Goal: Task Accomplishment & Management: Use online tool/utility

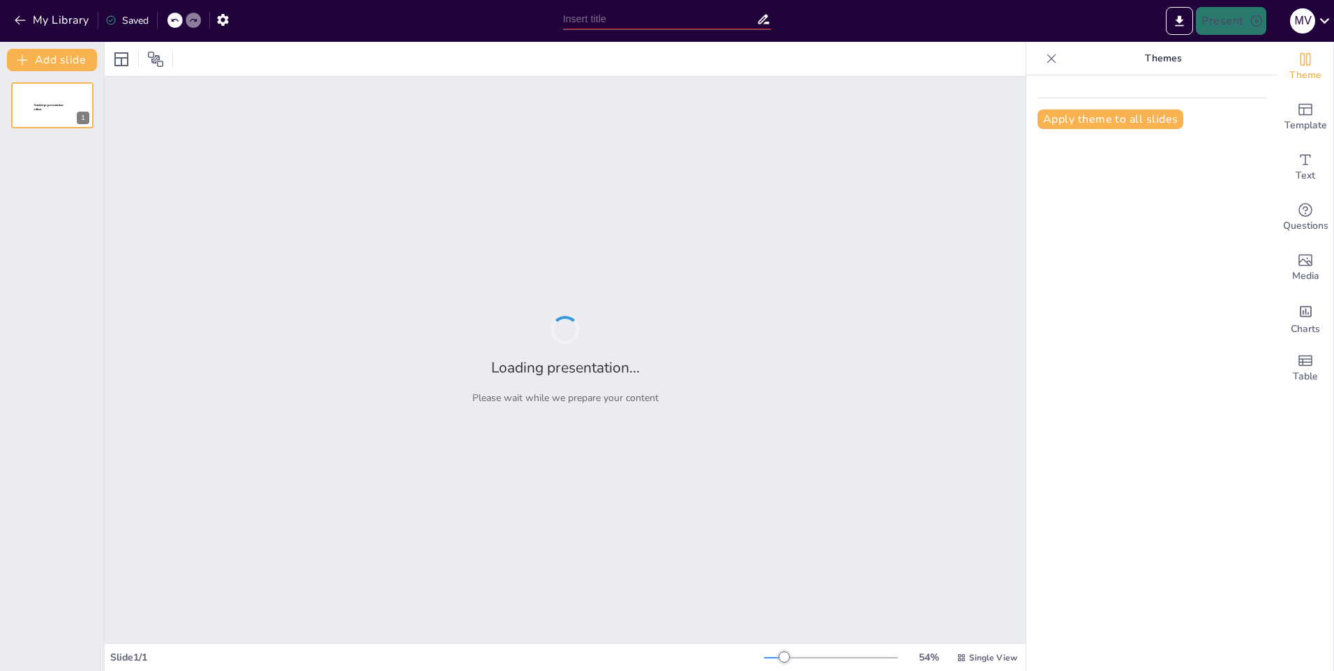
type input "Urolift"
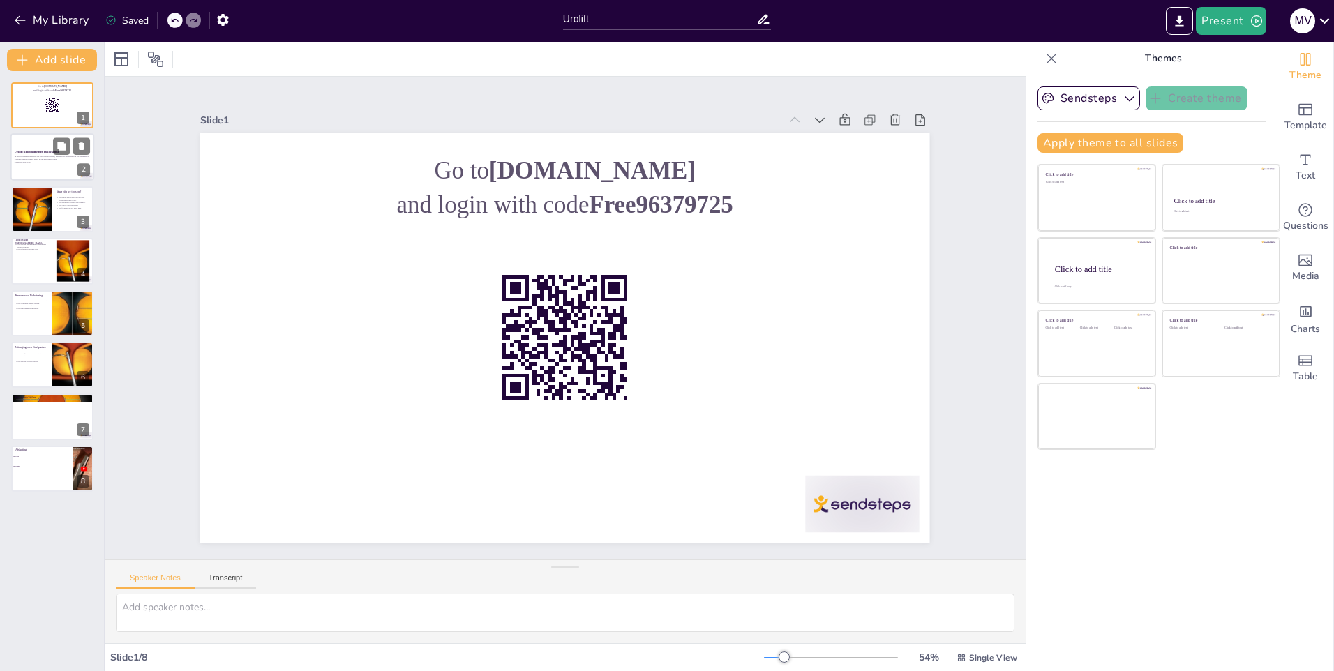
click at [66, 161] on p "Generated with [URL]" at bounding box center [52, 162] width 75 height 3
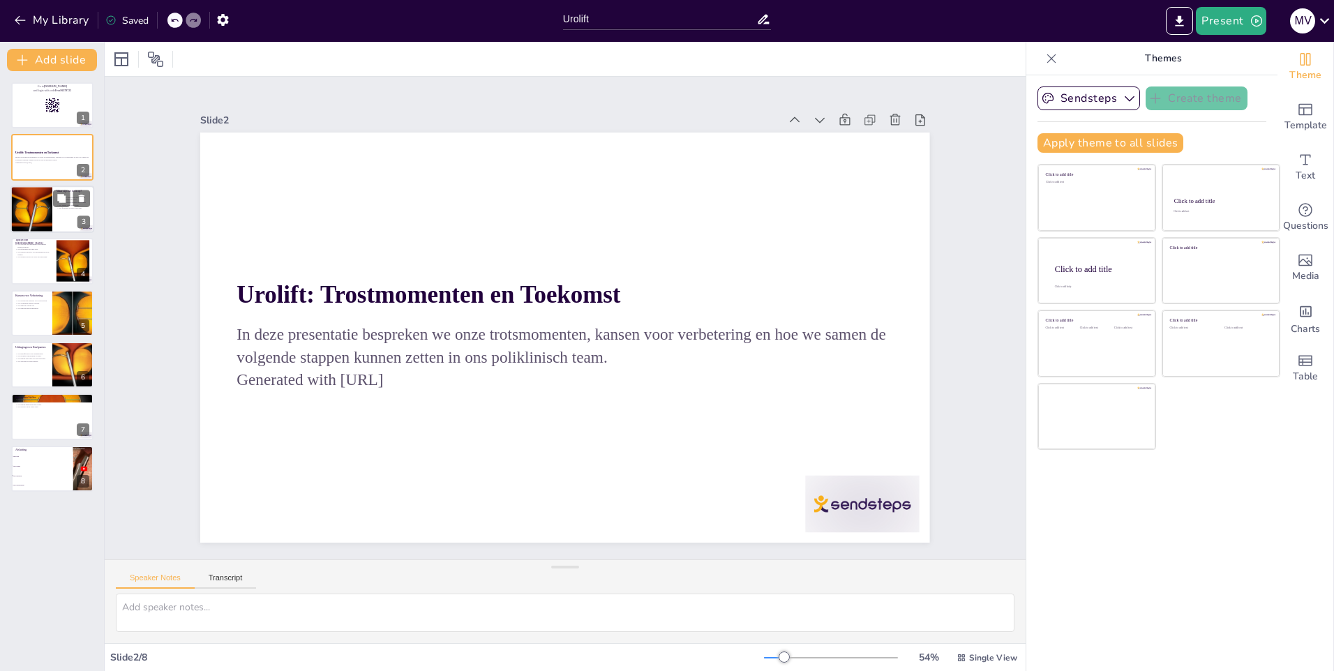
click at [74, 207] on p "We focussen op wat goed gaat." at bounding box center [72, 207] width 33 height 3
checkbox input "true"
type textarea "De wordcloud is een interactieve manier om de collectieve trots van het team te…"
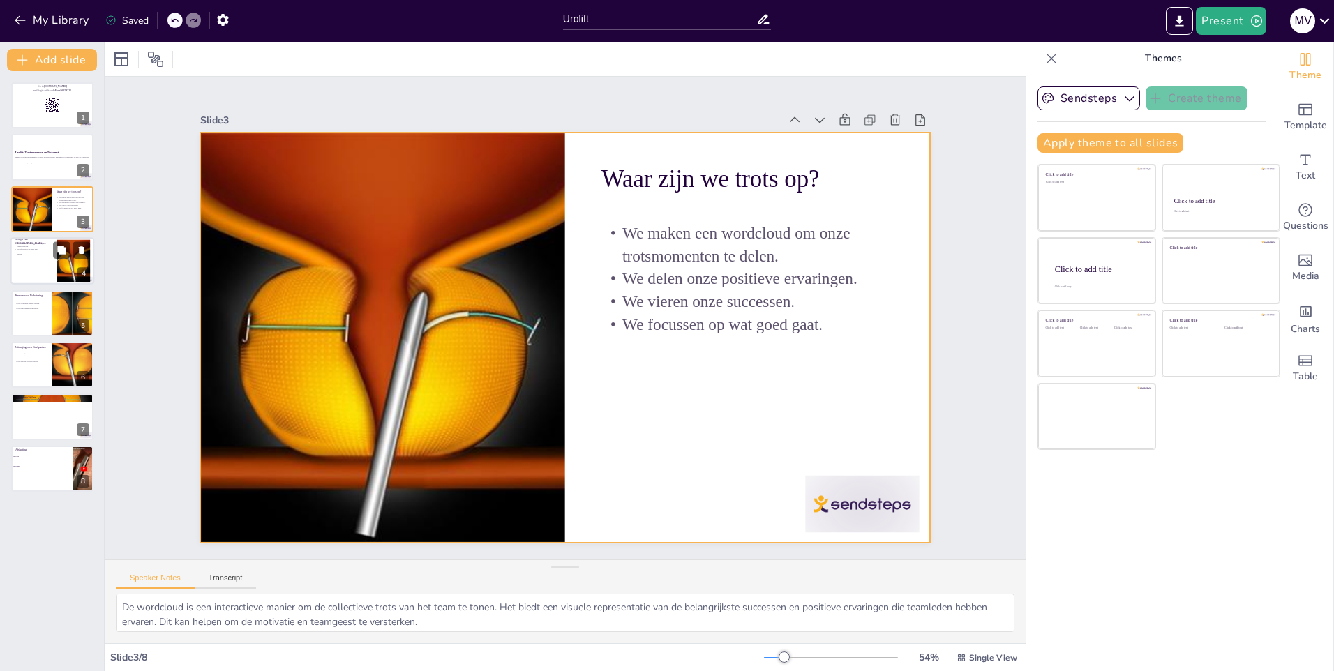
checkbox input "true"
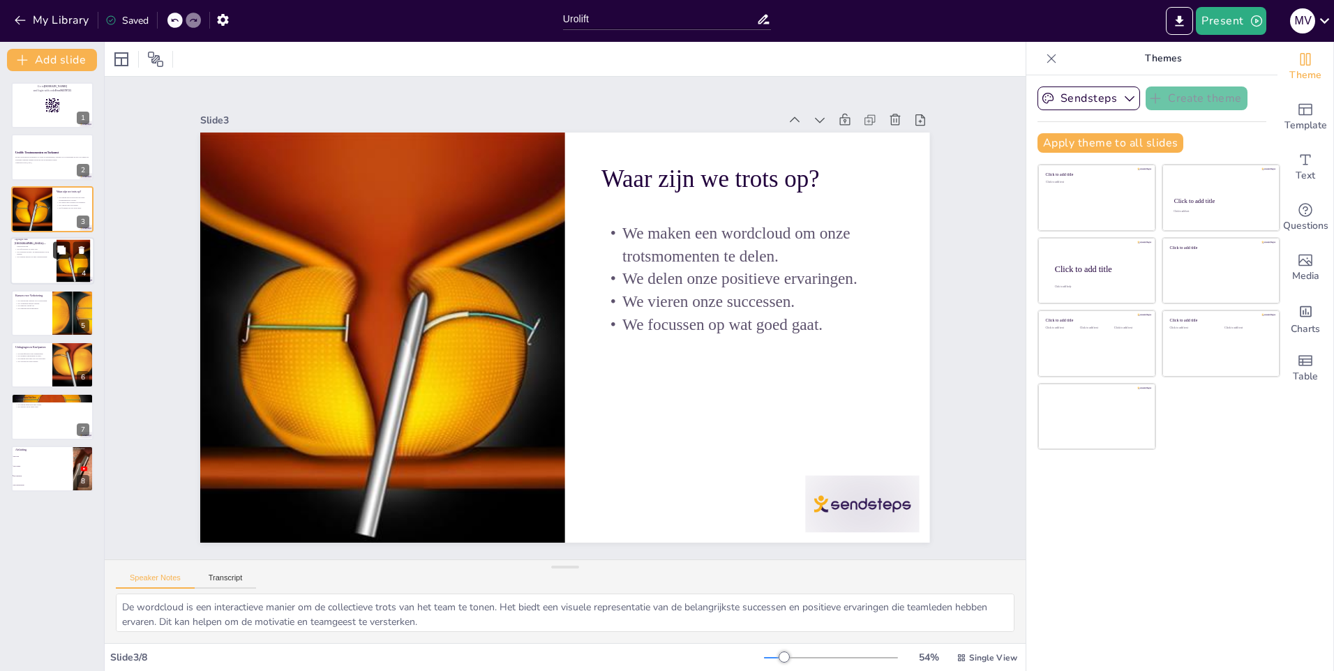
click at [66, 248] on icon at bounding box center [61, 251] width 10 height 10
type textarea "Het maken van een tijdlijn helpt ons om de belangrijke momenten in onze geschie…"
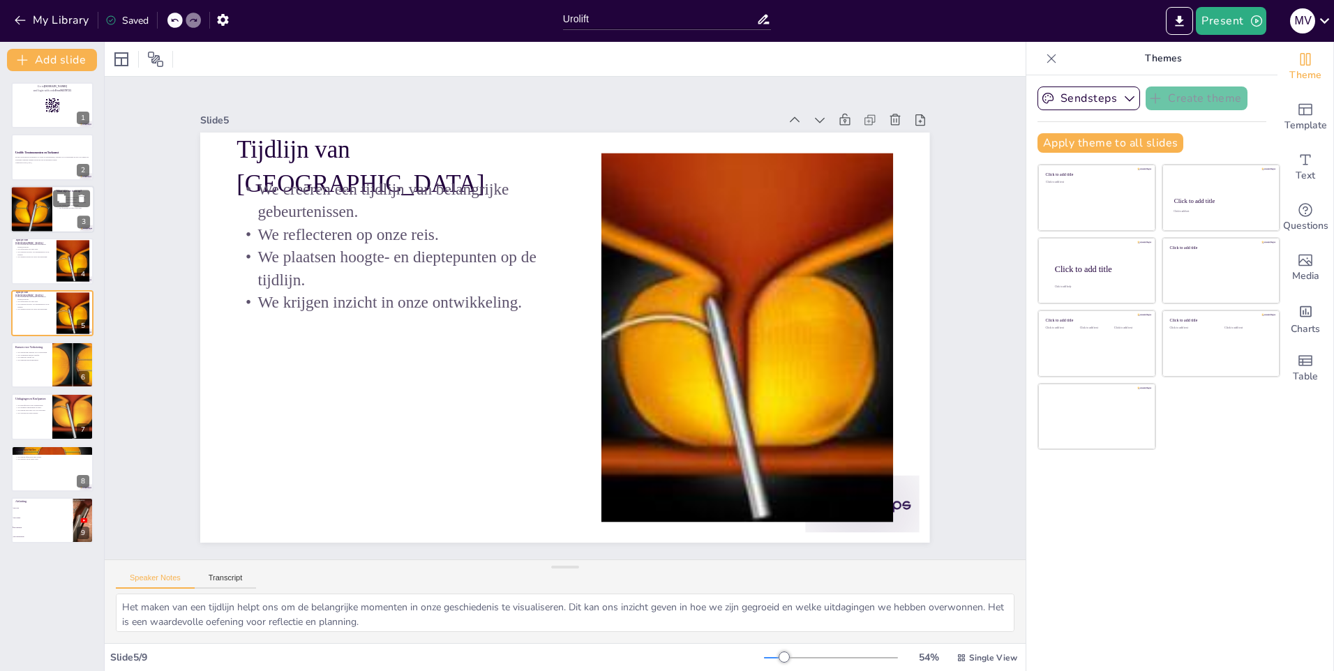
checkbox input "true"
click at [29, 206] on div at bounding box center [31, 209] width 47 height 47
type textarea "De wordcloud is een interactieve manier om de collectieve trots van het team te…"
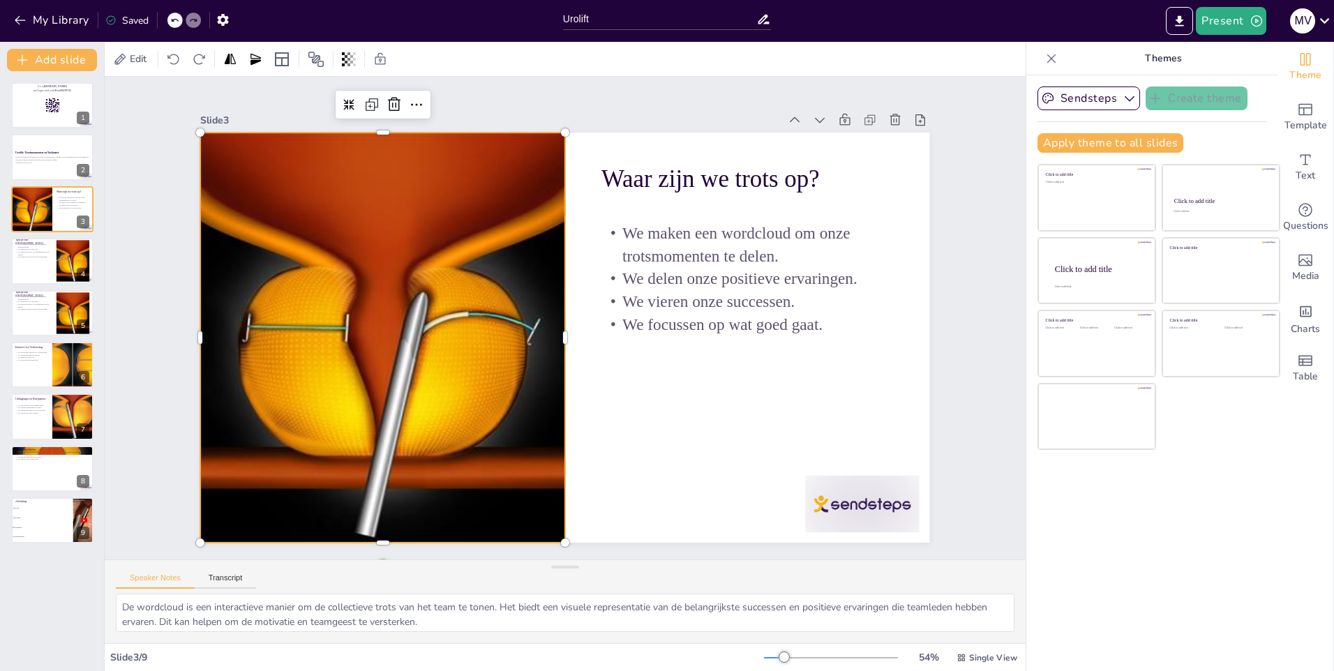
click at [387, 368] on div at bounding box center [397, 244] width 560 height 560
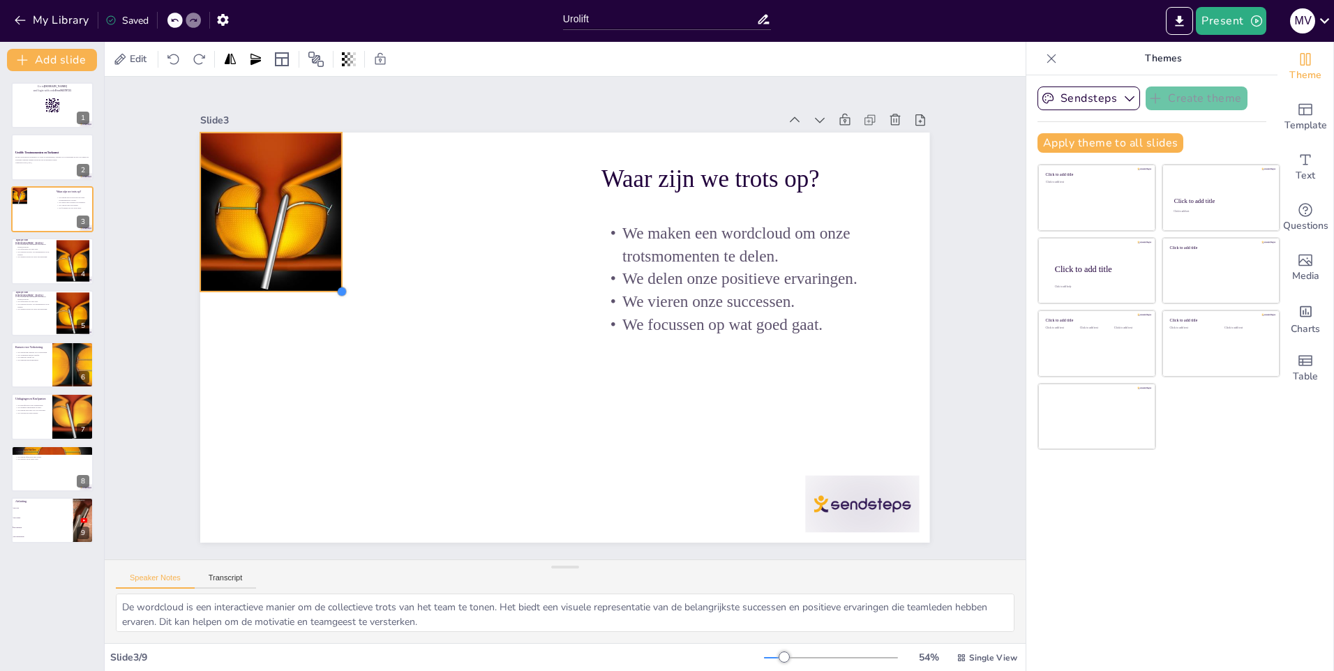
drag, startPoint x: 554, startPoint y: 537, endPoint x: 319, endPoint y: 286, distance: 344.0
click at [319, 286] on div "Waar zijn we trots op? We maken een wordcloud om onze trotsmomenten te delen. W…" at bounding box center [549, 329] width 760 height 831
checkbox input "true"
click at [13, 245] on div at bounding box center [52, 260] width 84 height 47
type textarea "Het maken van een tijdlijn helpt ons om de belangrijke momenten in onze geschie…"
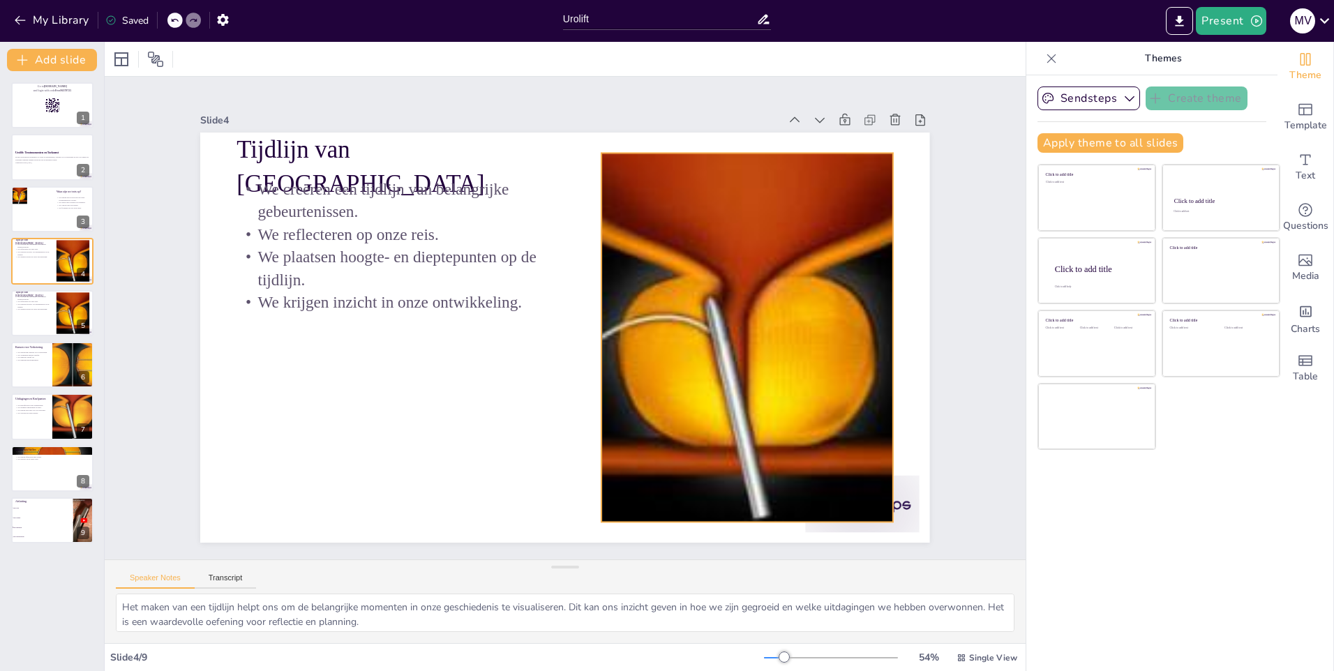
click at [661, 433] on div at bounding box center [490, 486] width 698 height 1182
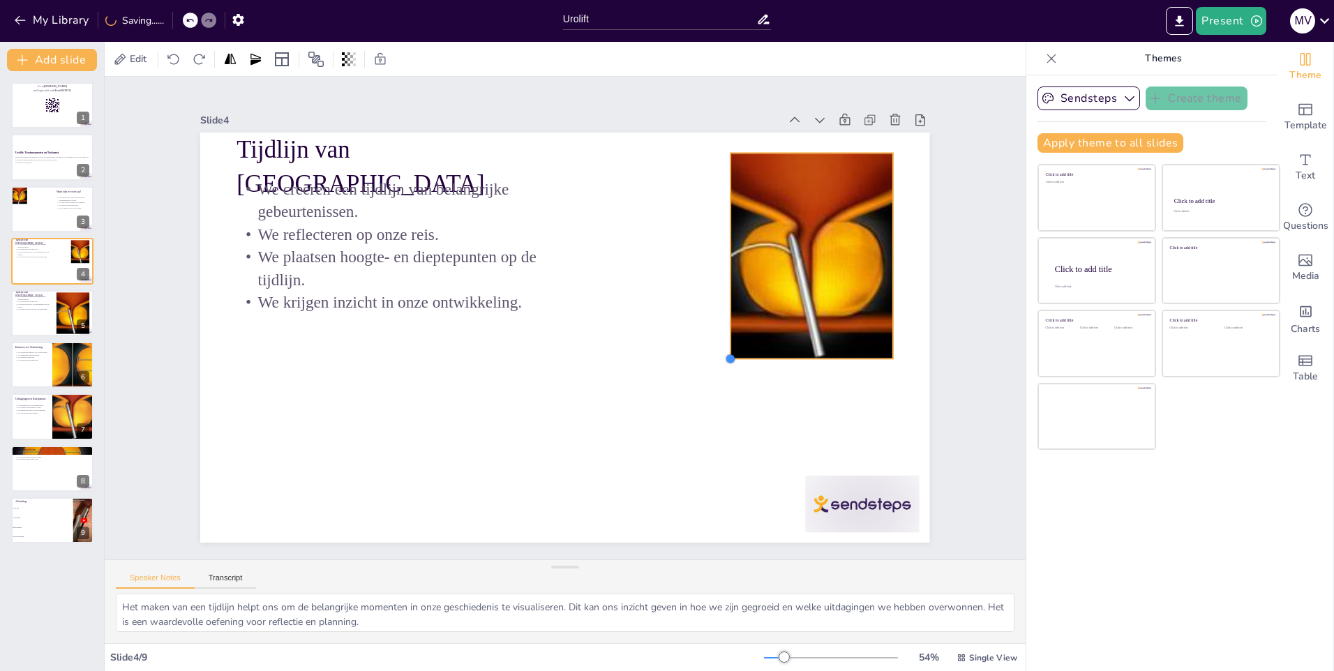
drag, startPoint x: 595, startPoint y: 513, endPoint x: 724, endPoint y: 236, distance: 305.5
click at [724, 236] on div "Tijdlijn van Ervaringen We creëren een tijdlijn van belangrijke gebeurtenissen.…" at bounding box center [557, 335] width 833 height 671
click at [65, 316] on div at bounding box center [72, 313] width 129 height 43
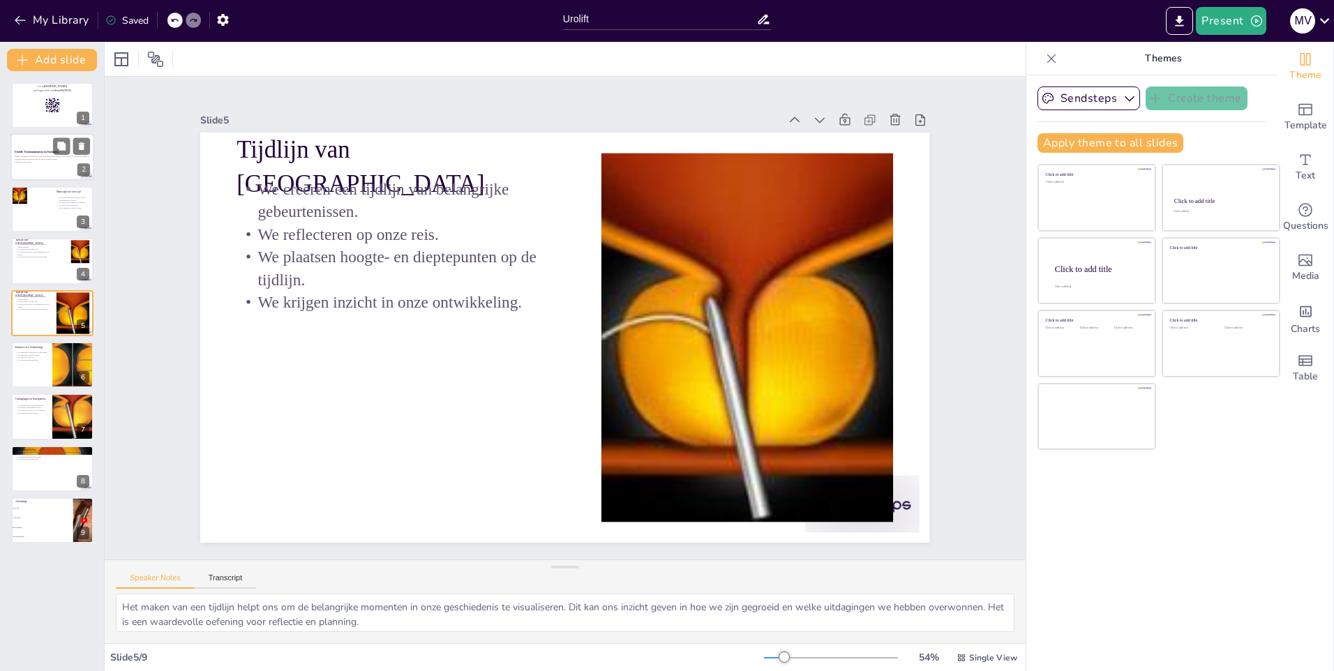
checkbox input "true"
click at [36, 172] on div at bounding box center [52, 157] width 84 height 47
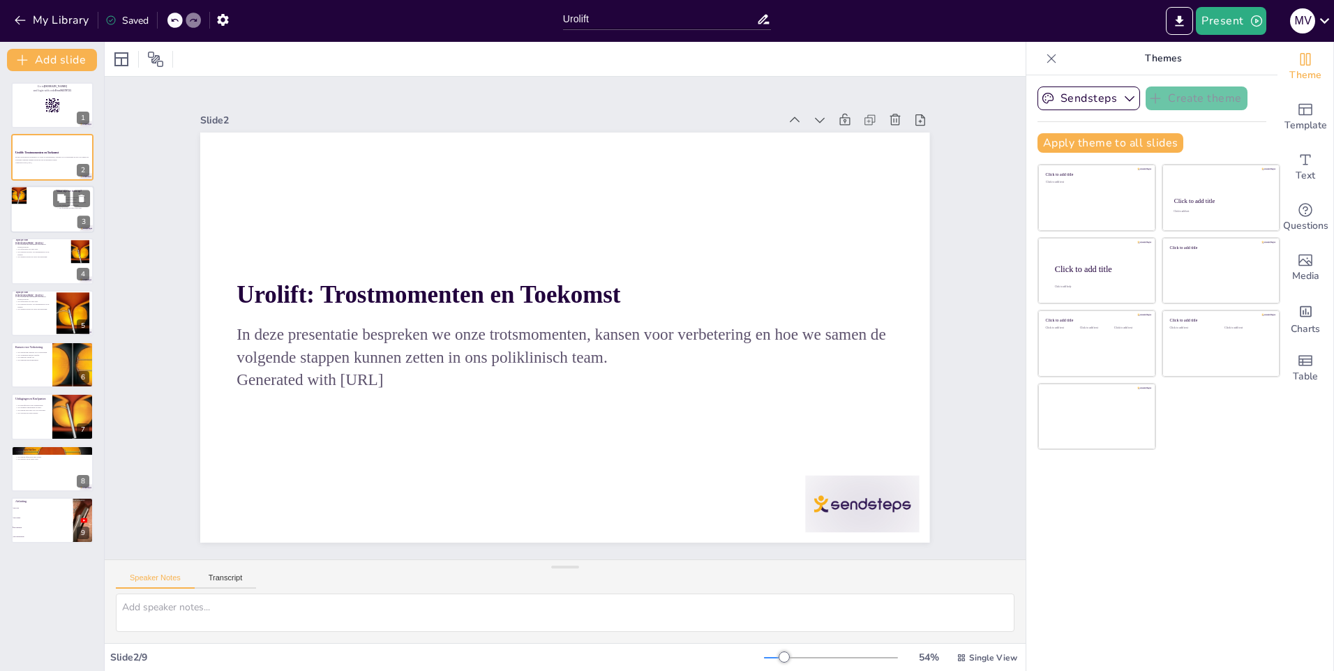
checkbox input "true"
click at [56, 214] on div at bounding box center [52, 209] width 84 height 47
type textarea "De wordcloud is een interactieve manier om de collectieve trots van het team te…"
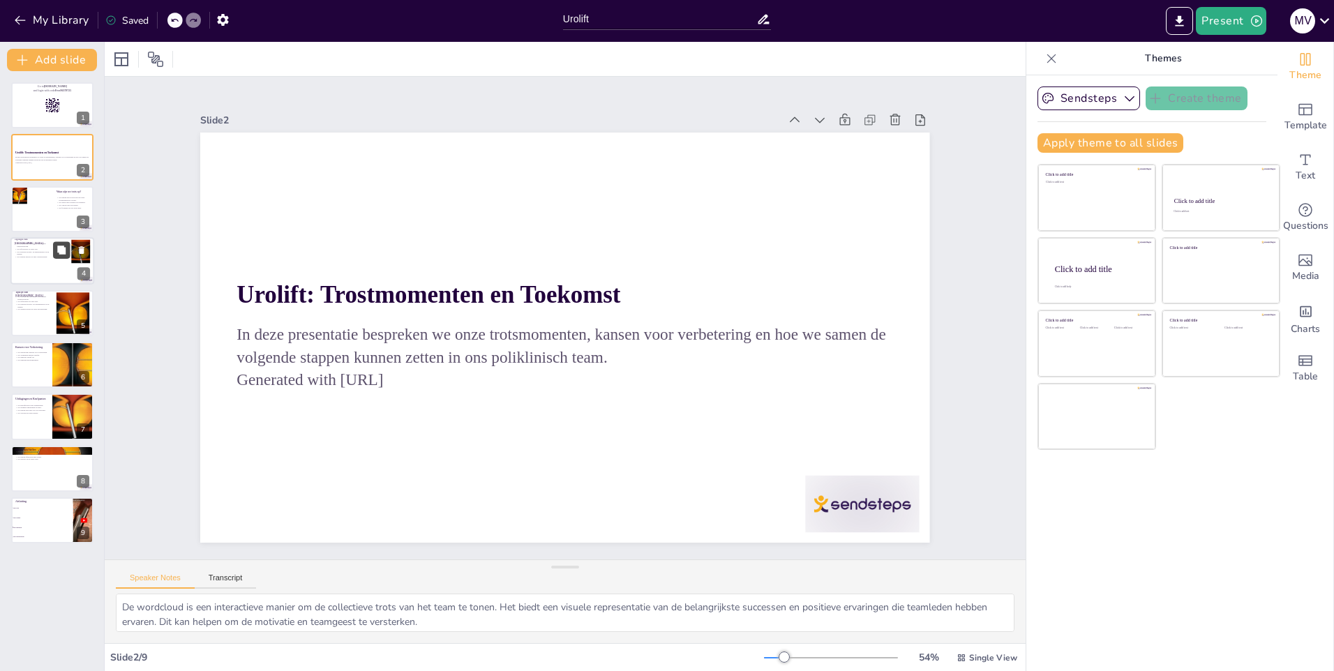
checkbox input "true"
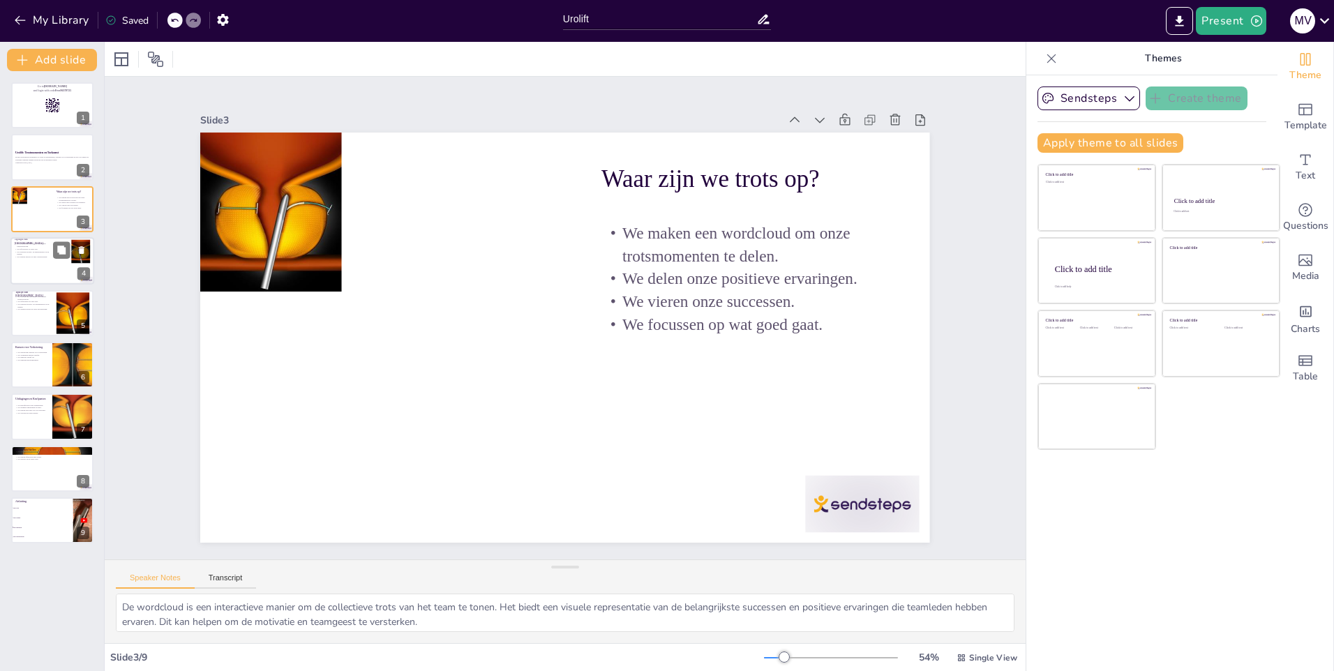
drag, startPoint x: 55, startPoint y: 257, endPoint x: 52, endPoint y: 269, distance: 11.7
click at [55, 257] on button at bounding box center [61, 250] width 17 height 17
type textarea "Het maken van een tijdlijn helpt ons om de belangrijke momenten in onze geschie…"
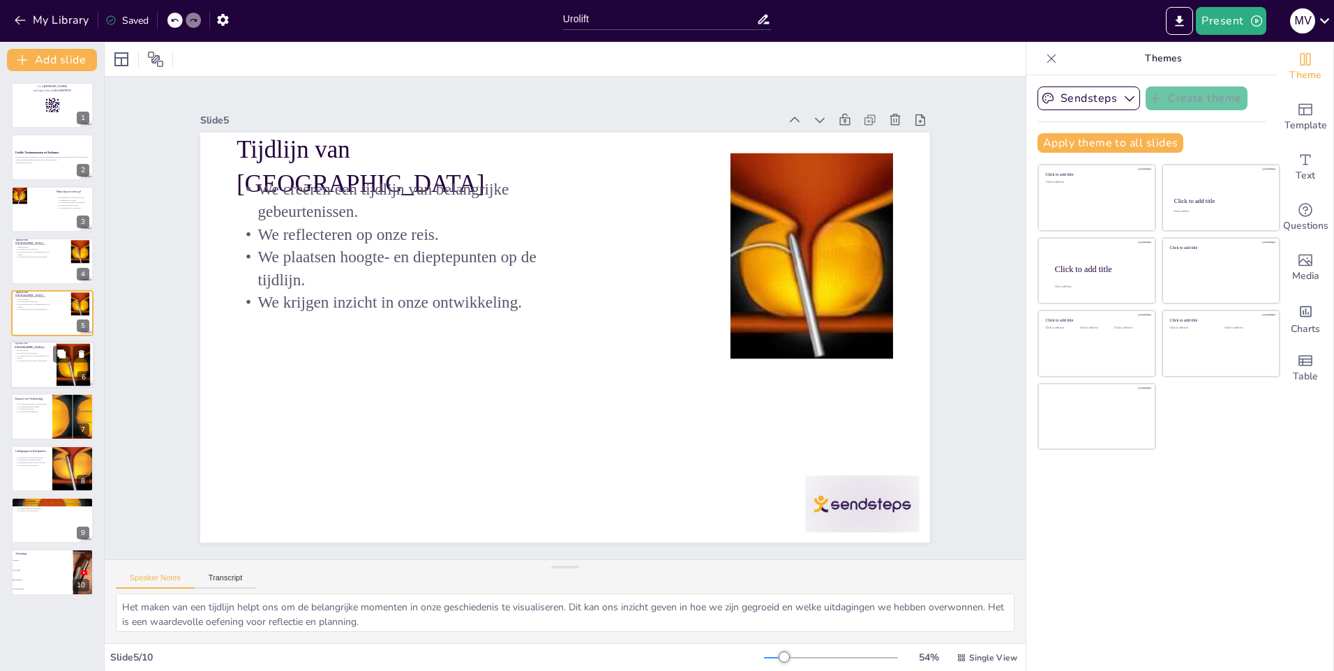
click at [45, 342] on div "Tijdlijn van Ervaringen We creëren een tijdlijn van belangrijke gebeurtenissen.…" at bounding box center [52, 364] width 84 height 47
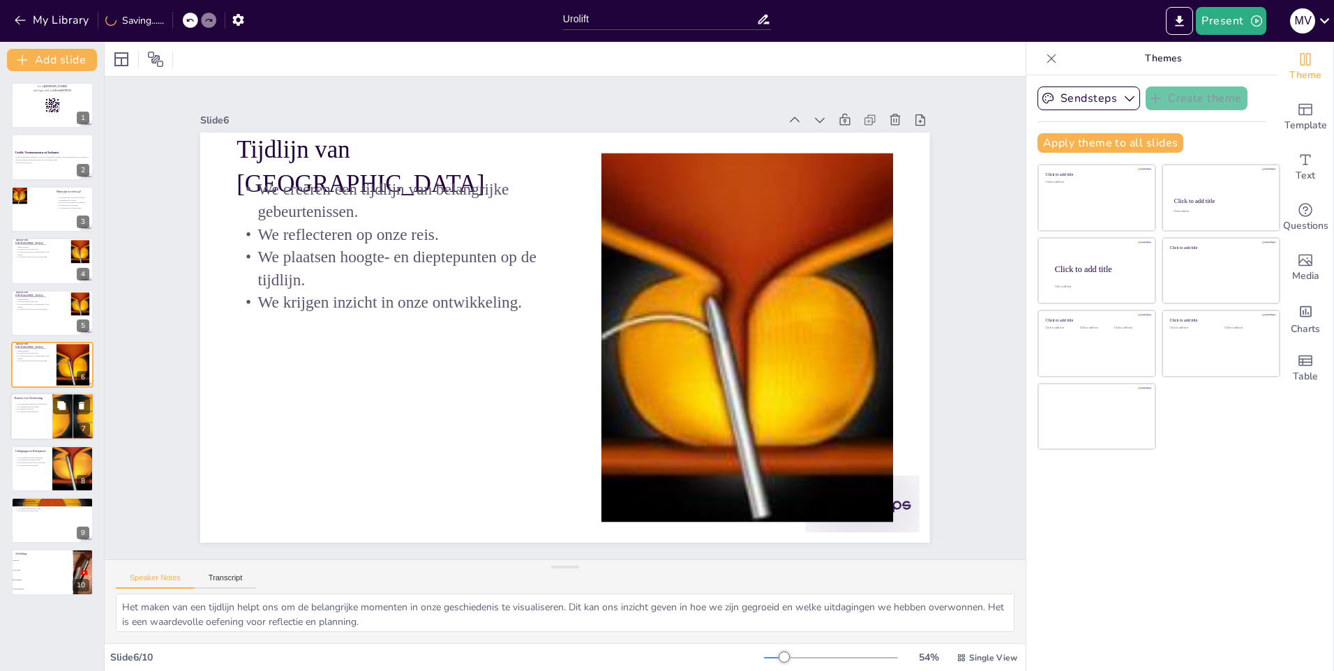
checkbox input "true"
click at [29, 416] on div at bounding box center [52, 416] width 84 height 47
type textarea "Het identificeren van kansen voor verbetering is cruciaal voor de groei van ons…"
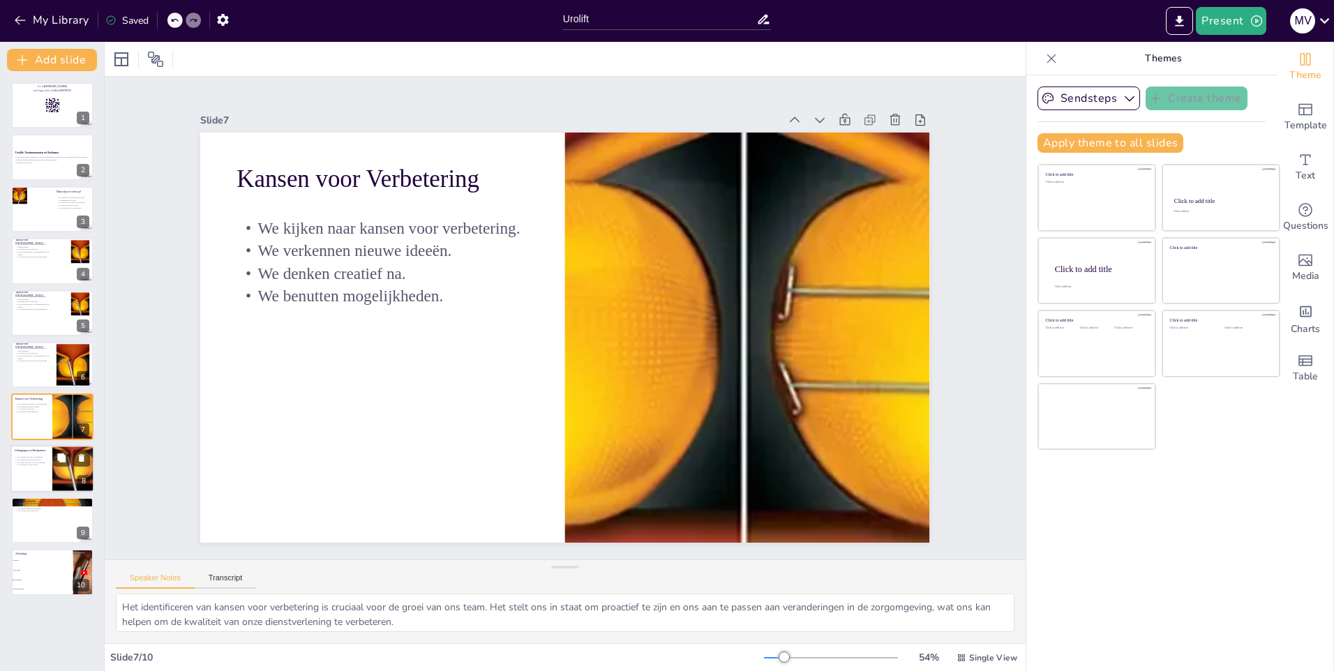
checkbox input "true"
click at [54, 474] on div at bounding box center [73, 468] width 176 height 47
type textarea "Het identificeren van uitdagingen is de eerste stap in het oplossen ervan. Door…"
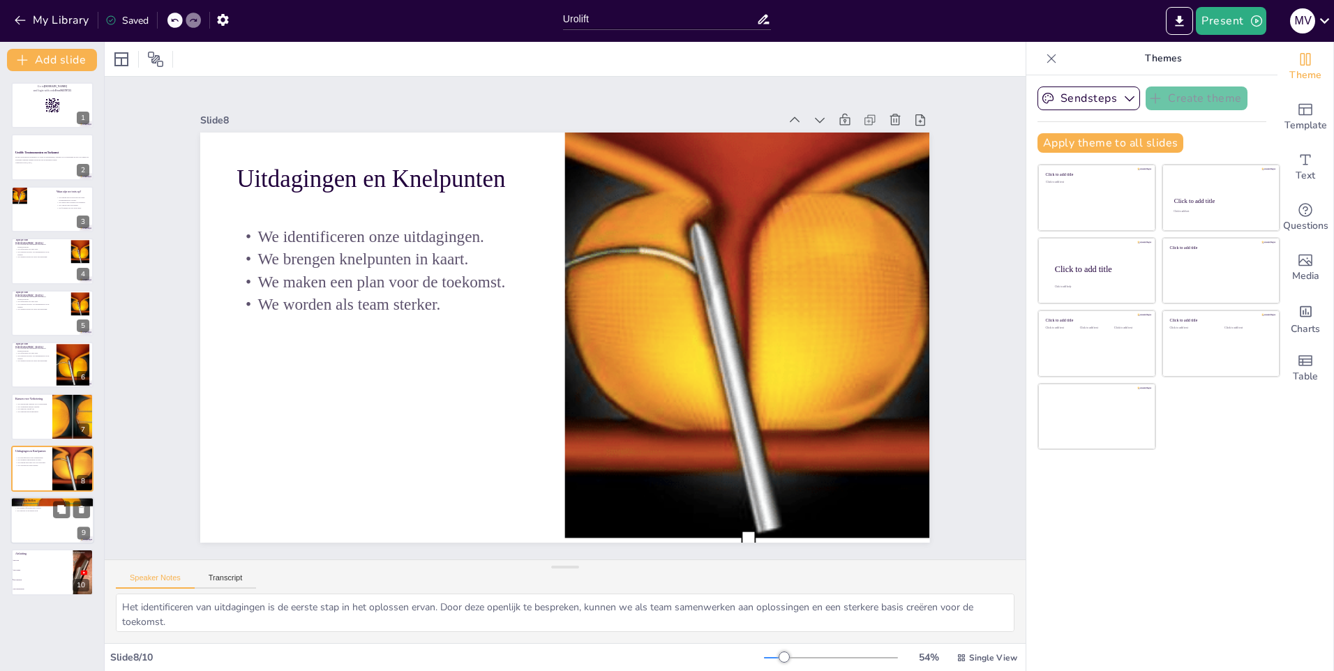
checkbox input "true"
click at [64, 532] on div at bounding box center [52, 520] width 84 height 47
type textarea "Het bepalen van prioriteiten helpt ons om gefocust te blijven op wat echt belan…"
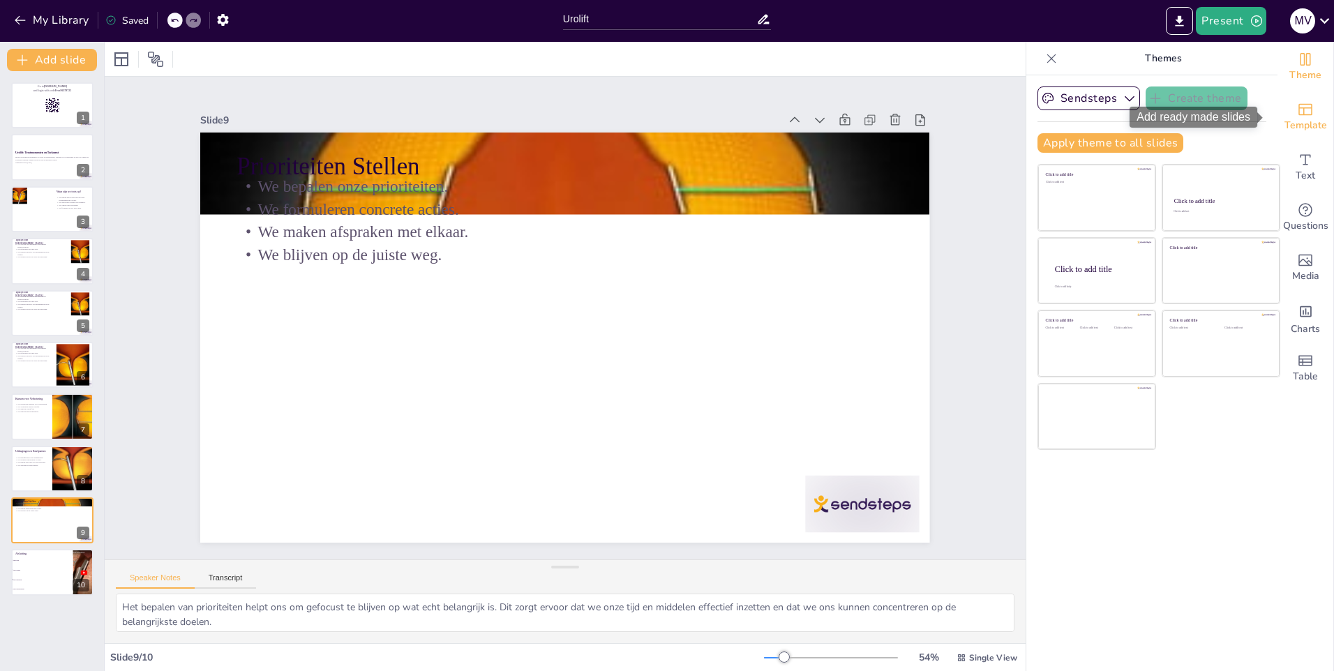
click at [1297, 114] on icon "Add ready made slides" at bounding box center [1305, 109] width 17 height 17
checkbox input "true"
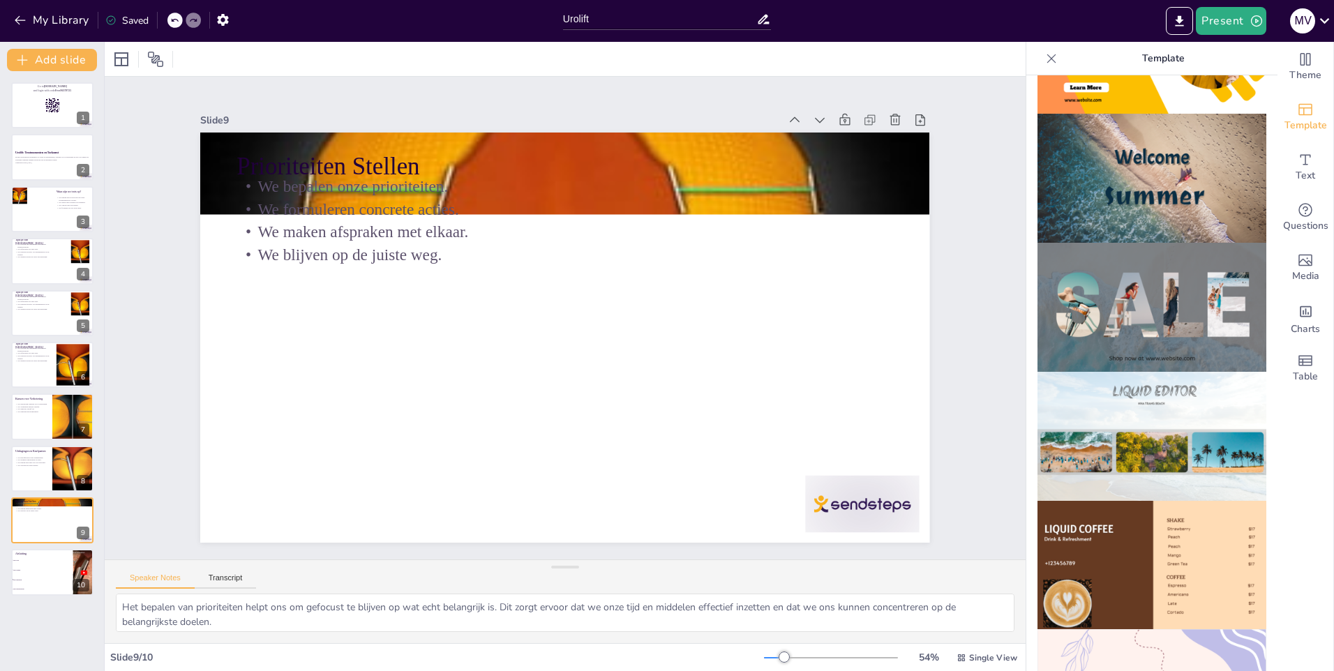
scroll to position [279, 0]
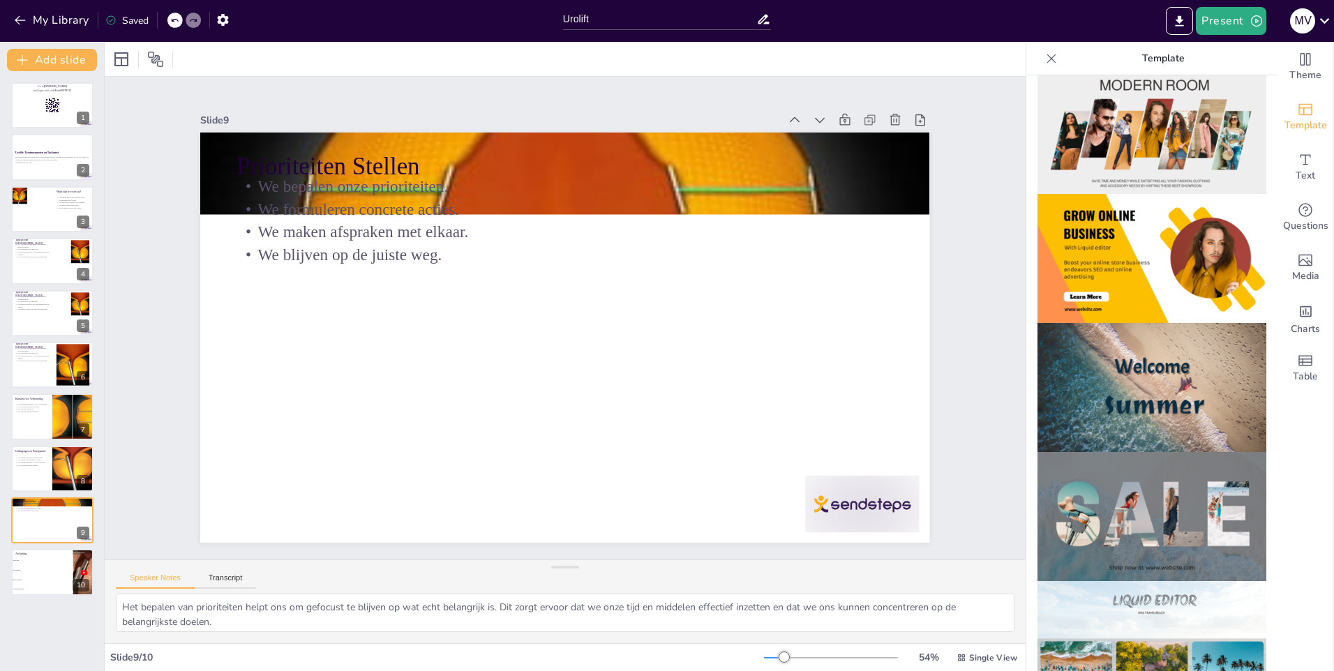
click at [1138, 368] on img at bounding box center [1151, 387] width 229 height 129
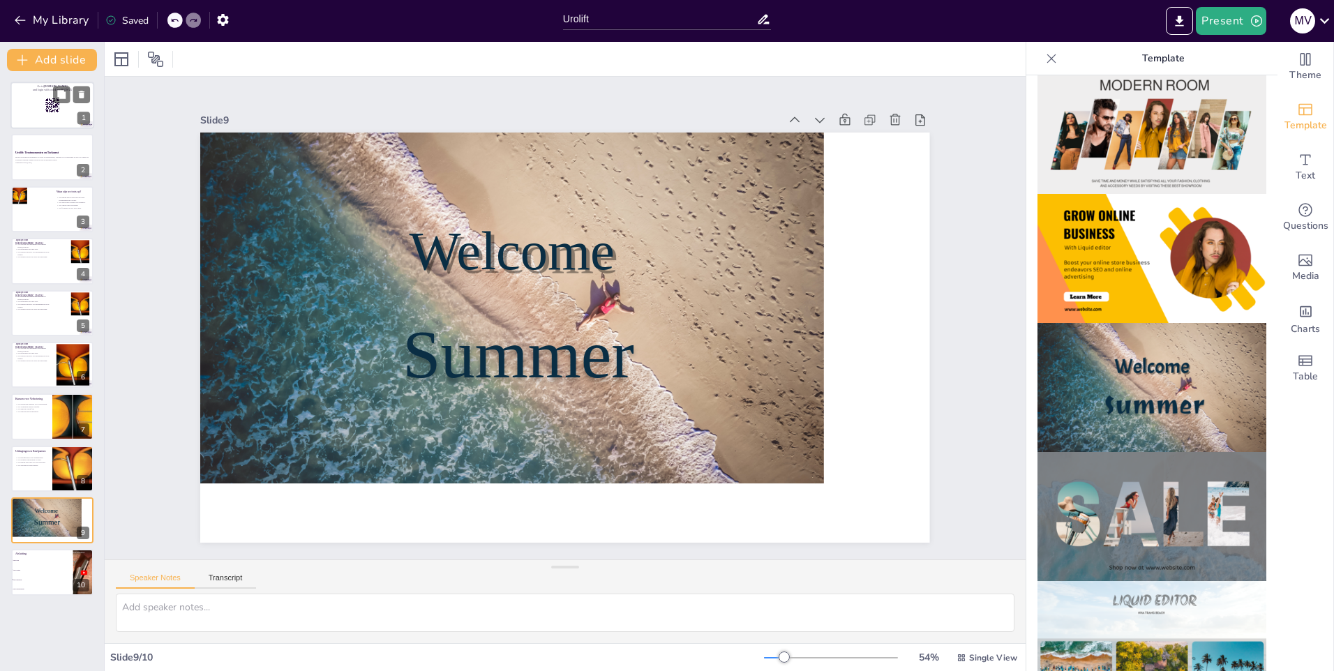
click at [31, 99] on div at bounding box center [52, 105] width 84 height 47
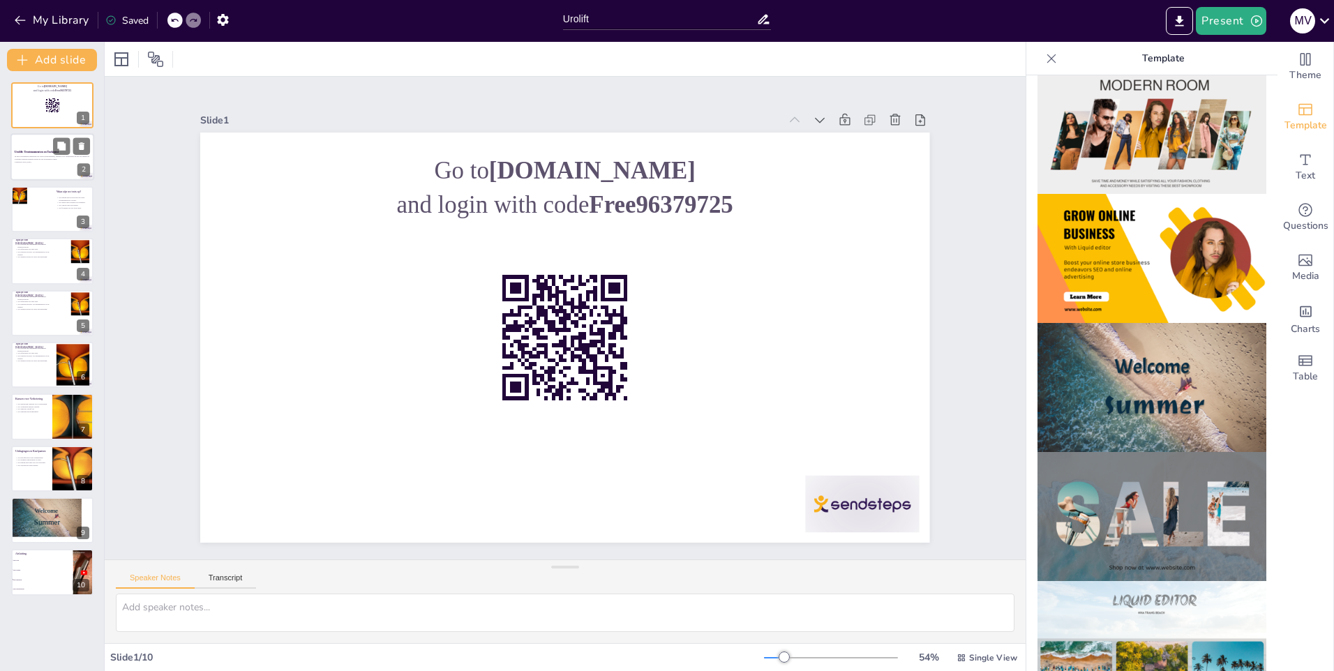
click at [24, 153] on strong "Urolift: Trostmomenten en Toekomst" at bounding box center [37, 152] width 44 height 3
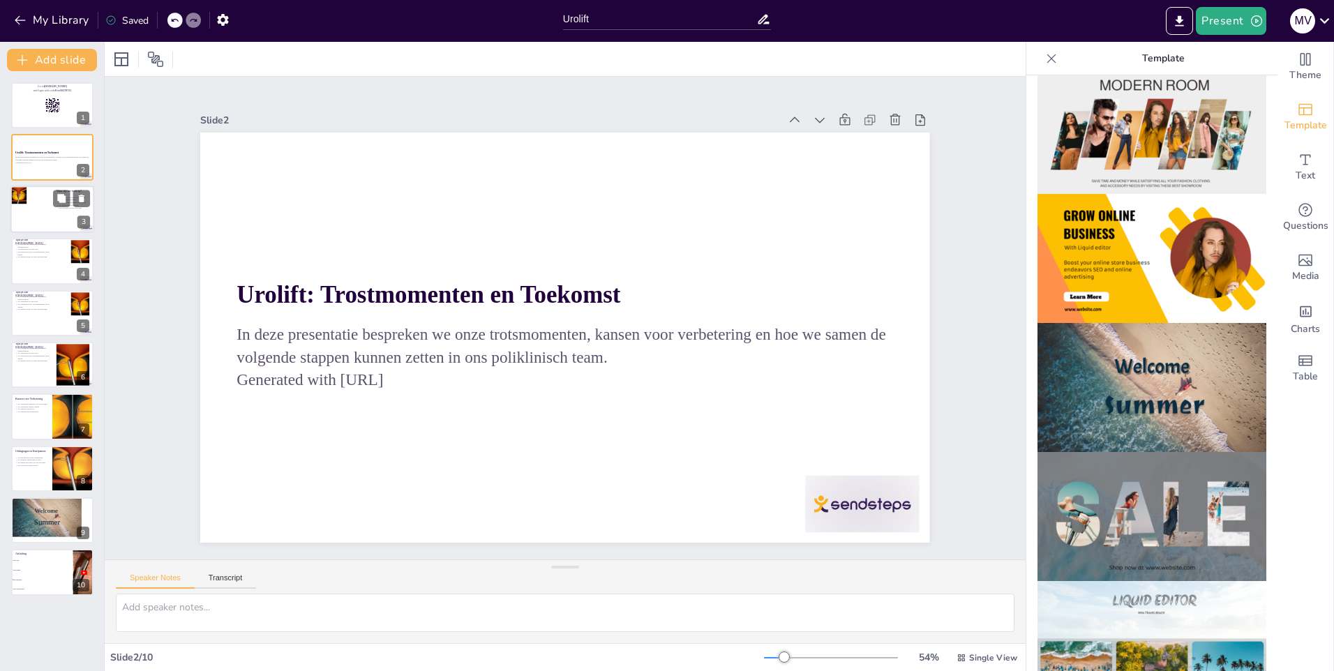
checkbox input "true"
click at [34, 208] on div at bounding box center [52, 209] width 84 height 47
type textarea "De wordcloud is een interactieve manier om de collectieve trots van het team te…"
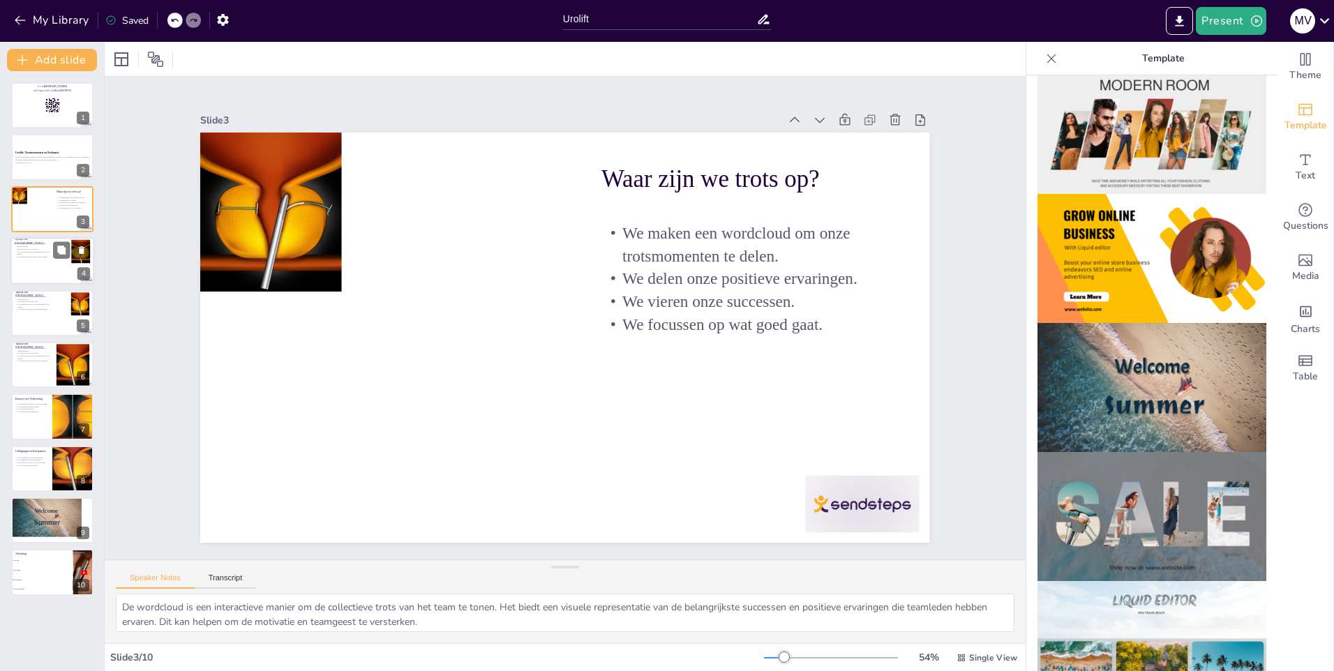
checkbox input "true"
click at [36, 256] on p "We krijgen inzicht in onze ontwikkeling." at bounding box center [34, 257] width 38 height 3
type textarea "Het maken van een tijdlijn helpt ons om de belangrijke momenten in onze geschie…"
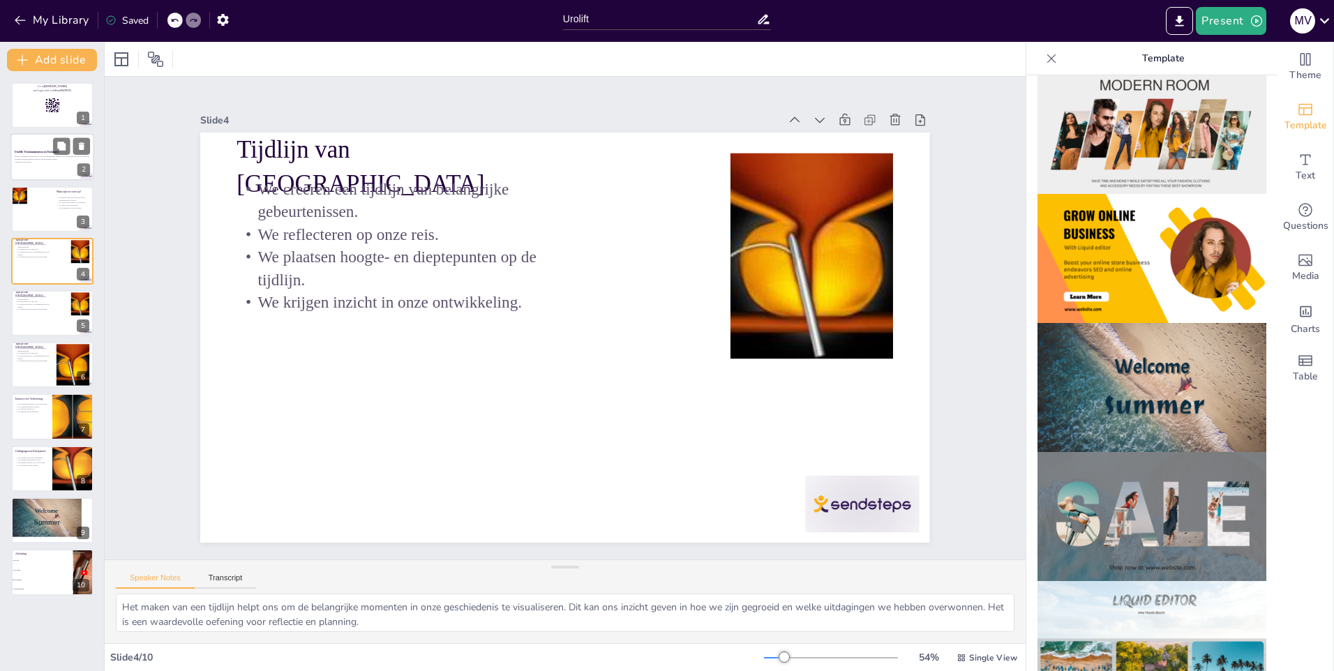
checkbox input "true"
click at [51, 157] on p "In deze presentatie bespreken we onze trotsmomenten, kansen voor verbetering en…" at bounding box center [52, 158] width 75 height 5
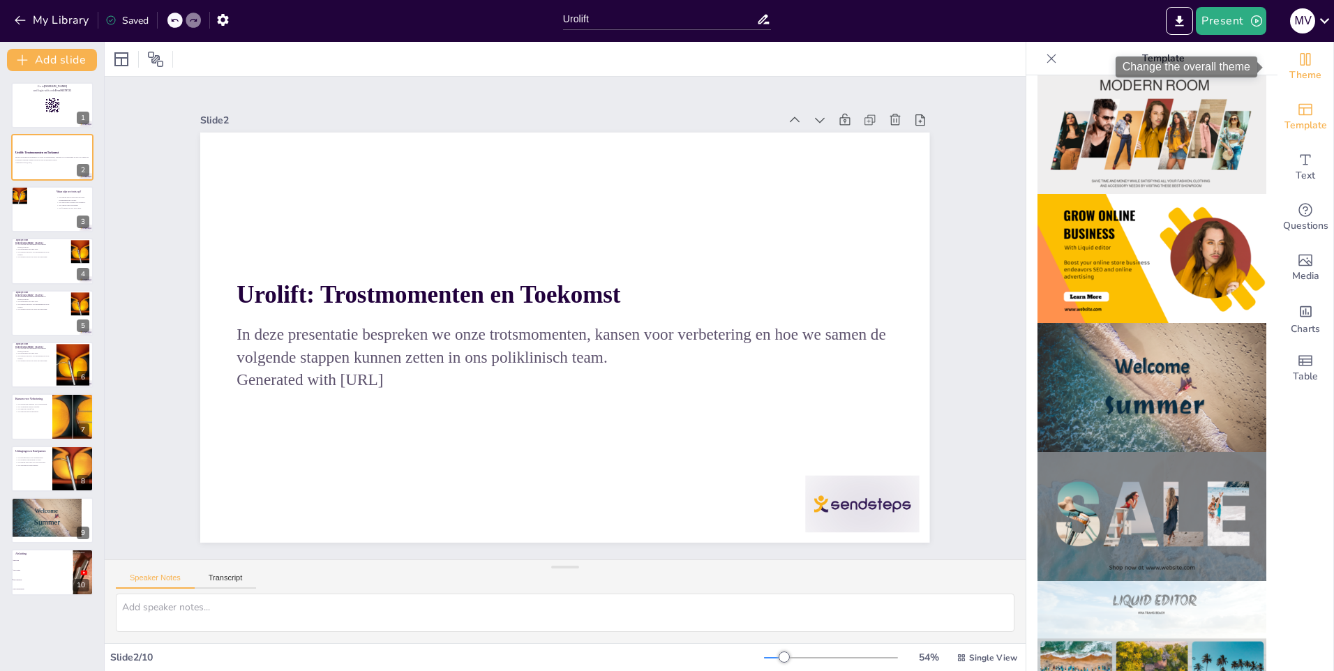
click at [1295, 68] on span "Theme" at bounding box center [1305, 75] width 32 height 15
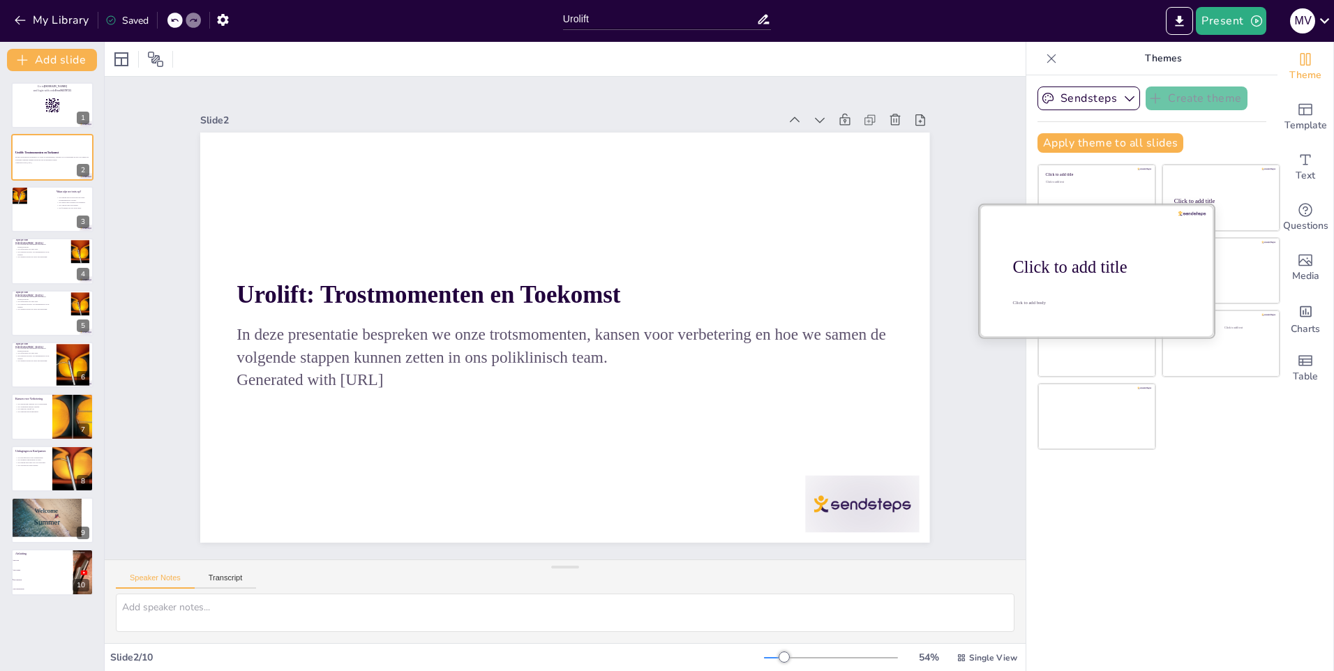
click at [1072, 281] on div at bounding box center [1096, 270] width 234 height 132
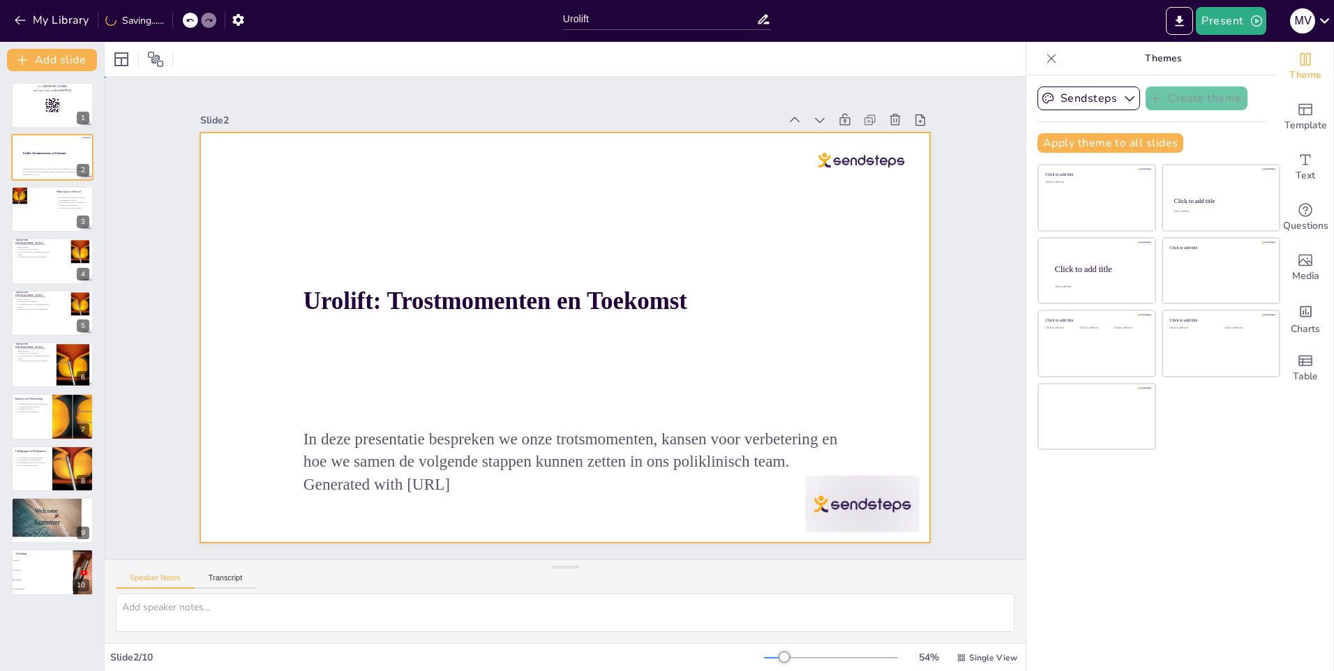
click at [324, 354] on div at bounding box center [563, 338] width 768 height 484
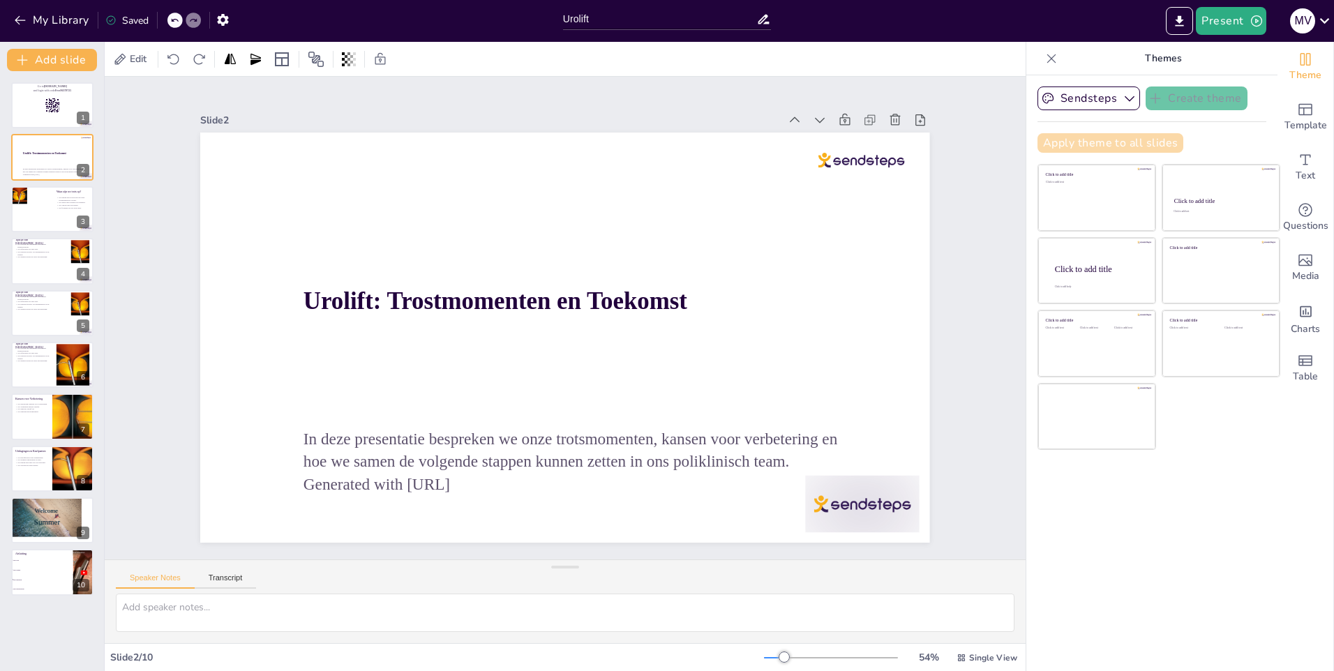
click at [1132, 142] on button "Apply theme to all slides" at bounding box center [1110, 143] width 146 height 20
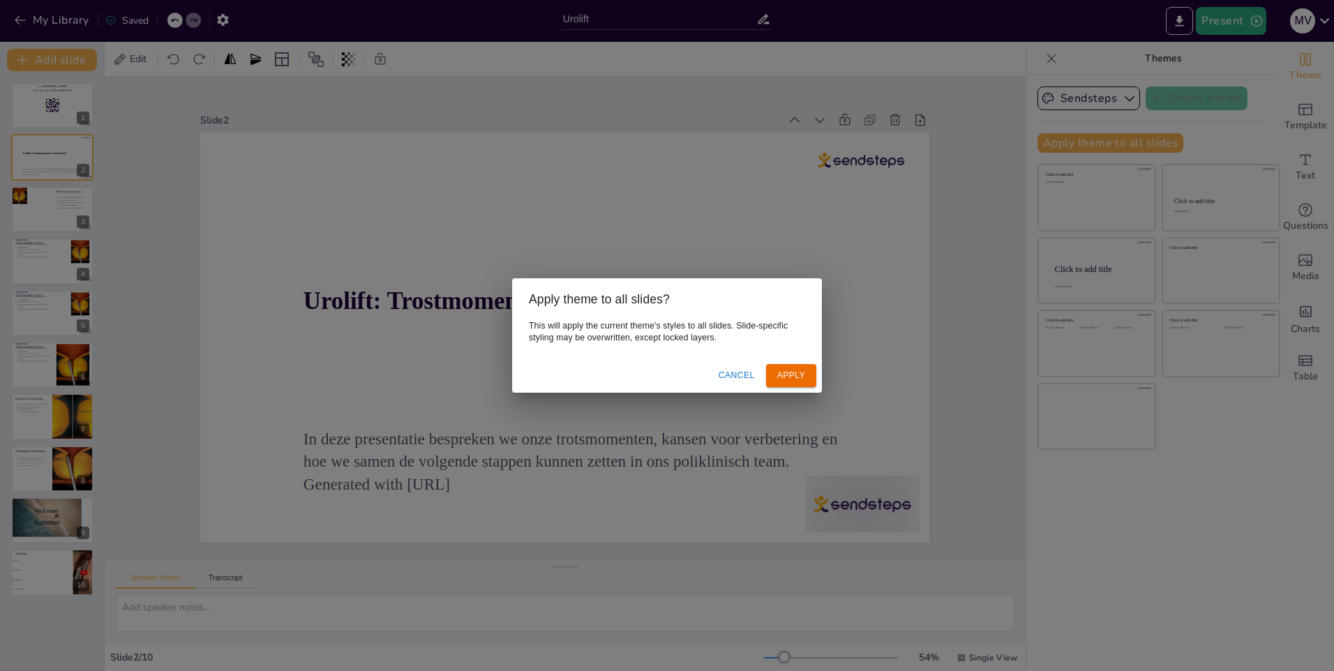
click at [725, 373] on button "Cancel" at bounding box center [736, 375] width 47 height 23
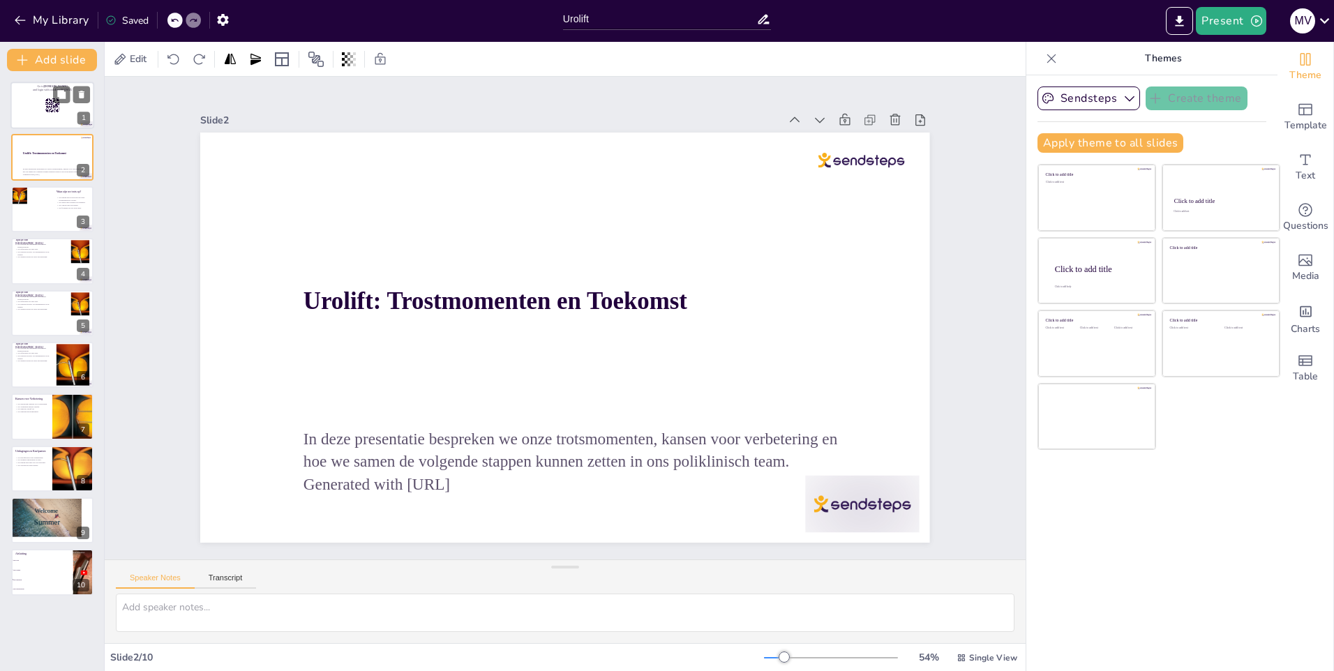
click at [55, 117] on div at bounding box center [52, 105] width 84 height 47
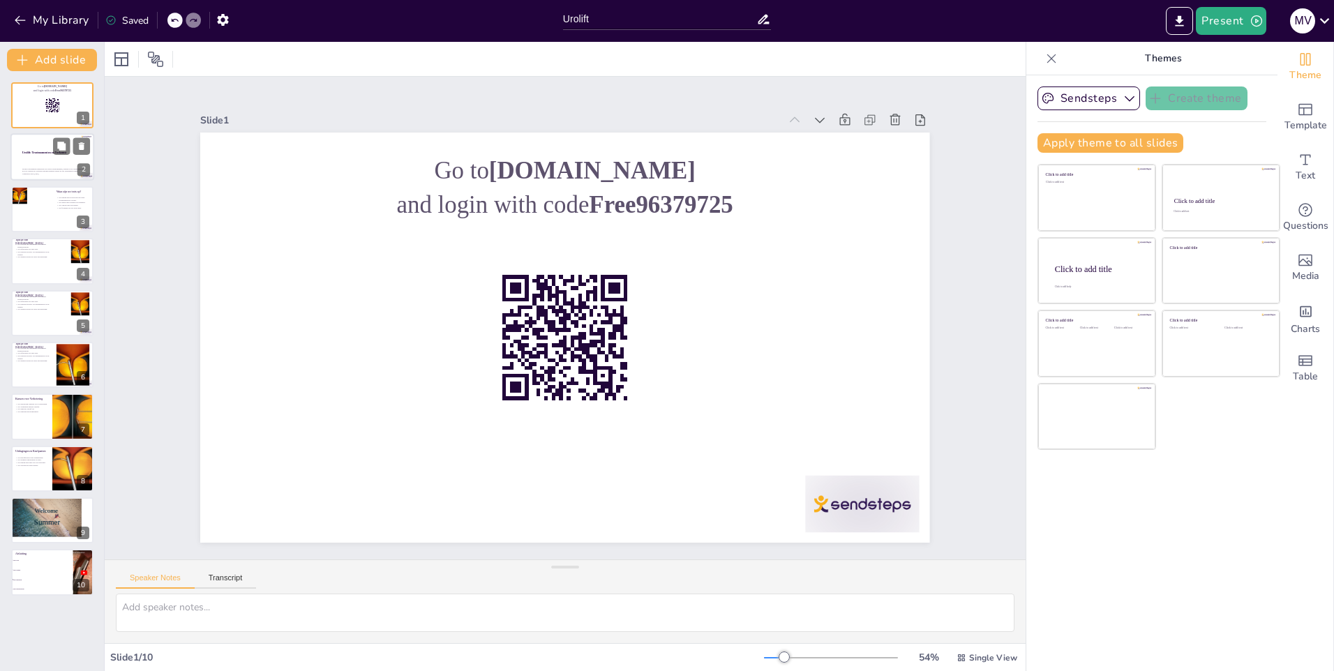
click at [51, 159] on div at bounding box center [52, 157] width 84 height 47
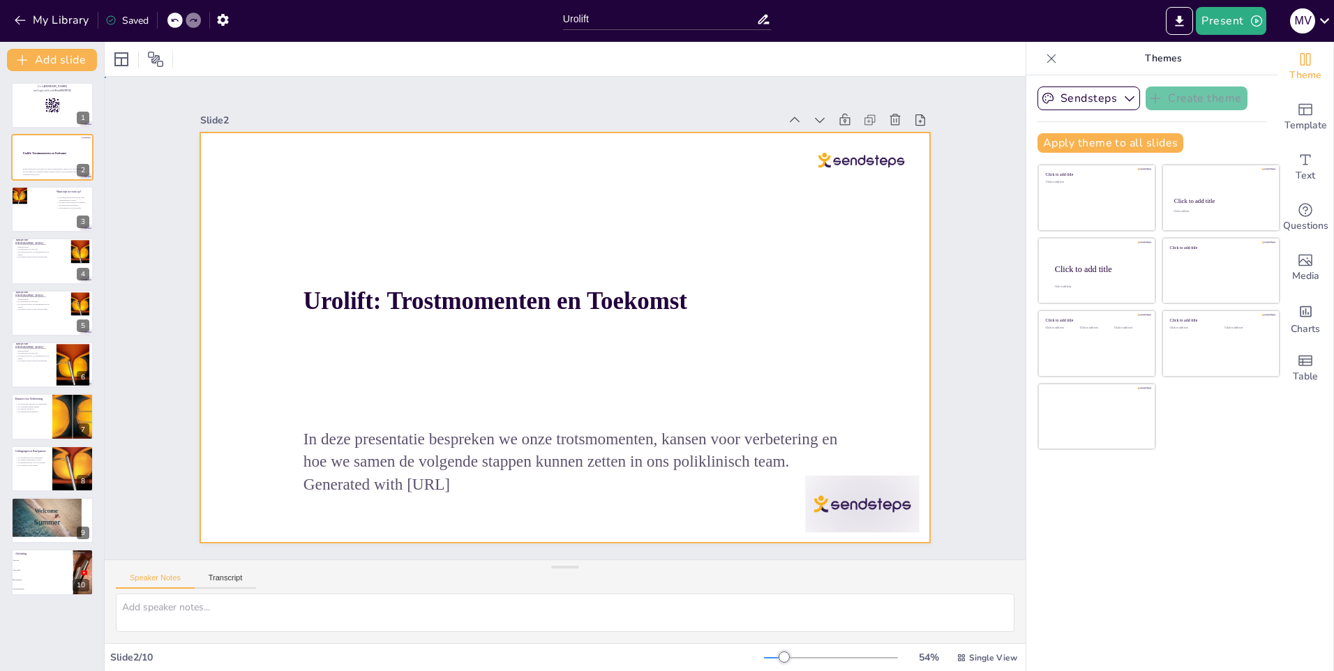
click at [496, 390] on div at bounding box center [559, 336] width 820 height 615
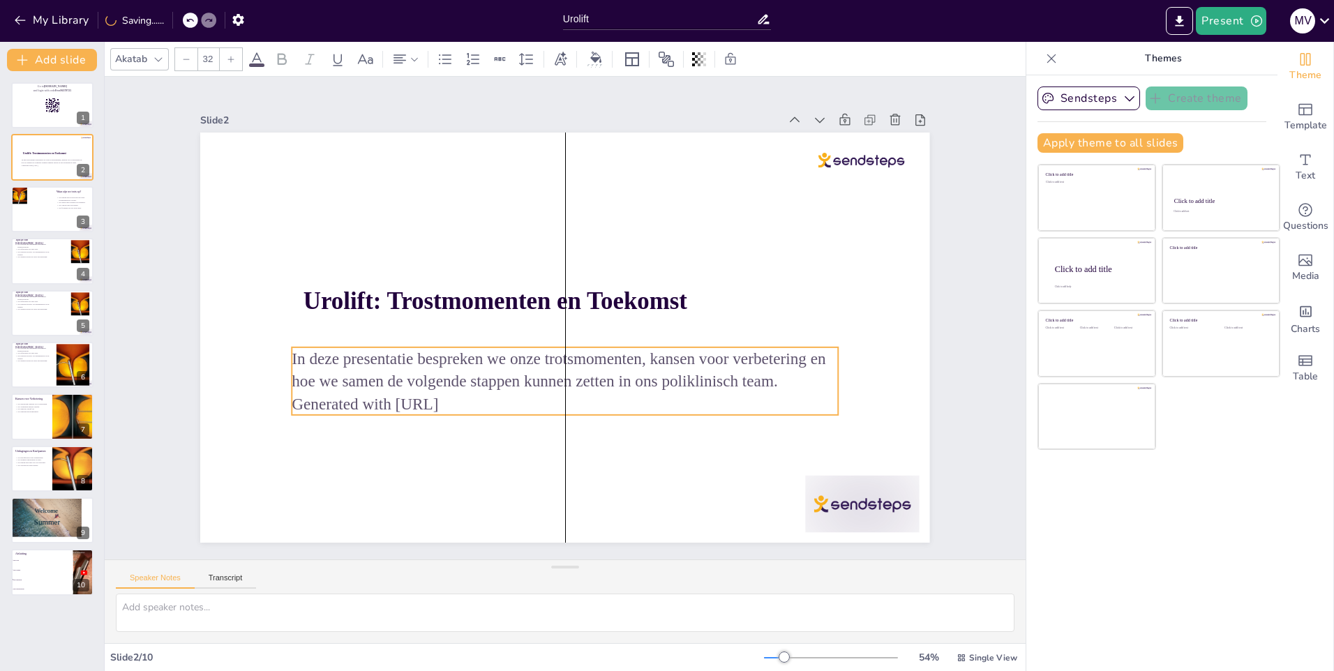
drag, startPoint x: 469, startPoint y: 442, endPoint x: 453, endPoint y: 362, distance: 81.9
click at [453, 362] on p "In deze presentatie bespreken we onze trotsmomenten, kansen voor verbetering en…" at bounding box center [560, 370] width 548 height 102
click at [768, 373] on p "In deze presentatie bespreken we onze trotsmomenten, kansen voor verbetering en…" at bounding box center [549, 368] width 534 height 212
click at [465, 398] on p "Generated with [URL]" at bounding box center [539, 400] width 527 height 190
click at [460, 398] on p "Generated with [URL]" at bounding box center [547, 402] width 538 height 136
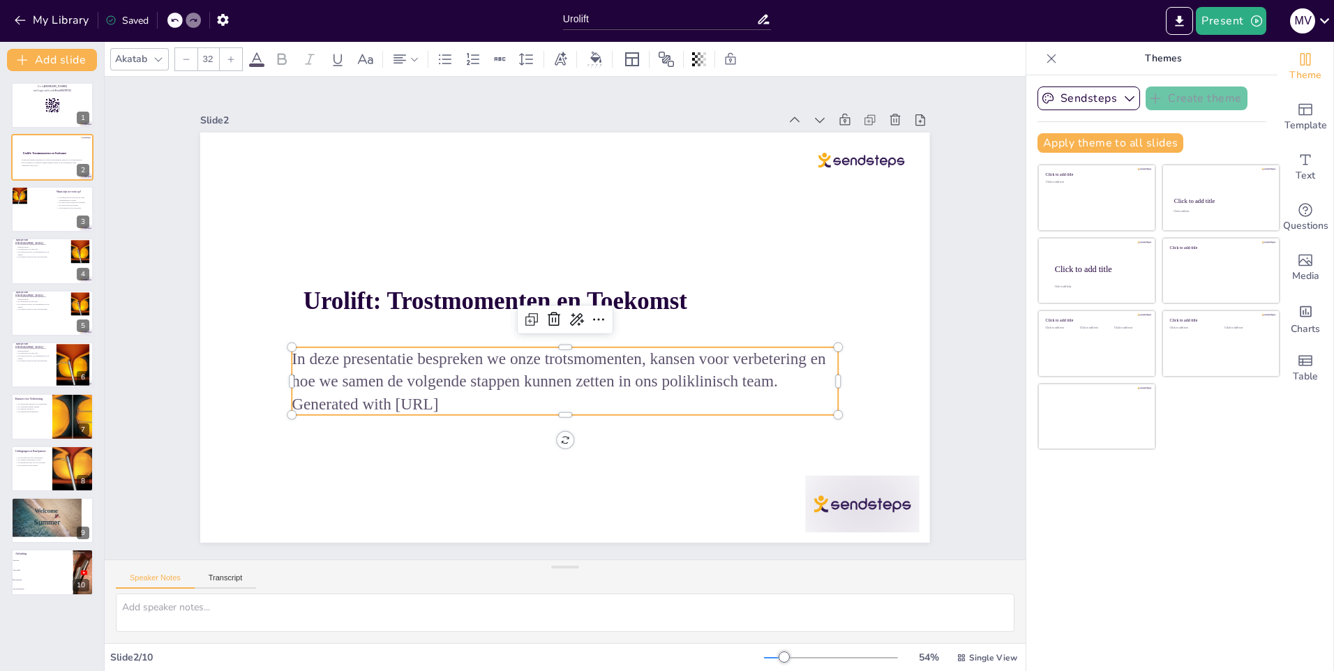
click at [524, 379] on p "In deze presentatie bespreken we onze trotsmomenten, kansen voor verbetering en…" at bounding box center [553, 368] width 543 height 158
click at [526, 370] on p "In deze presentatie bespreken we onze trotsmomenten, kansen voor verbetering en…" at bounding box center [553, 369] width 543 height 158
click at [442, 397] on p "Generated with [URL]" at bounding box center [547, 402] width 538 height 136
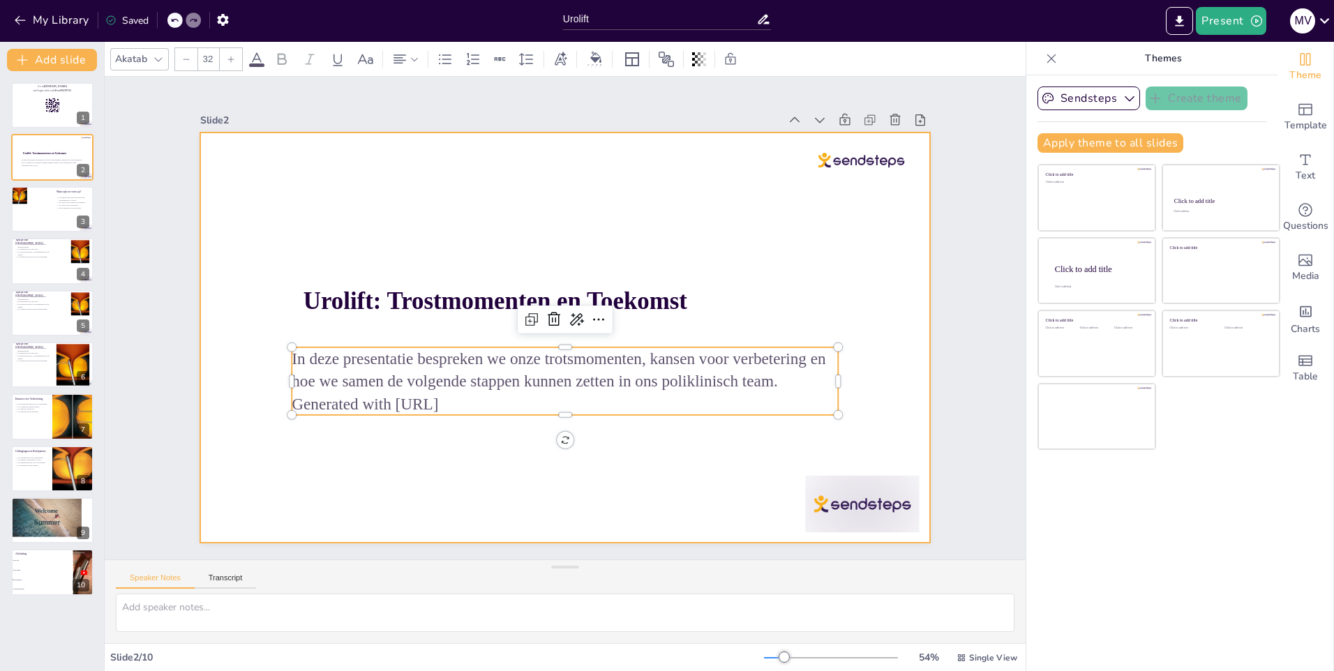
click at [415, 488] on div at bounding box center [563, 338] width 768 height 484
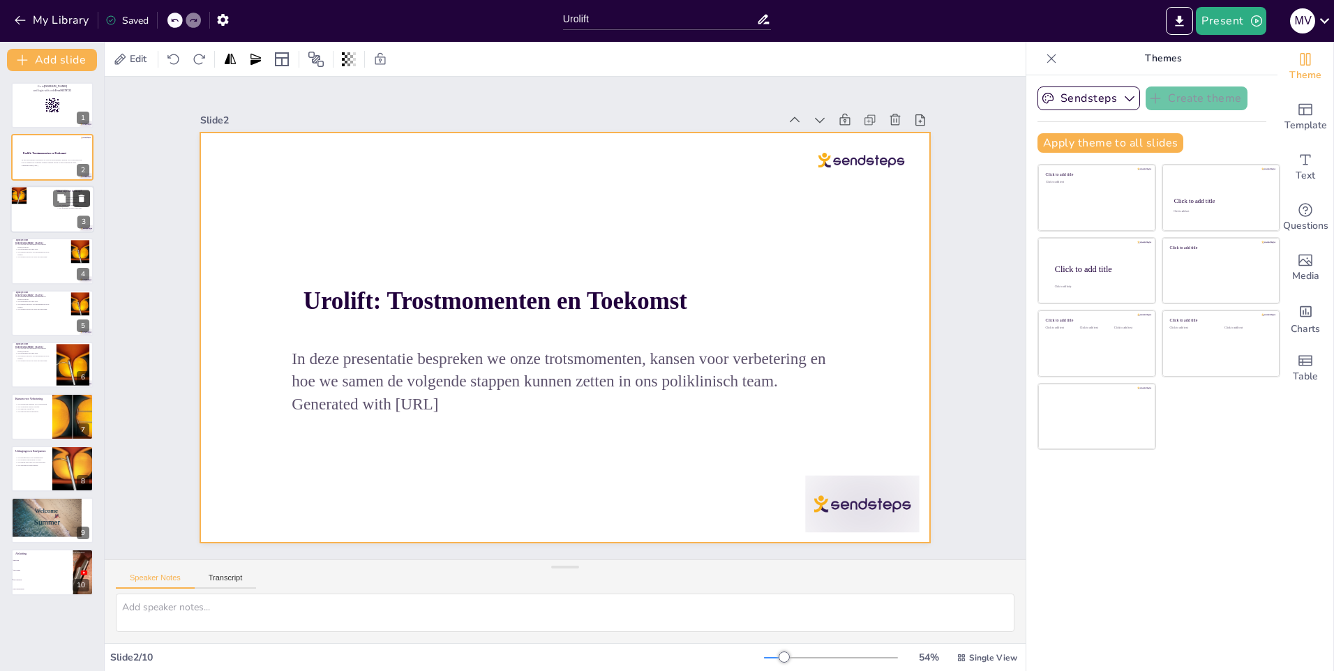
checkbox input "true"
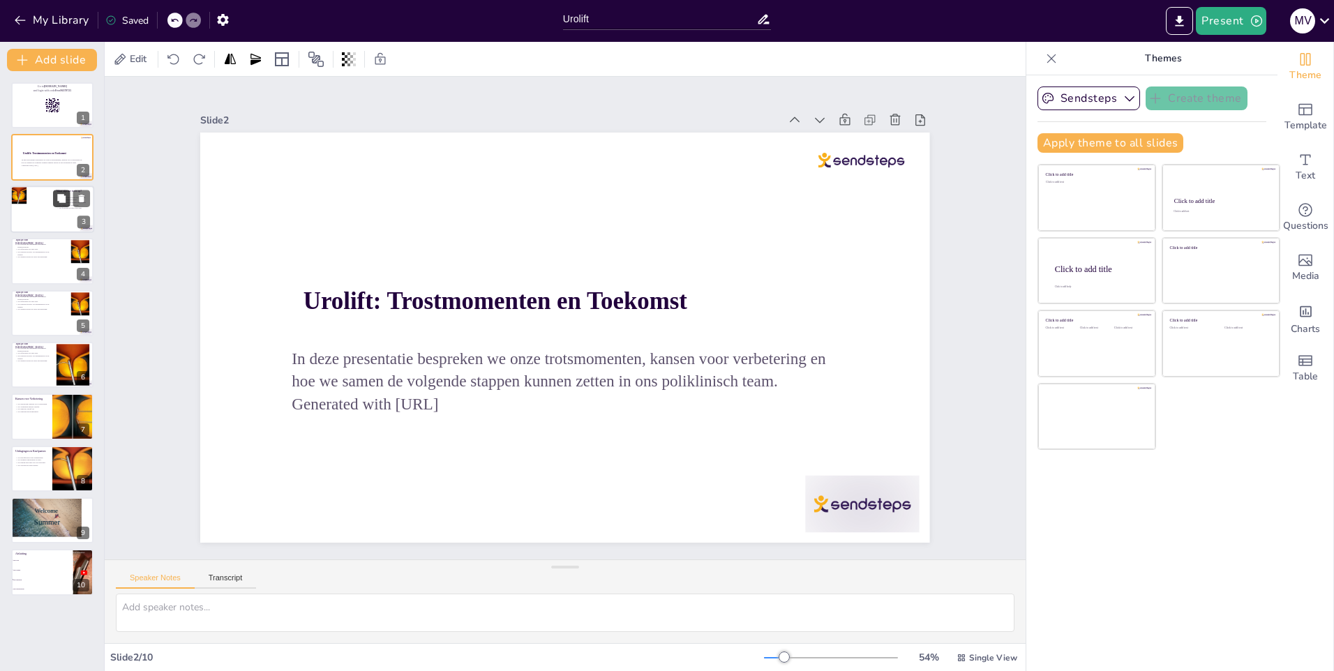
click at [59, 195] on icon at bounding box center [61, 198] width 8 height 8
type textarea "De wordcloud is een interactieve manier om de collectieve trots van het team te…"
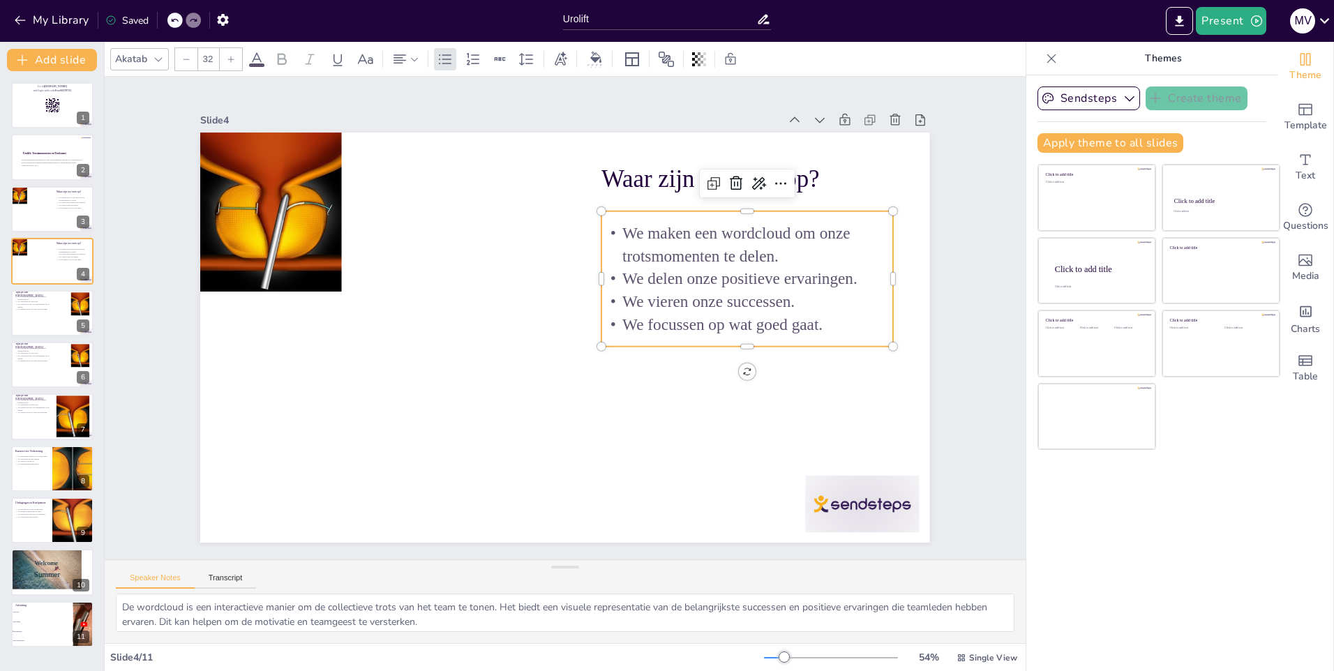
click at [766, 306] on p "We vieren onze successen." at bounding box center [747, 340] width 290 height 83
click at [783, 299] on p "We vieren onze successen." at bounding box center [747, 340] width 290 height 83
drag, startPoint x: 783, startPoint y: 297, endPoint x: 720, endPoint y: 301, distance: 63.6
click at [720, 303] on p "We vieren onze successen." at bounding box center [743, 359] width 285 height 112
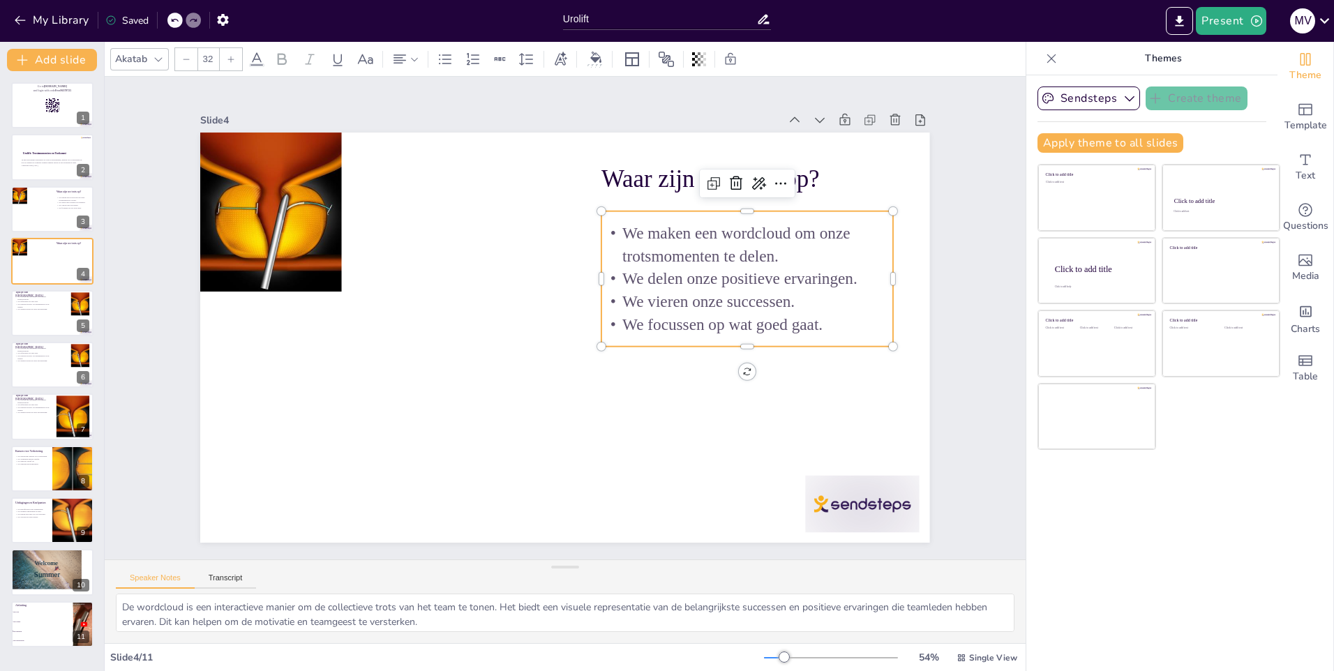
click at [795, 298] on p "We vieren onze successen." at bounding box center [748, 320] width 292 height 53
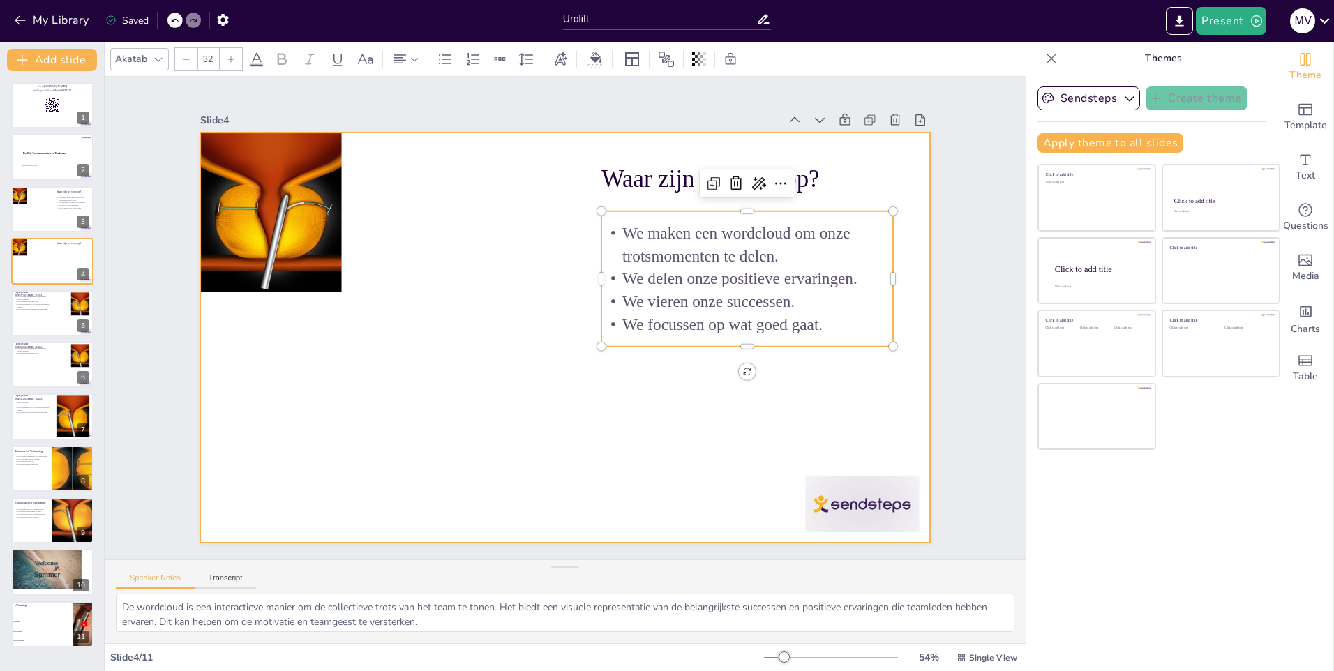
click at [400, 350] on div at bounding box center [553, 334] width 831 height 760
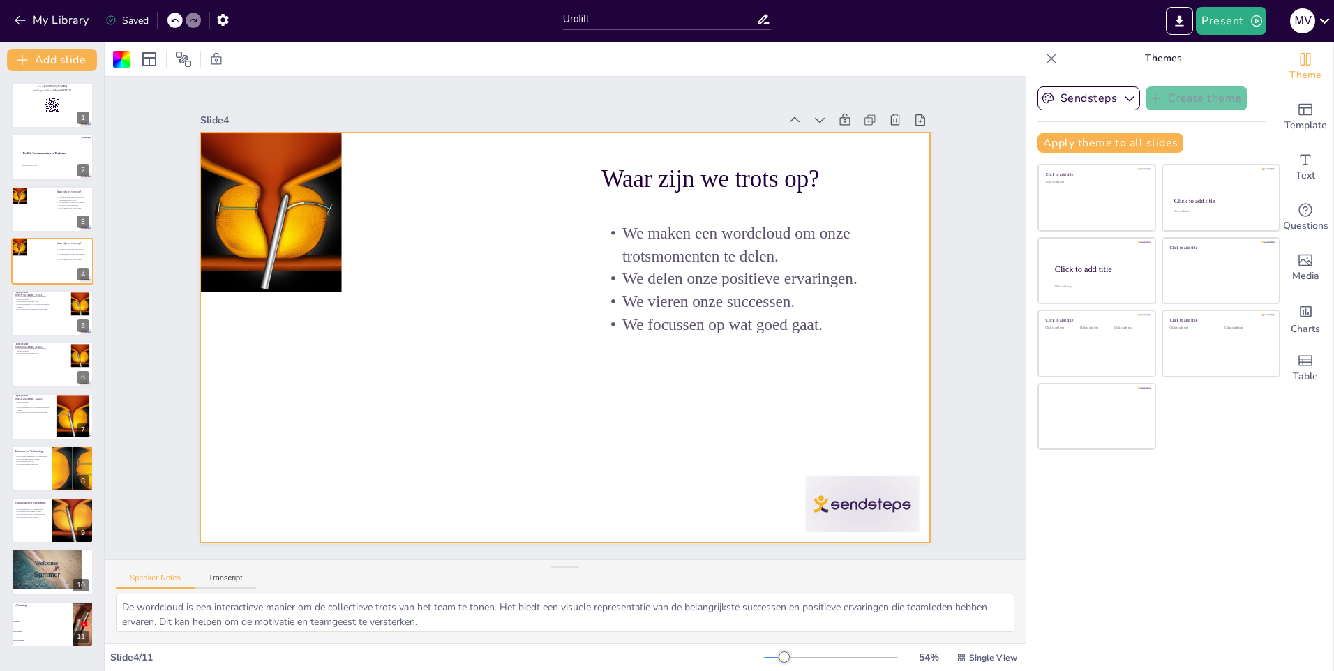
checkbox input "true"
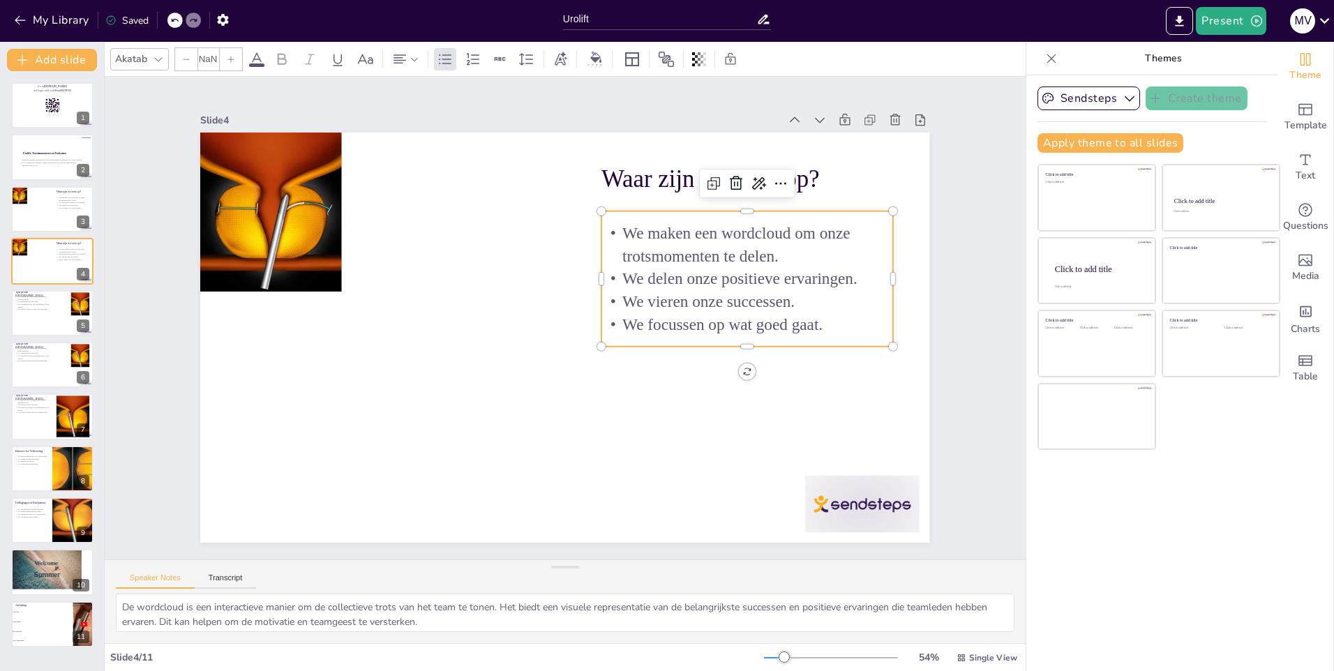
type input "32"
click at [732, 329] on p "We focussen op wat goed gaat." at bounding box center [745, 343] width 292 height 53
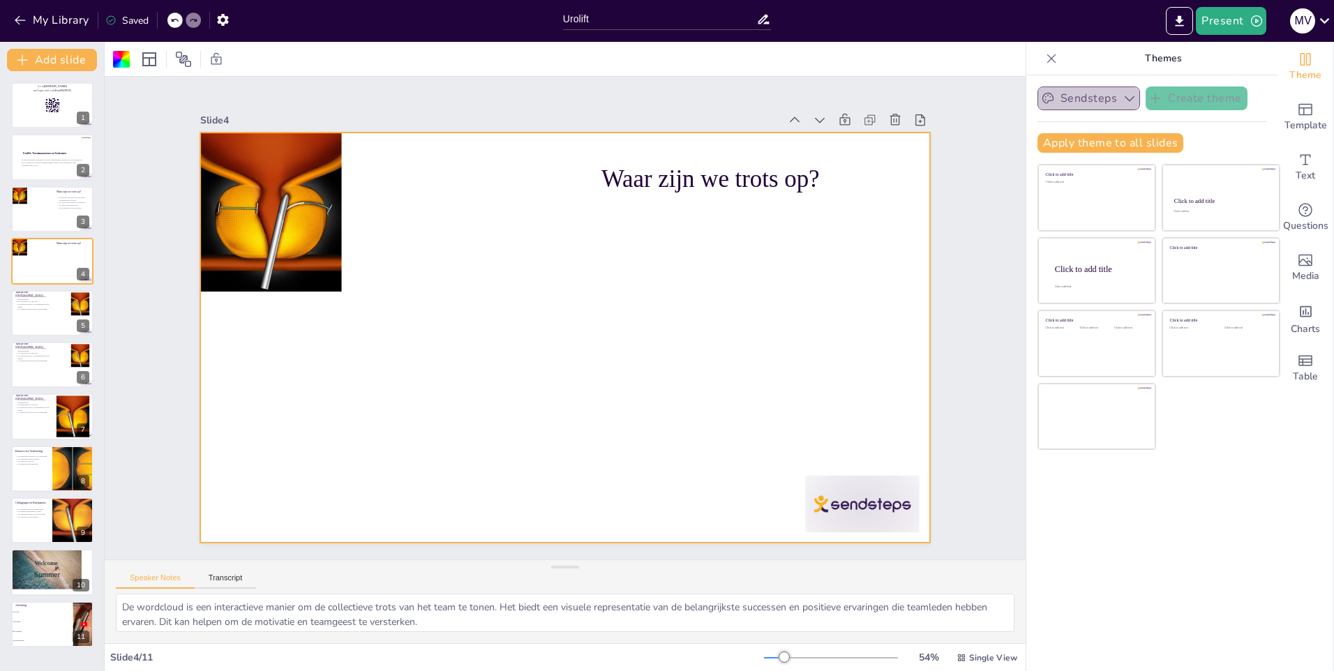
click at [1124, 99] on icon "button" at bounding box center [1129, 99] width 10 height 6
click at [1122, 99] on icon "button" at bounding box center [1129, 98] width 14 height 14
checkbox input "true"
click at [79, 564] on icon at bounding box center [82, 562] width 10 height 10
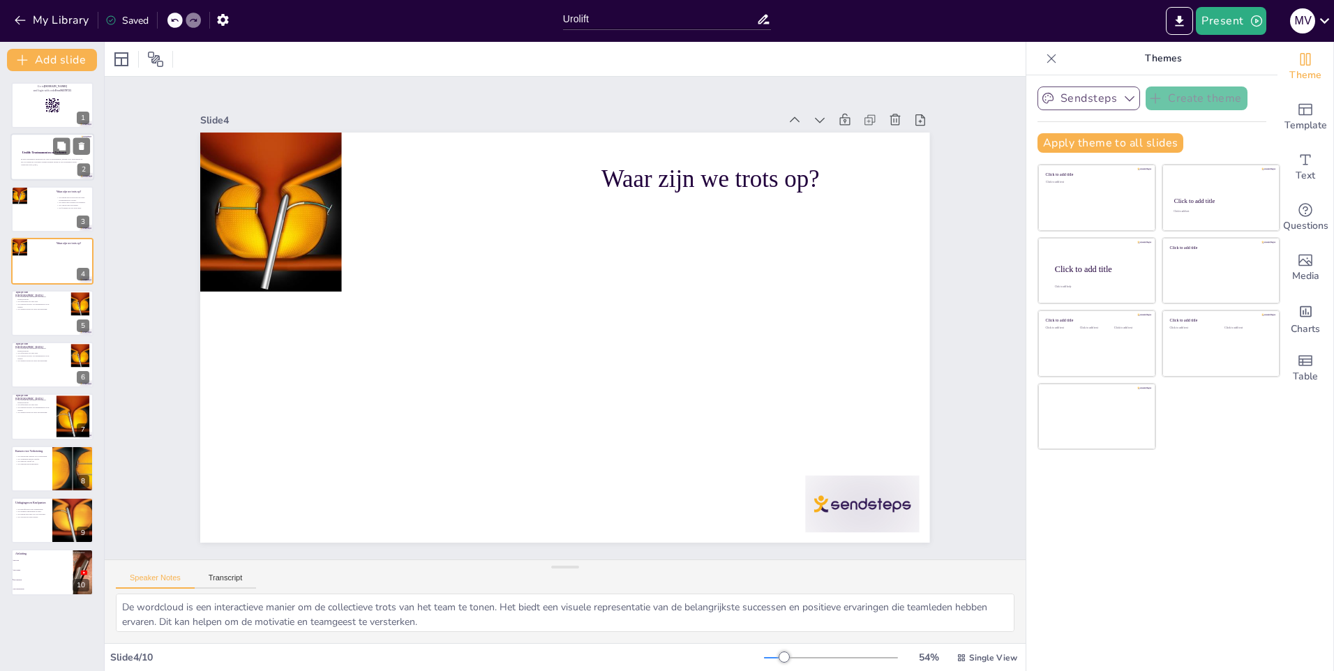
checkbox input "true"
click at [48, 169] on div at bounding box center [52, 157] width 84 height 47
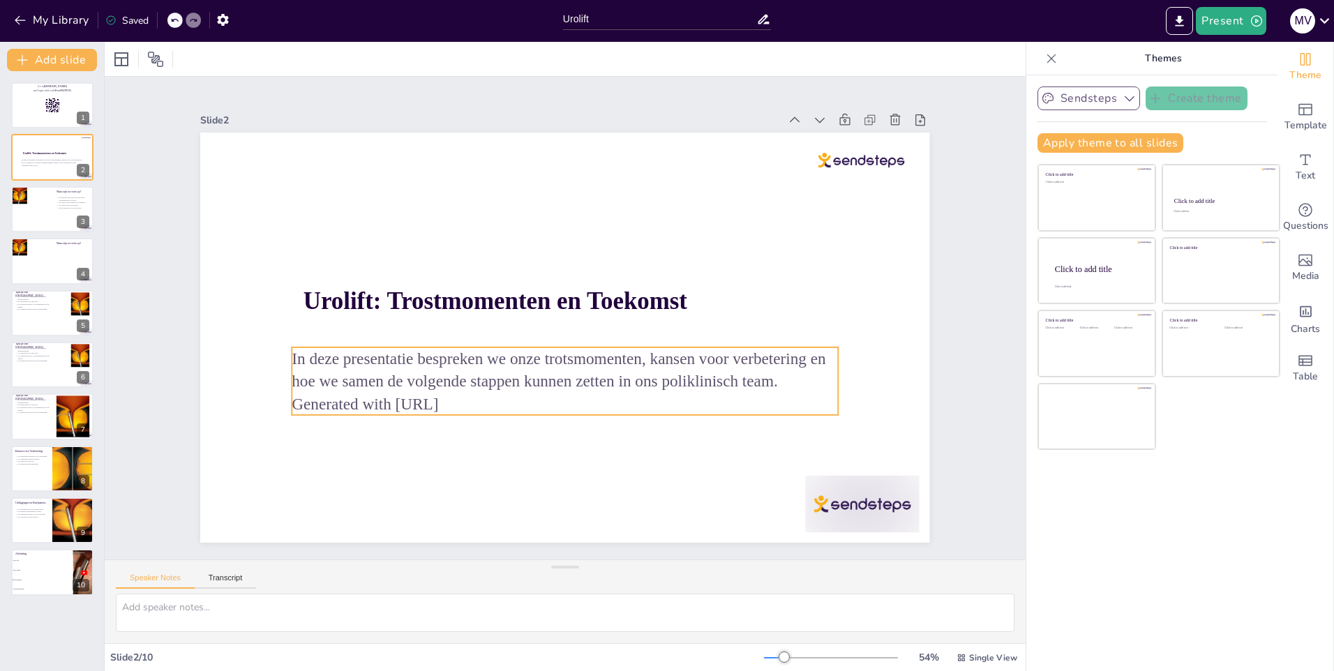
checkbox input "true"
type input "32"
click at [442, 361] on p "In deze presentatie bespreken we onze trotsmomenten, kansen voor verbetering en…" at bounding box center [553, 369] width 543 height 158
click at [408, 355] on p "In deze presentatie bespreken we onze trotsmomenten, kansen voor verbetering en…" at bounding box center [553, 368] width 543 height 158
click at [400, 352] on p "In deze presentatie bespreken we onze trotsmomenten, kansen voor verbetering en…" at bounding box center [560, 370] width 548 height 102
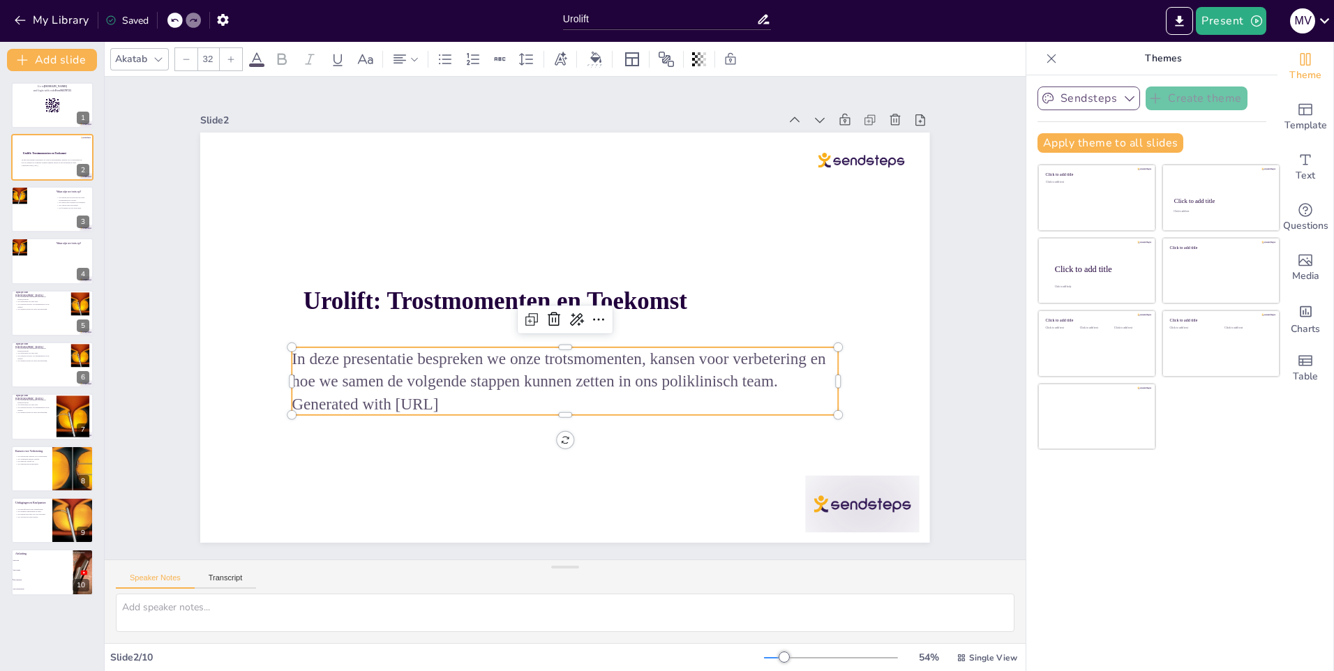
click at [400, 352] on p "In deze presentatie bespreken we onze trotsmomenten, kansen voor verbetering en…" at bounding box center [549, 368] width 534 height 212
click at [391, 352] on p "In deze presentatie bespreken we onze trotsmomenten, kansen voor verbetering en…" at bounding box center [553, 368] width 543 height 158
checkbox input "true"
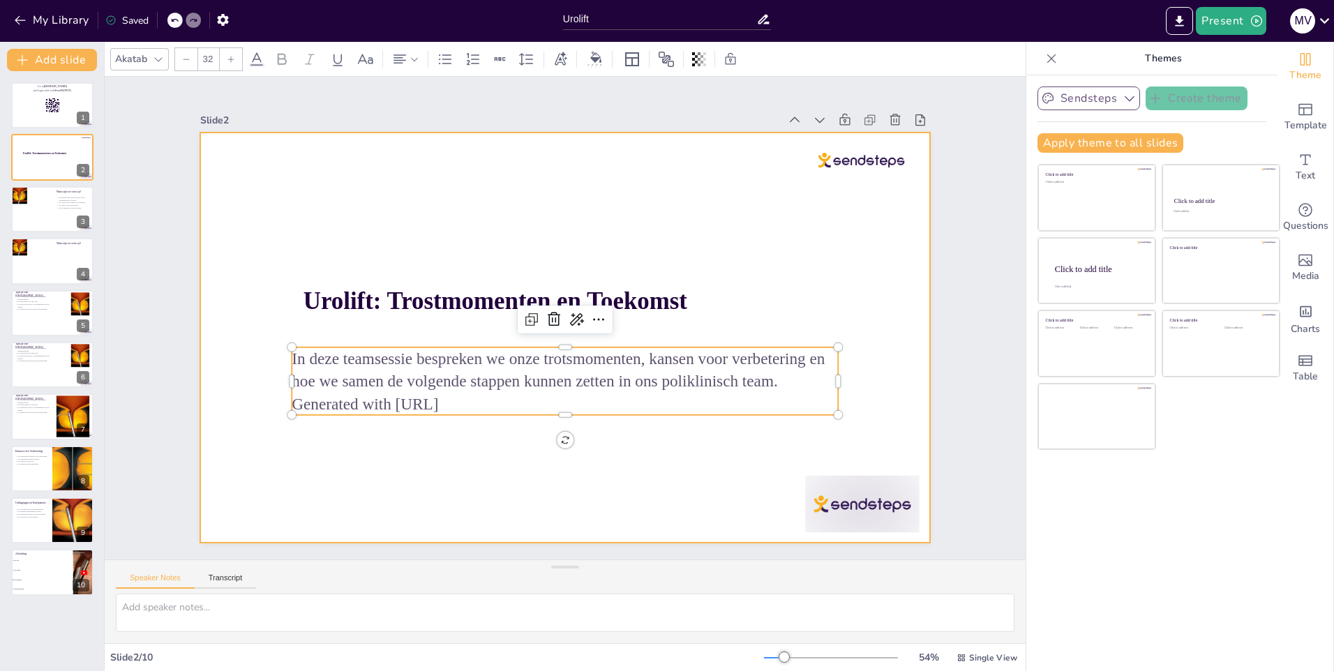
click at [407, 488] on div at bounding box center [559, 336] width 820 height 615
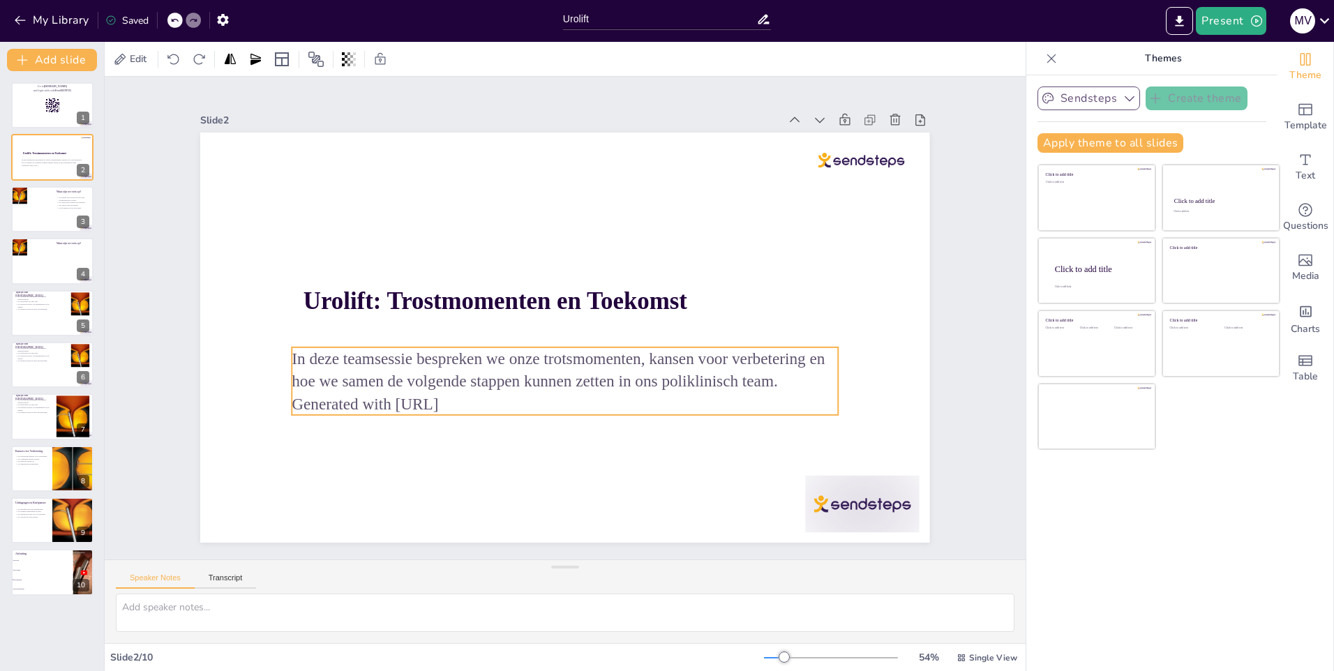
click at [488, 402] on p "Generated with [URL]" at bounding box center [547, 402] width 538 height 136
click at [463, 332] on p "Generated with [URL]" at bounding box center [539, 237] width 527 height 190
click at [463, 396] on p "Generated with [URL]" at bounding box center [555, 403] width 545 height 80
checkbox input "true"
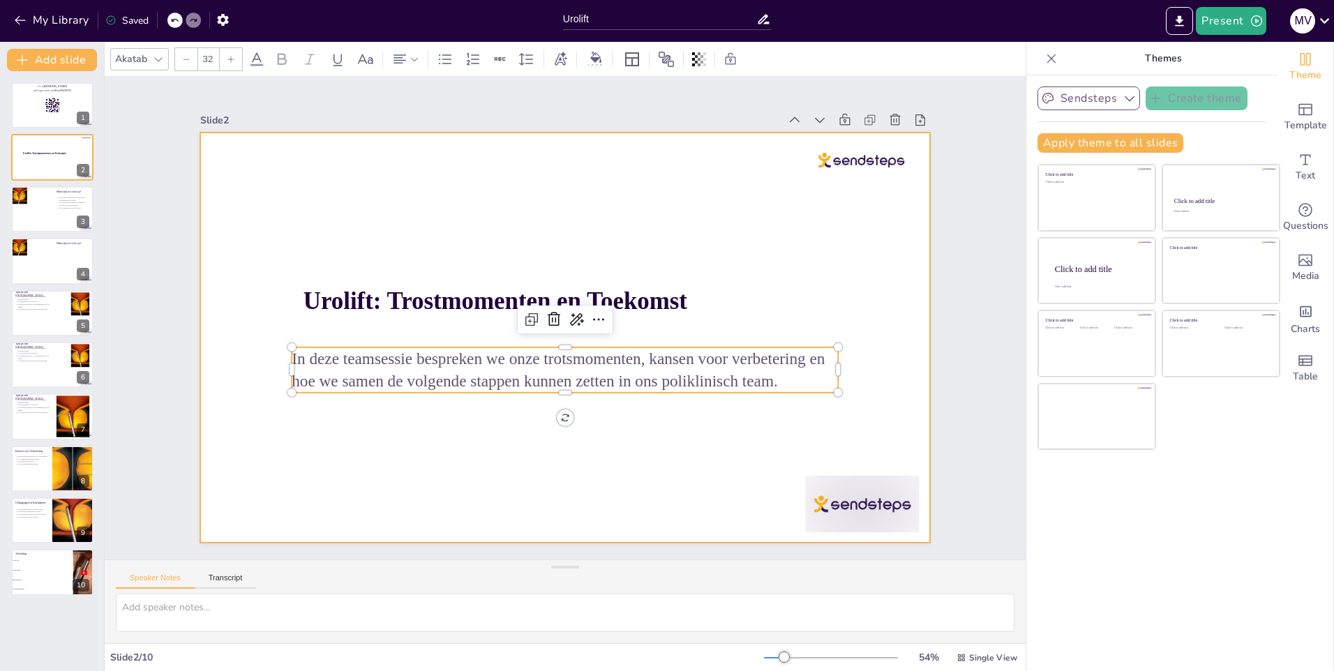
click at [418, 443] on div at bounding box center [563, 338] width 768 height 484
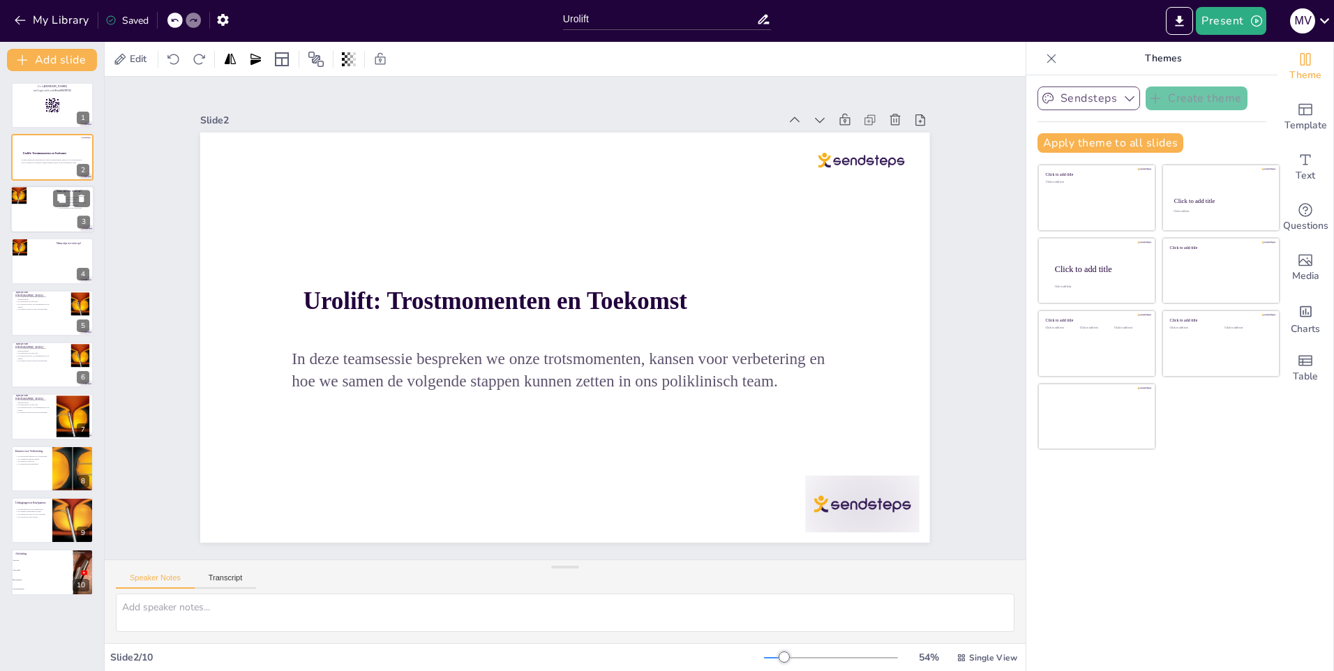
checkbox input "true"
click at [44, 206] on div at bounding box center [52, 209] width 84 height 47
type textarea "De wordcloud is een interactieve manier om de collectieve trots van het team te…"
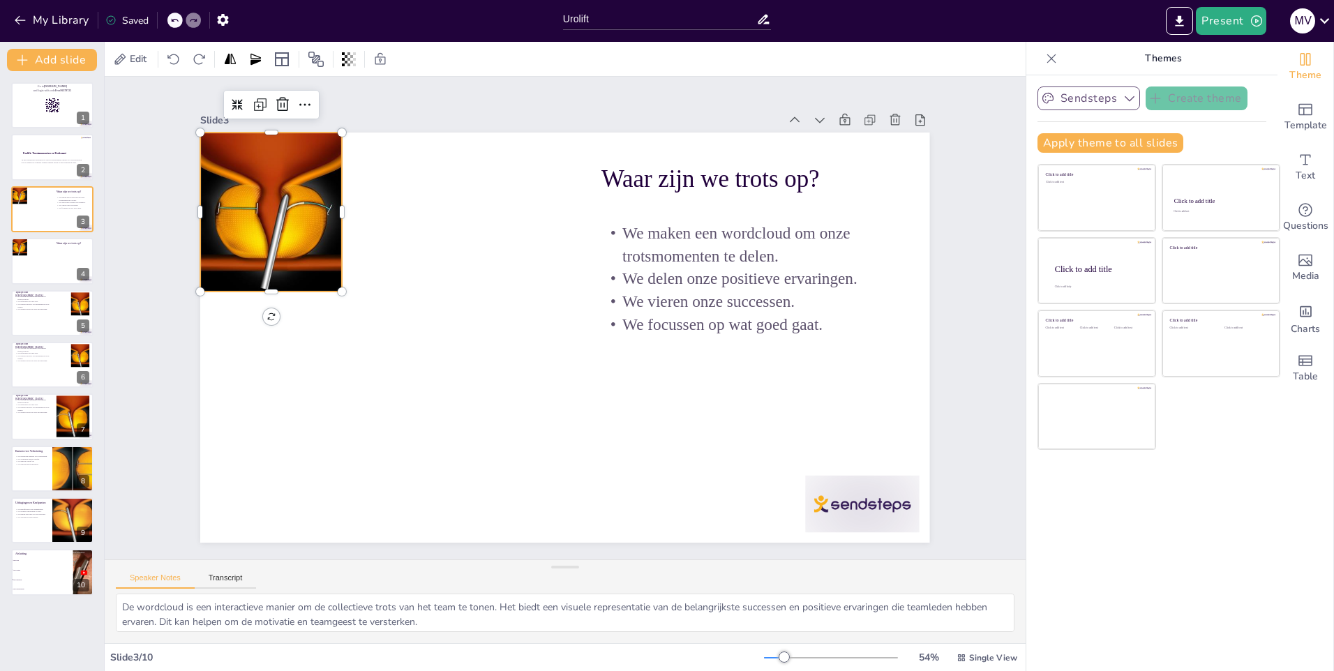
click at [252, 202] on div at bounding box center [339, 102] width 210 height 210
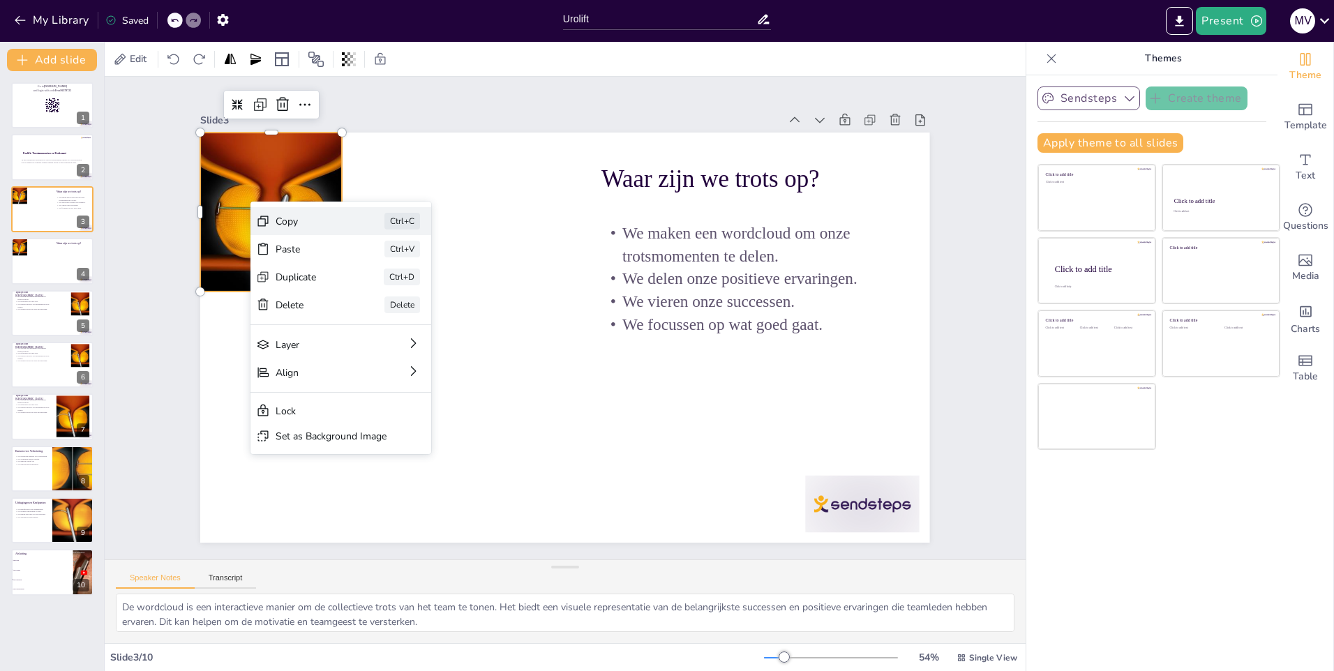
click at [412, 227] on div "Copy" at bounding box center [445, 225] width 67 height 46
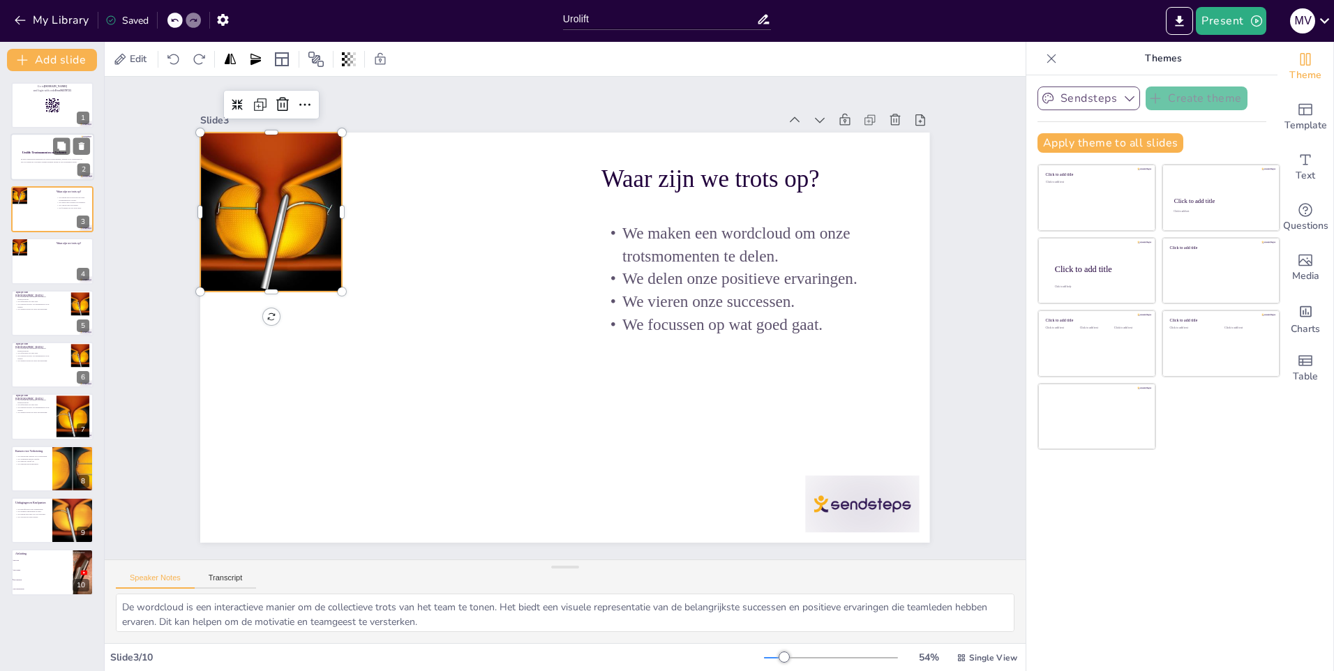
checkbox input "true"
click at [18, 160] on div at bounding box center [52, 157] width 84 height 47
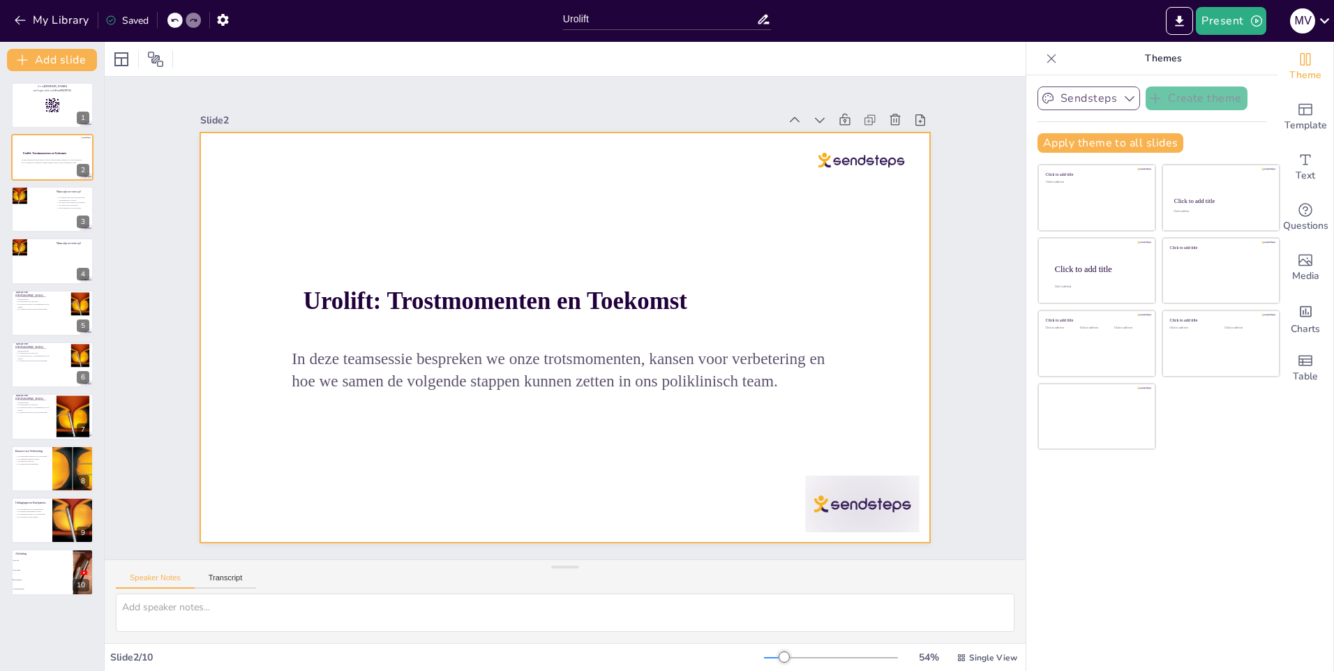
click at [516, 223] on div at bounding box center [561, 337] width 799 height 552
click at [278, 206] on div at bounding box center [564, 338] width 729 height 410
click at [532, 494] on div at bounding box center [561, 337] width 799 height 552
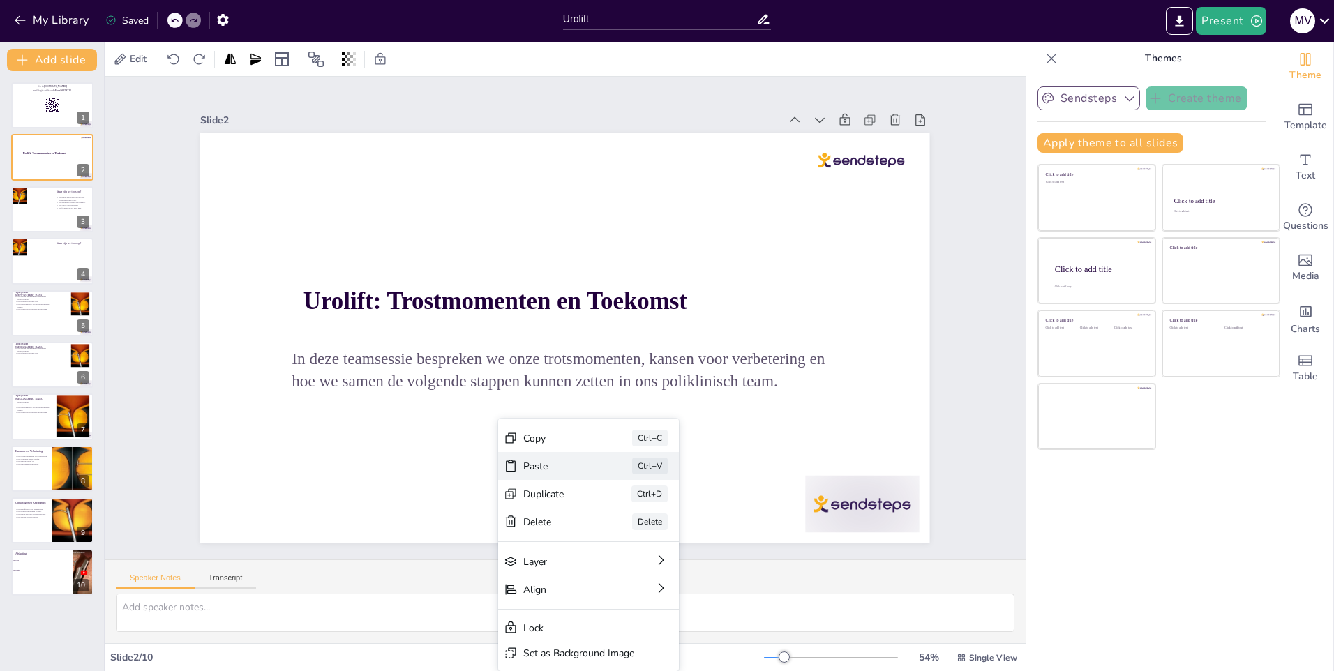
click at [578, 544] on div "Paste" at bounding box center [613, 557] width 71 height 27
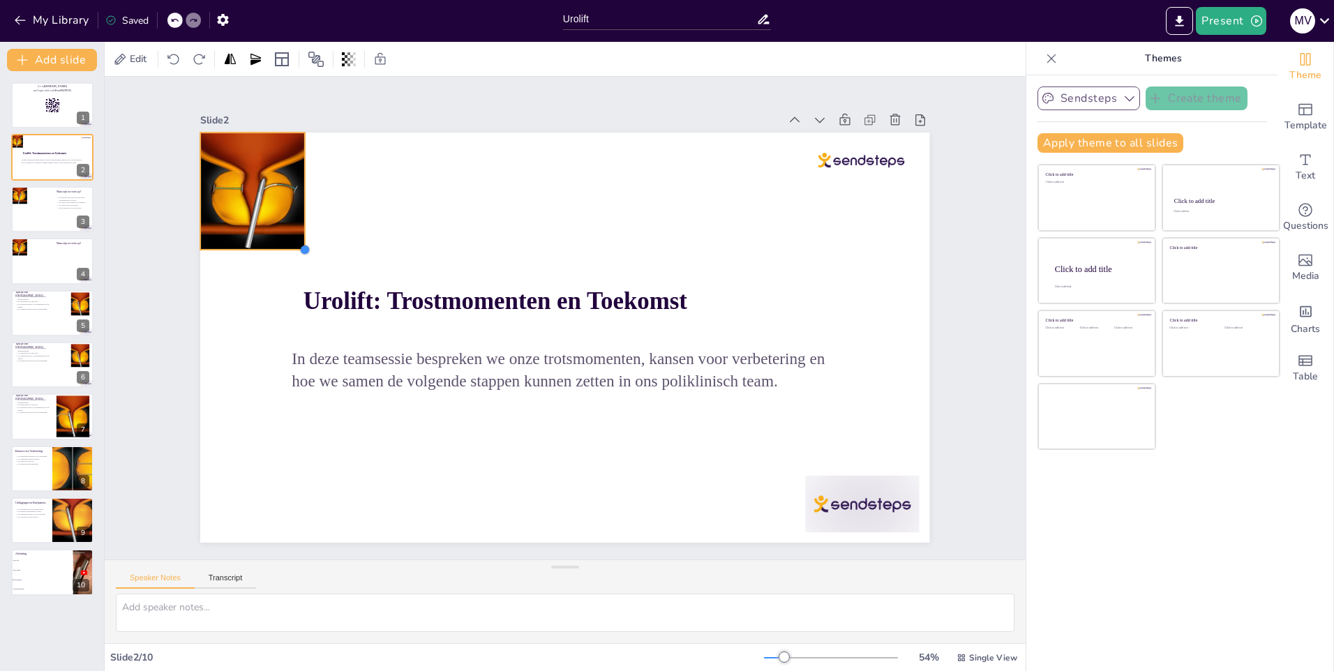
drag, startPoint x: 328, startPoint y: 281, endPoint x: 291, endPoint y: 224, distance: 68.1
click at [291, 224] on div "Urolift: Trostmomenten en Toekomst In deze teamsessie bespreken we onze trotsmo…" at bounding box center [561, 337] width 799 height 552
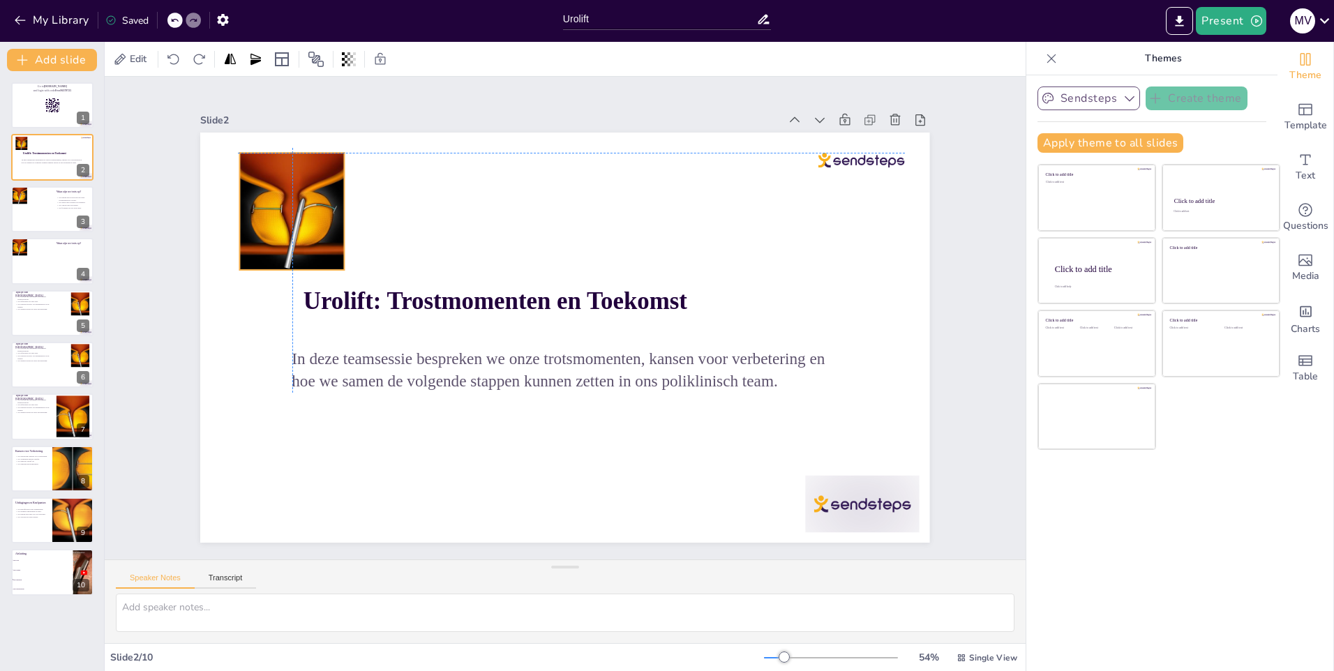
drag, startPoint x: 261, startPoint y: 215, endPoint x: 299, endPoint y: 230, distance: 40.7
click at [299, 230] on div at bounding box center [304, 183] width 129 height 129
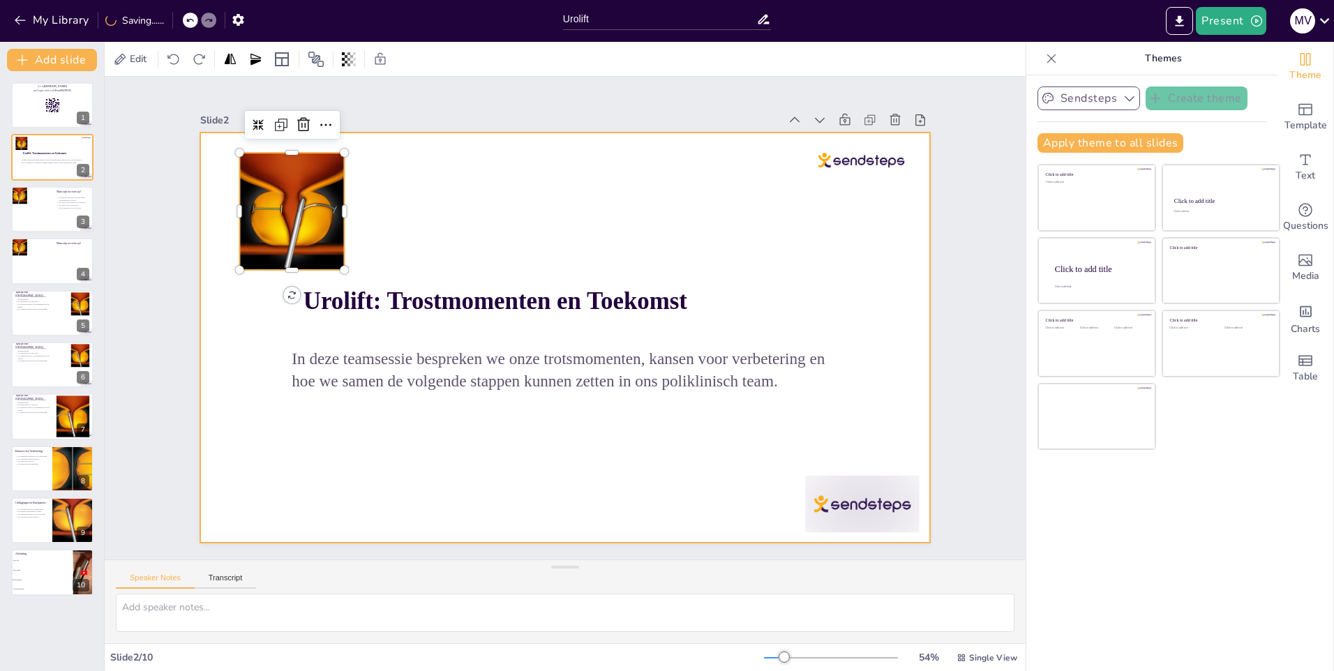
drag, startPoint x: 364, startPoint y: 478, endPoint x: 381, endPoint y: 474, distance: 17.1
click at [370, 478] on div at bounding box center [548, 327] width 720 height 836
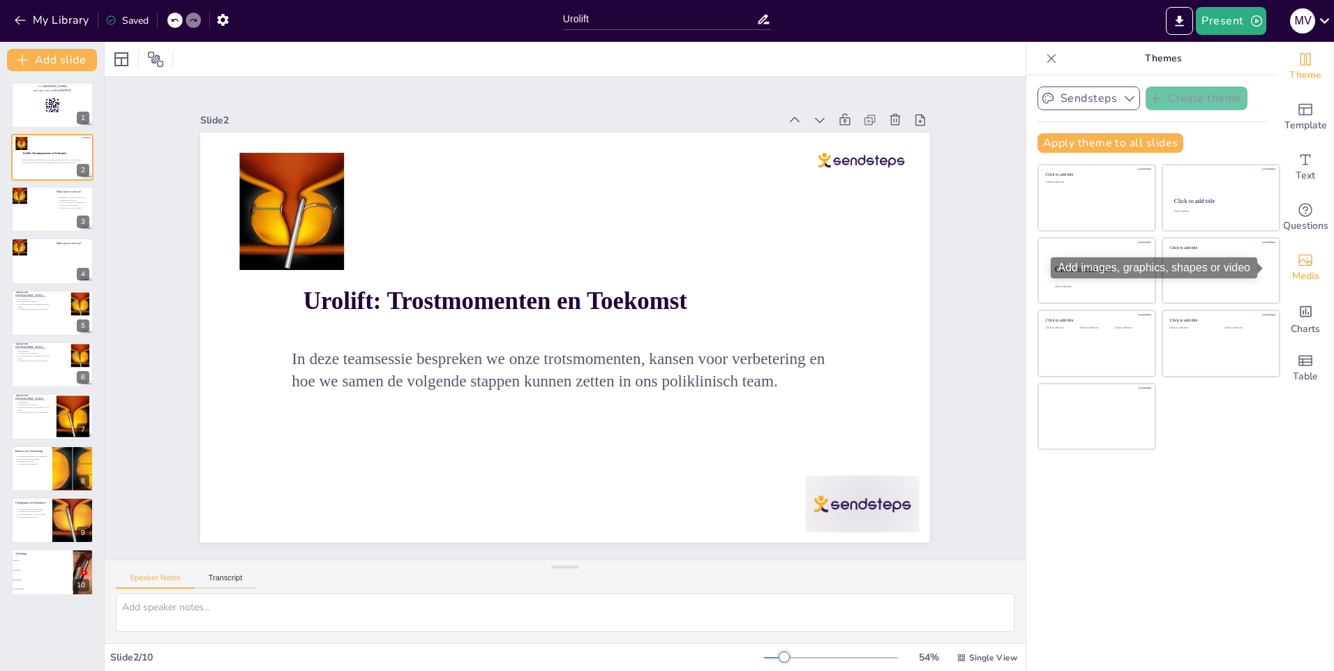
click at [1297, 259] on icon "Add images, graphics, shapes or video" at bounding box center [1305, 260] width 17 height 17
checkbox input "true"
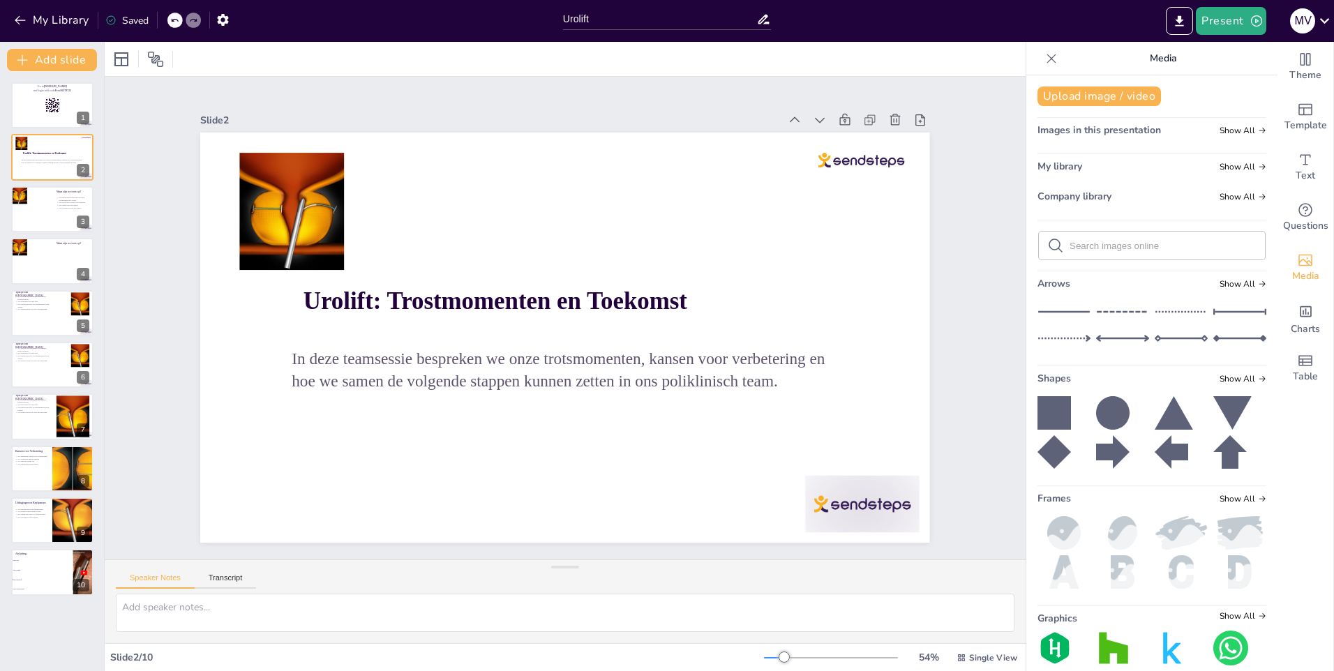
click at [1106, 248] on input "text" at bounding box center [1162, 246] width 187 height 10
type input "le"
checkbox input "true"
type input "leeu"
checkbox input "true"
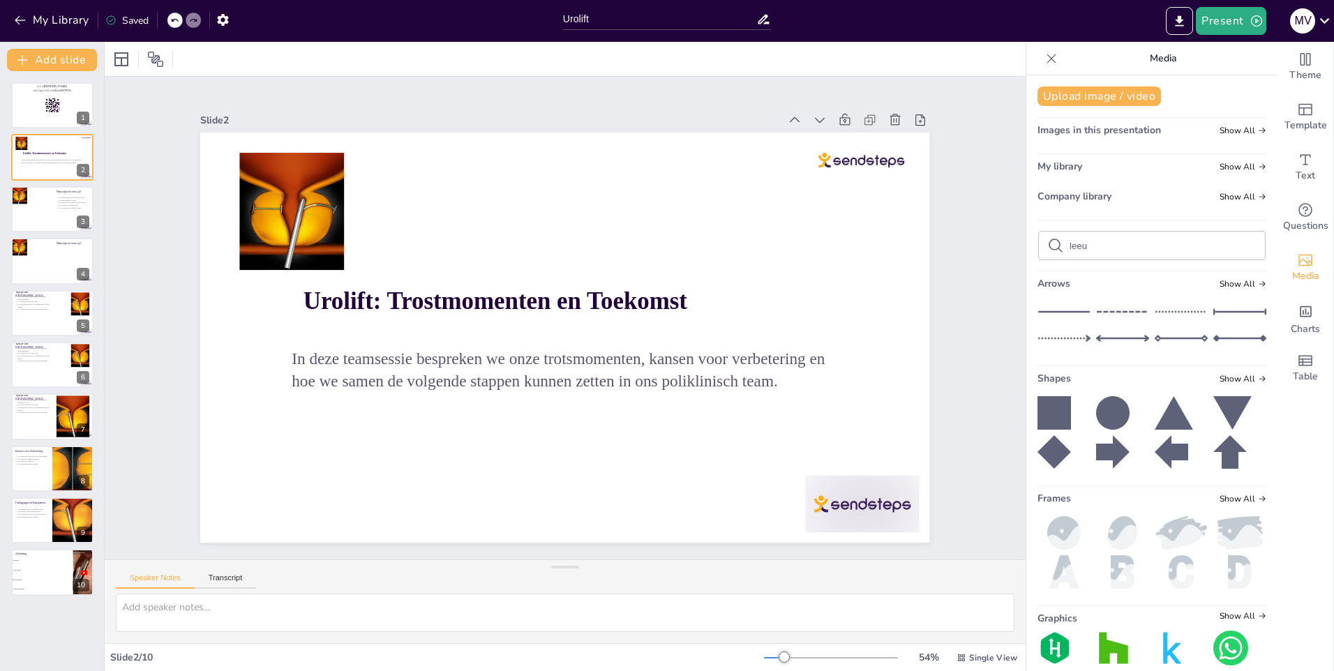
type input "leeuw"
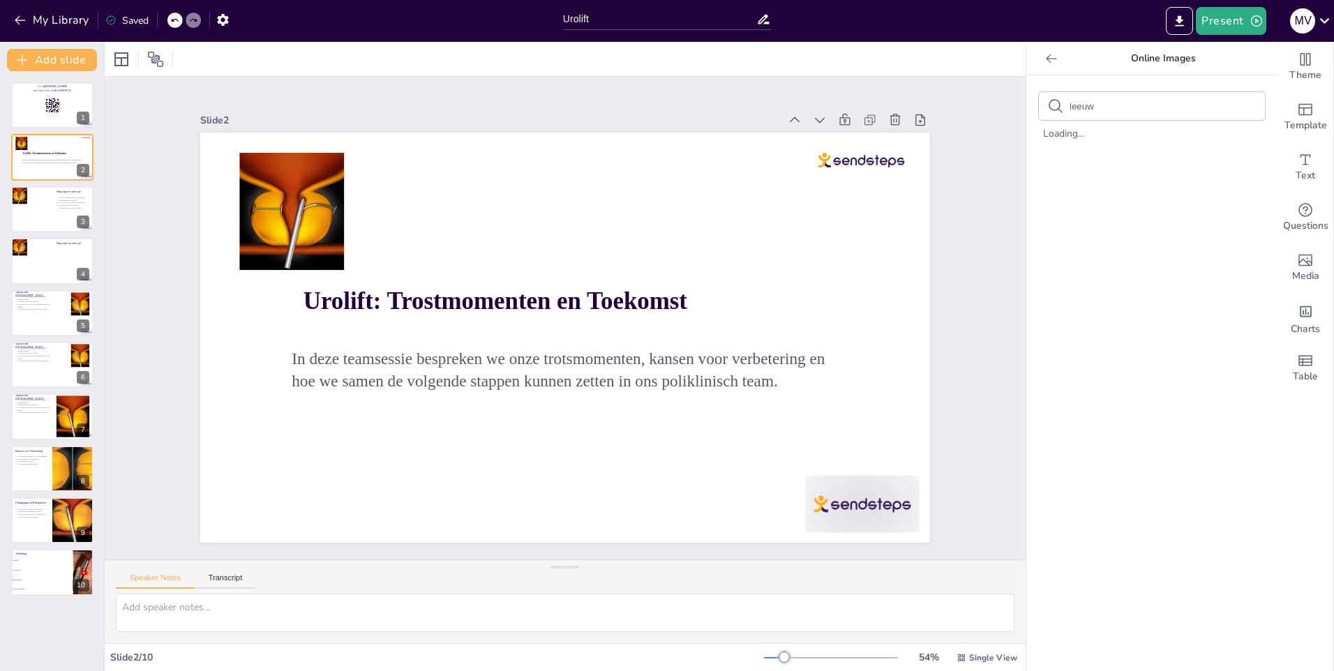
checkbox input "true"
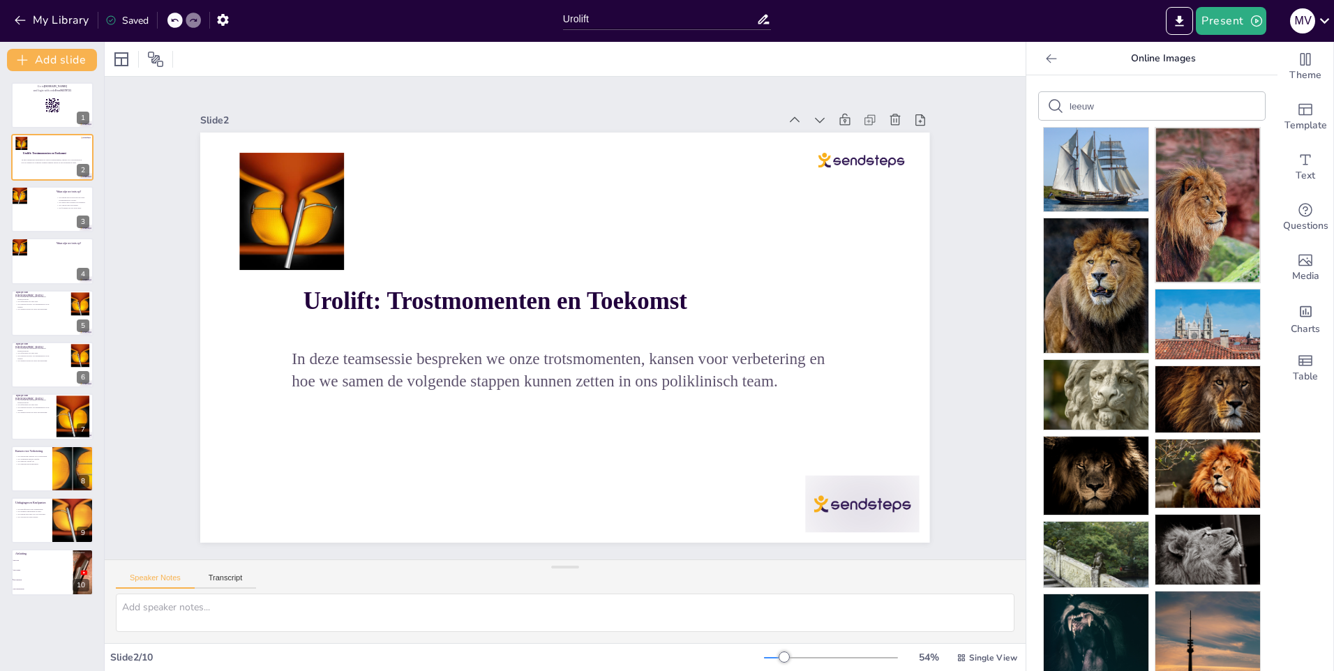
drag, startPoint x: 1082, startPoint y: 103, endPoint x: 1028, endPoint y: 103, distance: 53.7
click at [1039, 103] on div "leeuw" at bounding box center [1152, 106] width 226 height 28
checkbox input "true"
type input "l"
checkbox input "true"
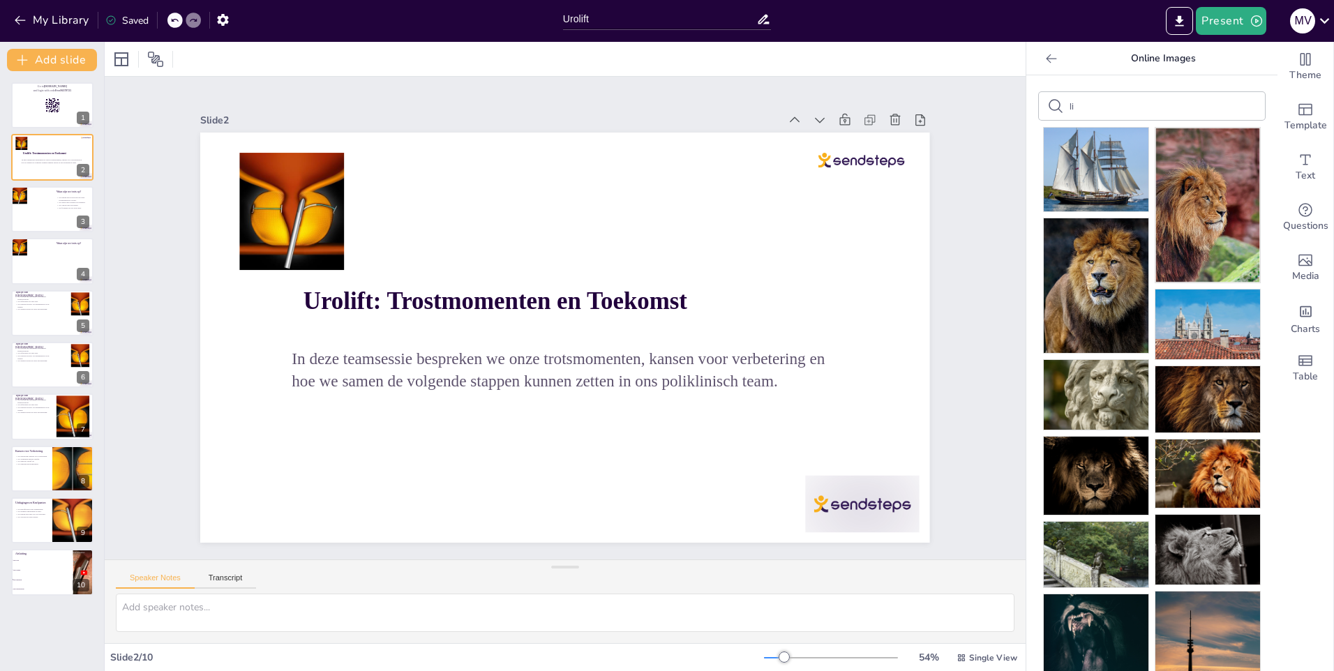
type input "lio"
checkbox input "true"
type input "lion"
checkbox input "true"
type input "lion"
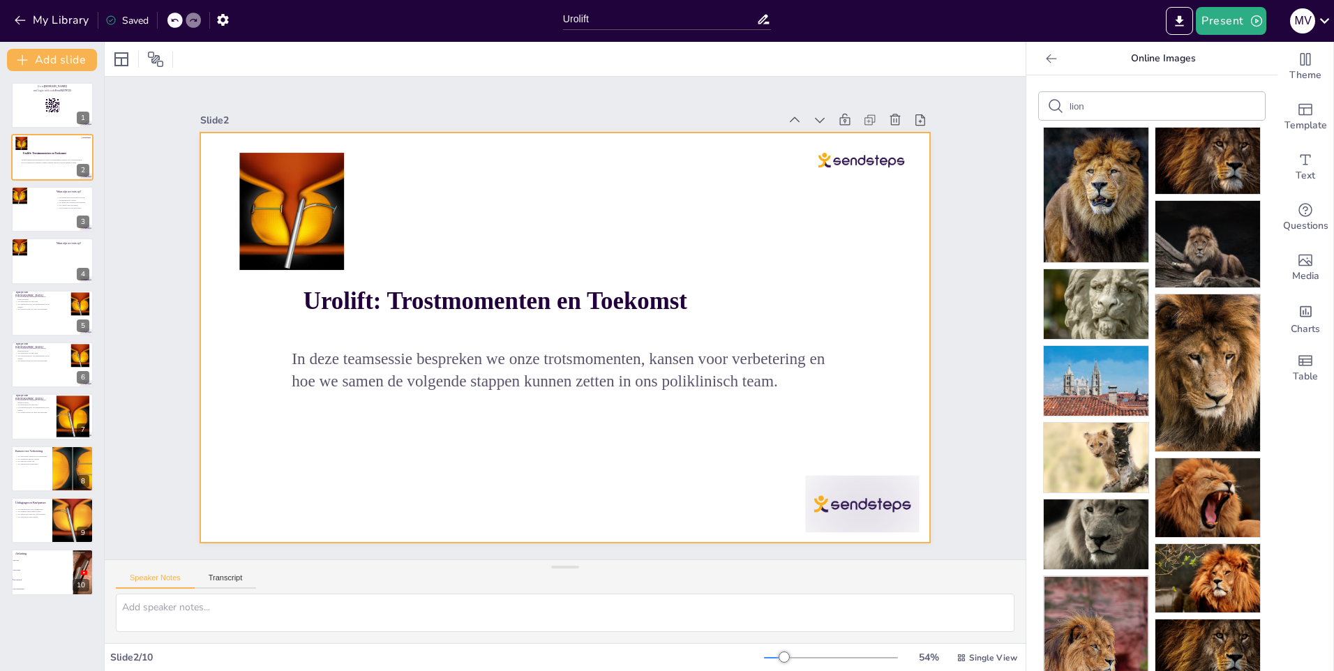
drag, startPoint x: 1175, startPoint y: 359, endPoint x: 718, endPoint y: 187, distance: 488.0
click at [718, 187] on div "Document fonts Akatab Recently used Mulish Popular fonts Fonts Add slide Go to …" at bounding box center [667, 356] width 1334 height 629
click at [665, 198] on div at bounding box center [559, 336] width 820 height 615
click at [659, 213] on div at bounding box center [559, 336] width 820 height 615
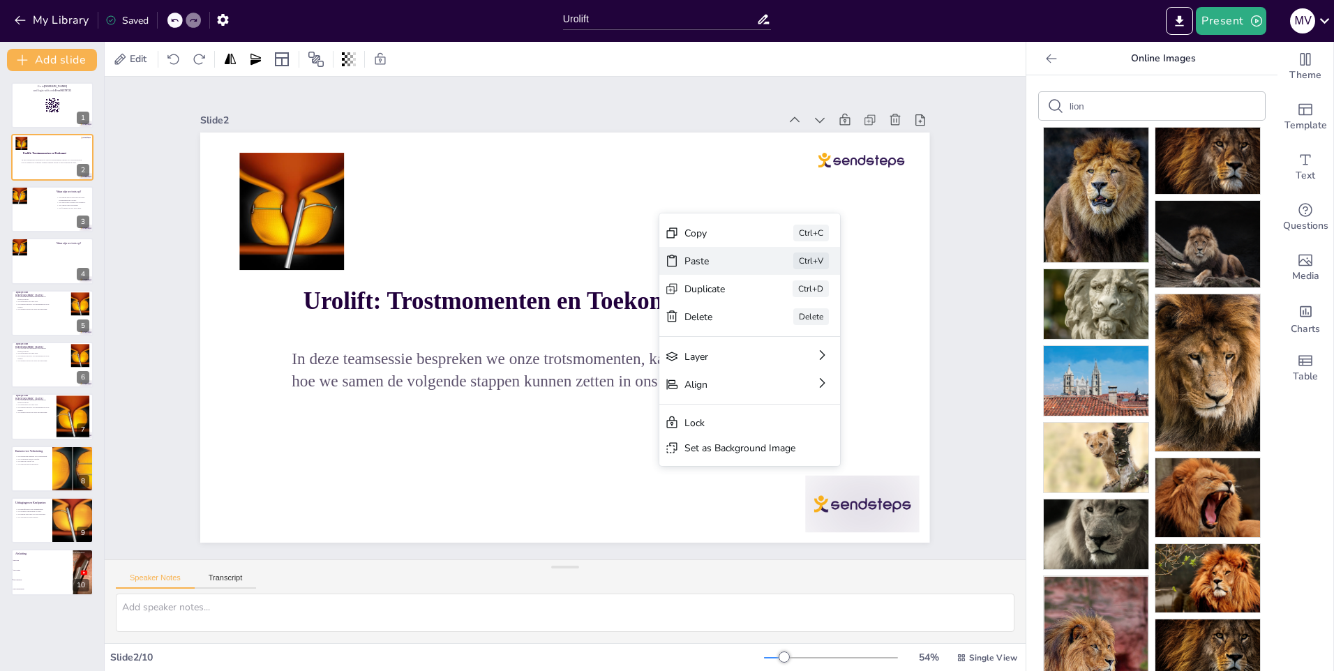
click at [613, 540] on div "Paste" at bounding box center [599, 575] width 27 height 71
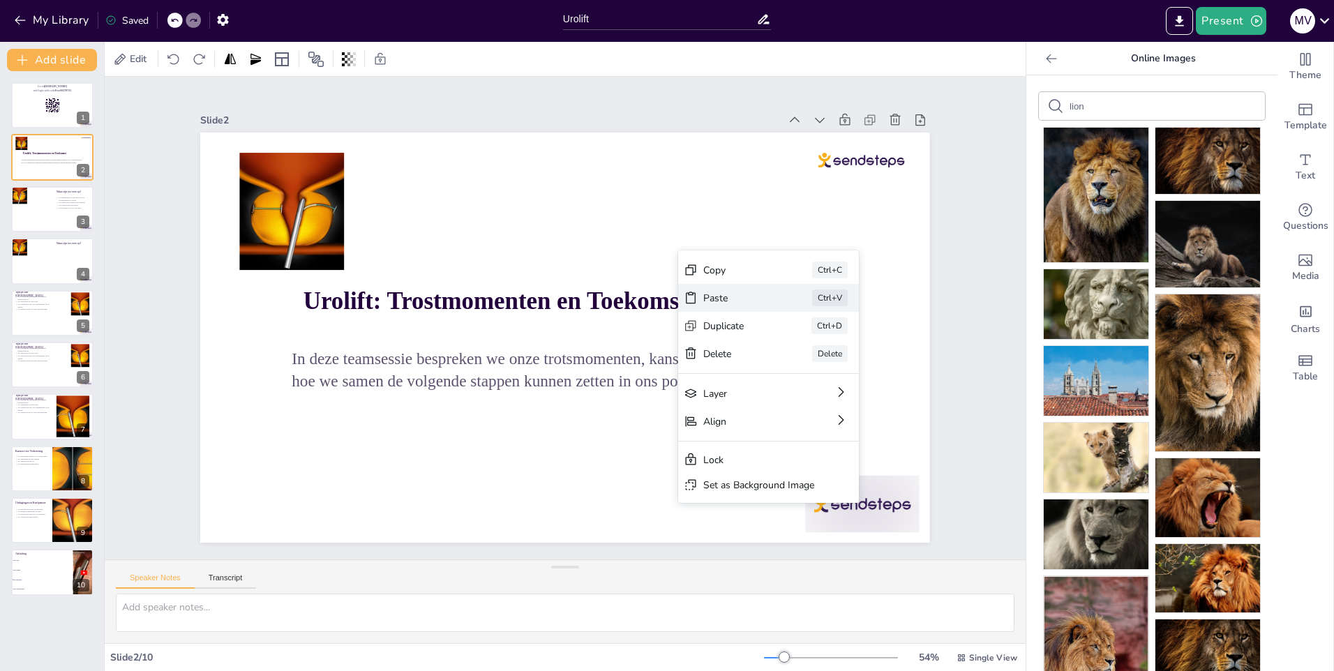
click at [790, 417] on div "Paste" at bounding box center [825, 430] width 71 height 27
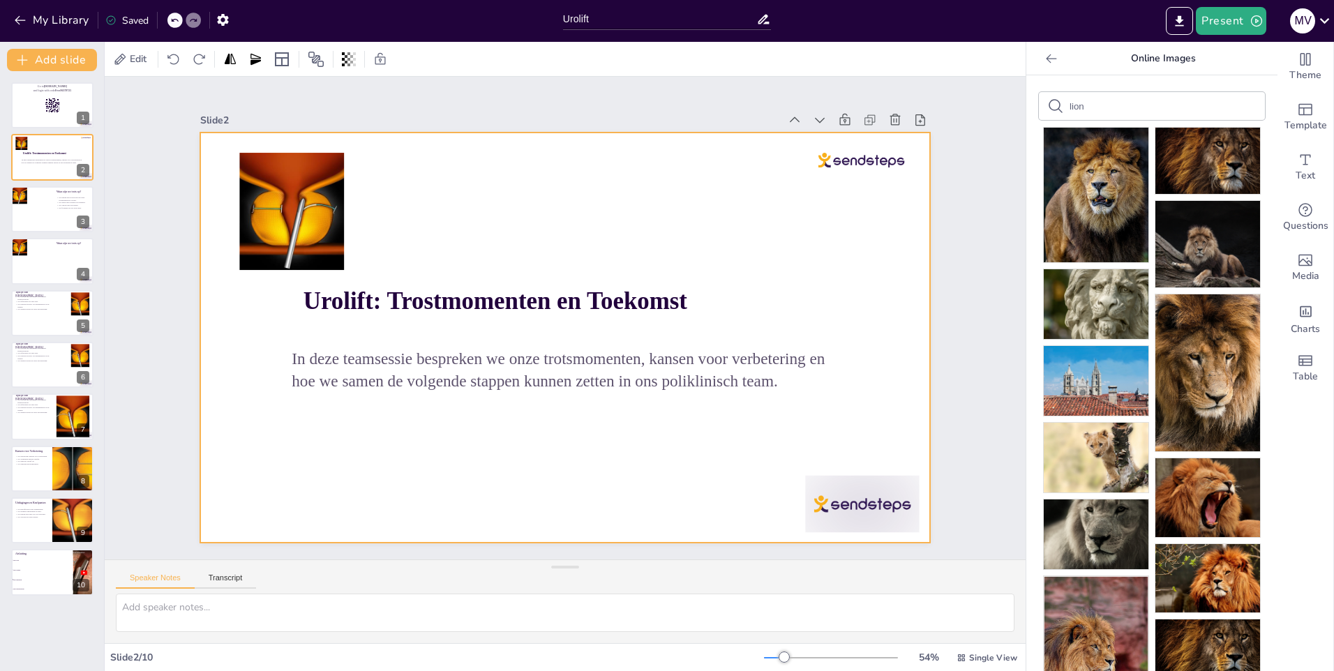
click at [668, 210] on div at bounding box center [555, 335] width 836 height 720
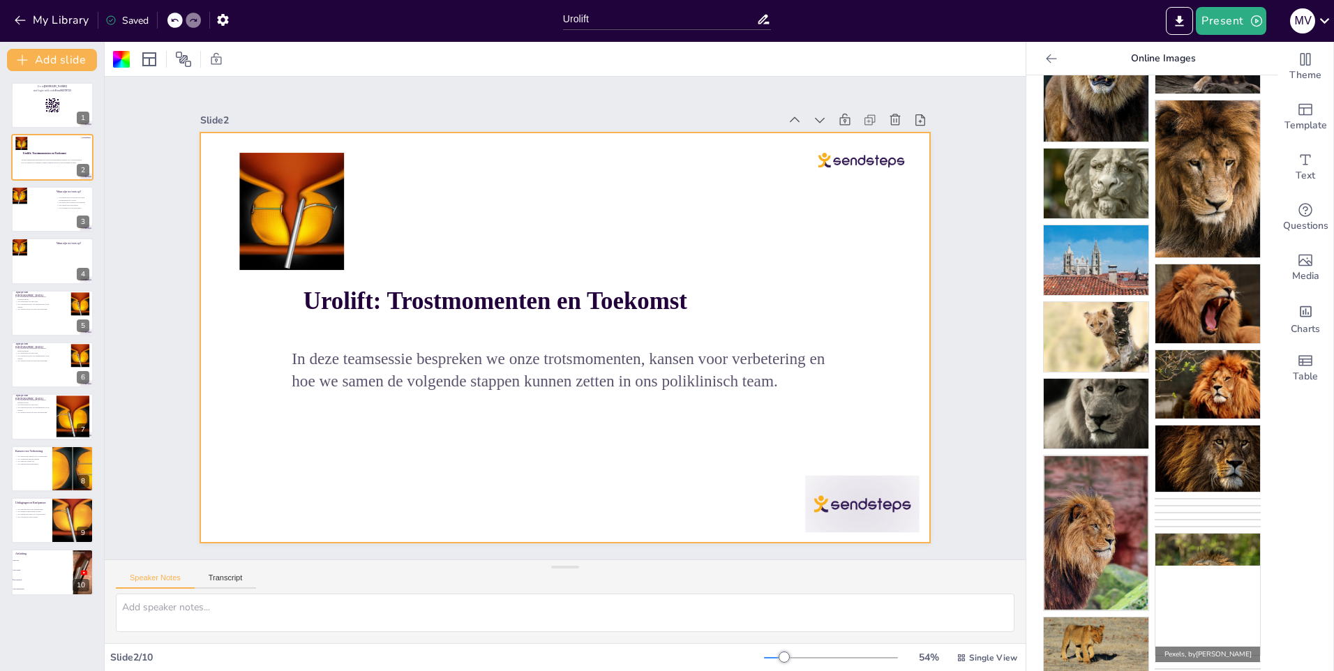
drag, startPoint x: 1173, startPoint y: 335, endPoint x: 1156, endPoint y: 317, distance: 24.2
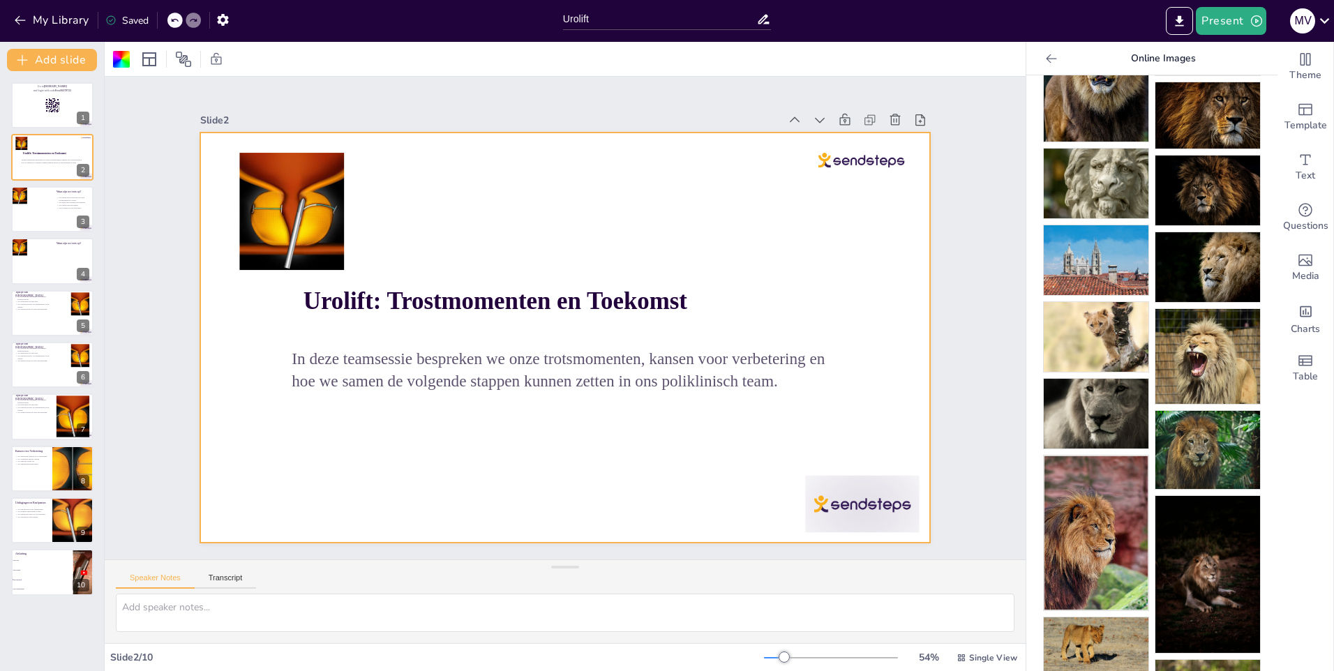
click at [679, 208] on div at bounding box center [561, 337] width 799 height 552
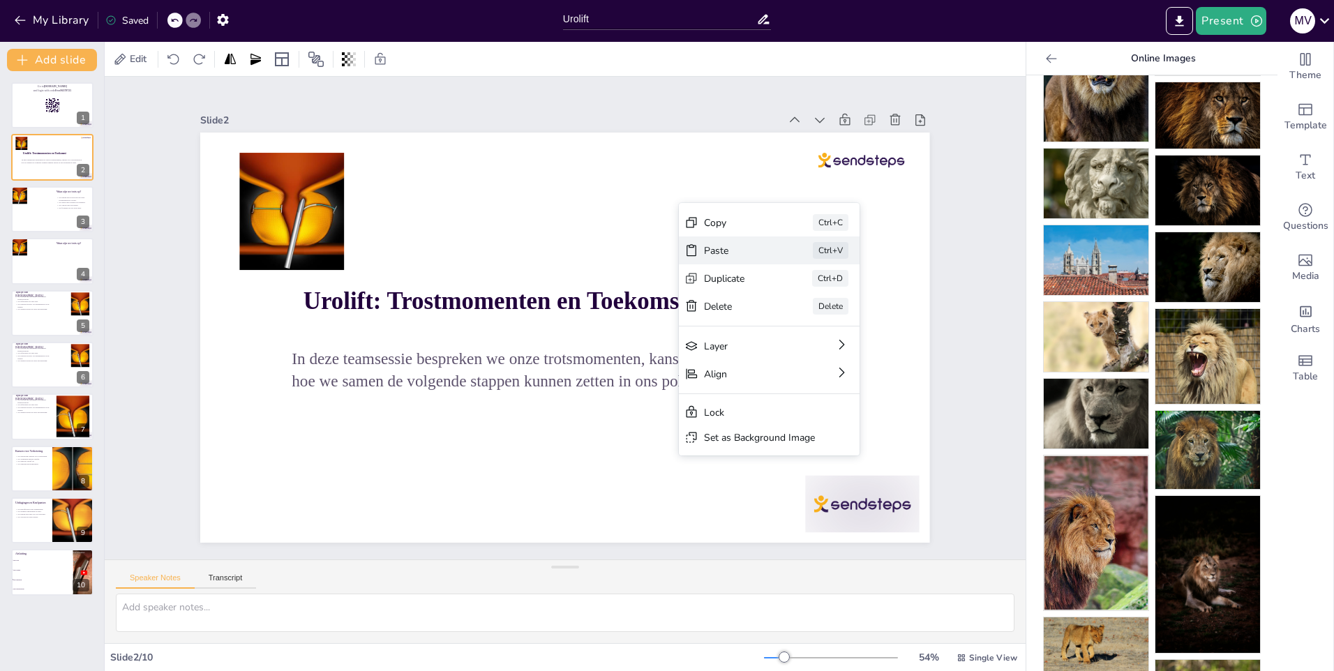
click at [792, 395] on div "Paste" at bounding box center [827, 412] width 70 height 34
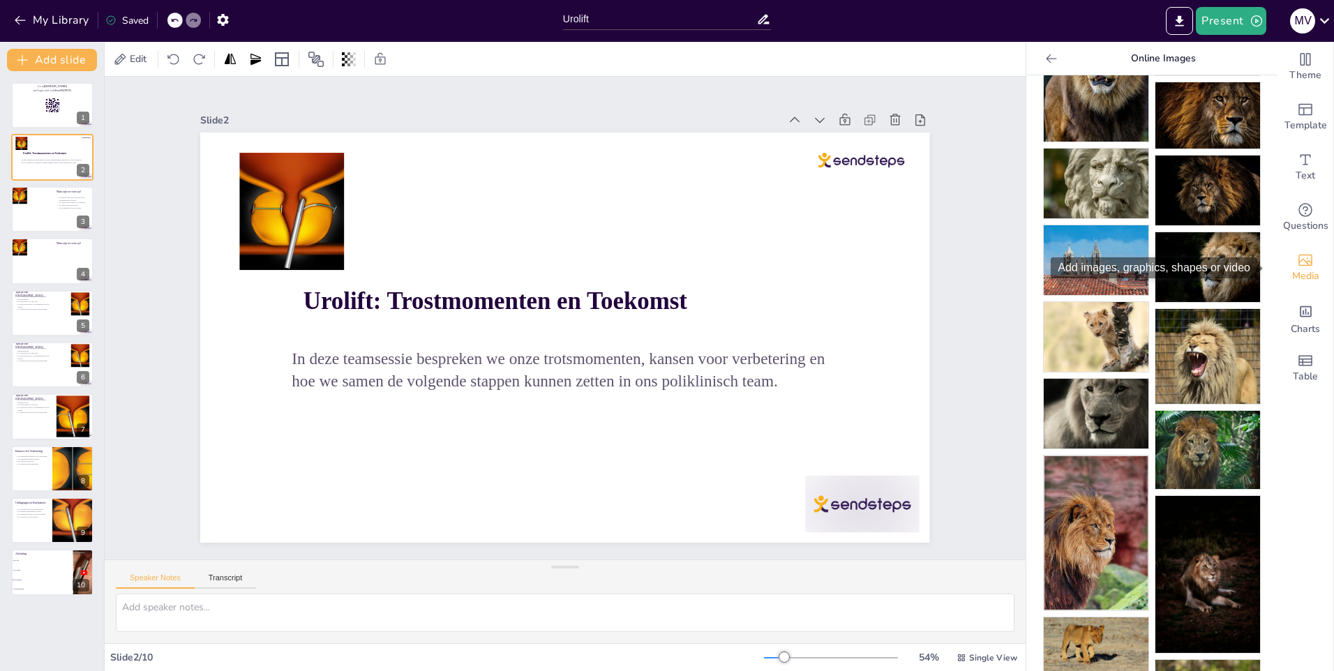
click at [1301, 255] on icon "Add images, graphics, shapes or video" at bounding box center [1305, 261] width 14 height 12
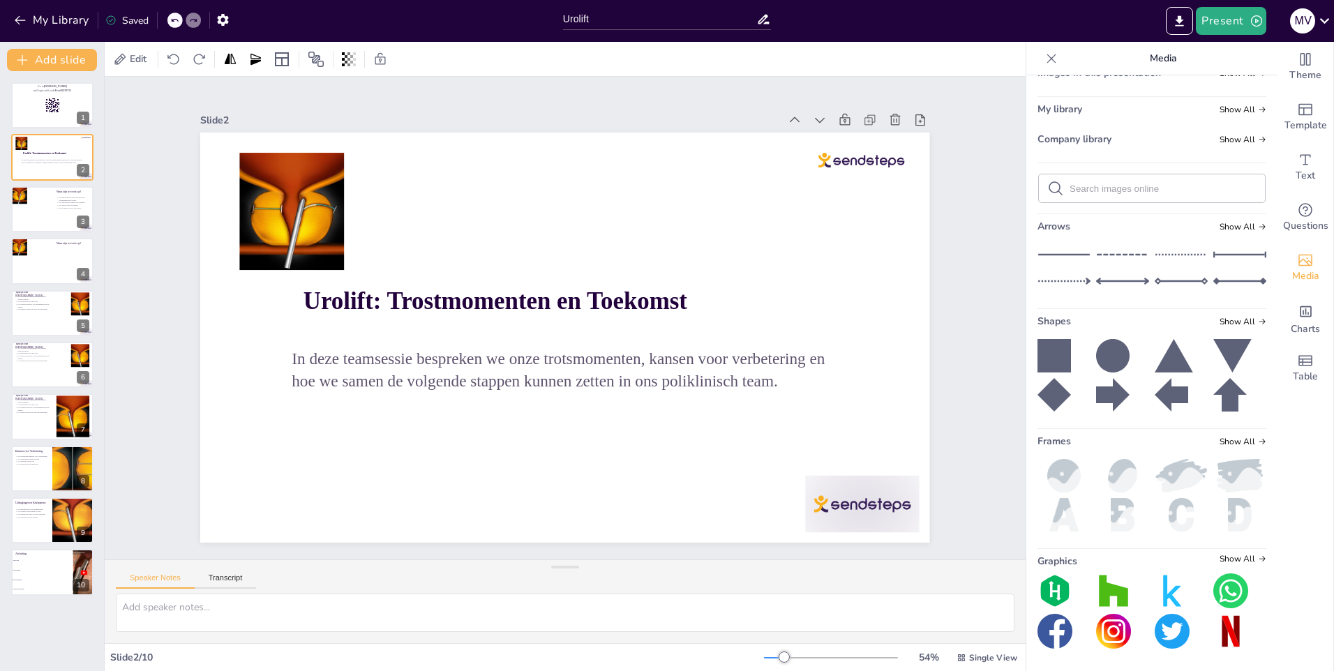
scroll to position [0, 0]
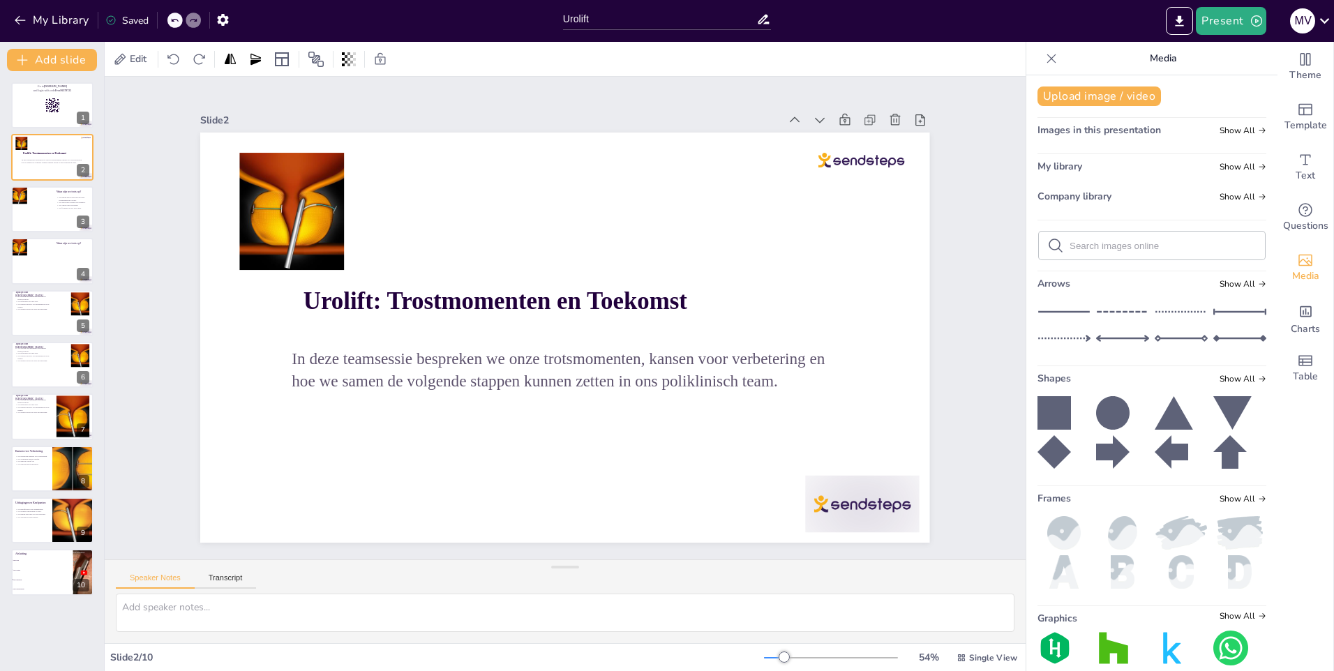
click at [1052, 169] on span "My library" at bounding box center [1059, 166] width 45 height 13
click at [1231, 126] on span "Show All" at bounding box center [1242, 131] width 47 height 10
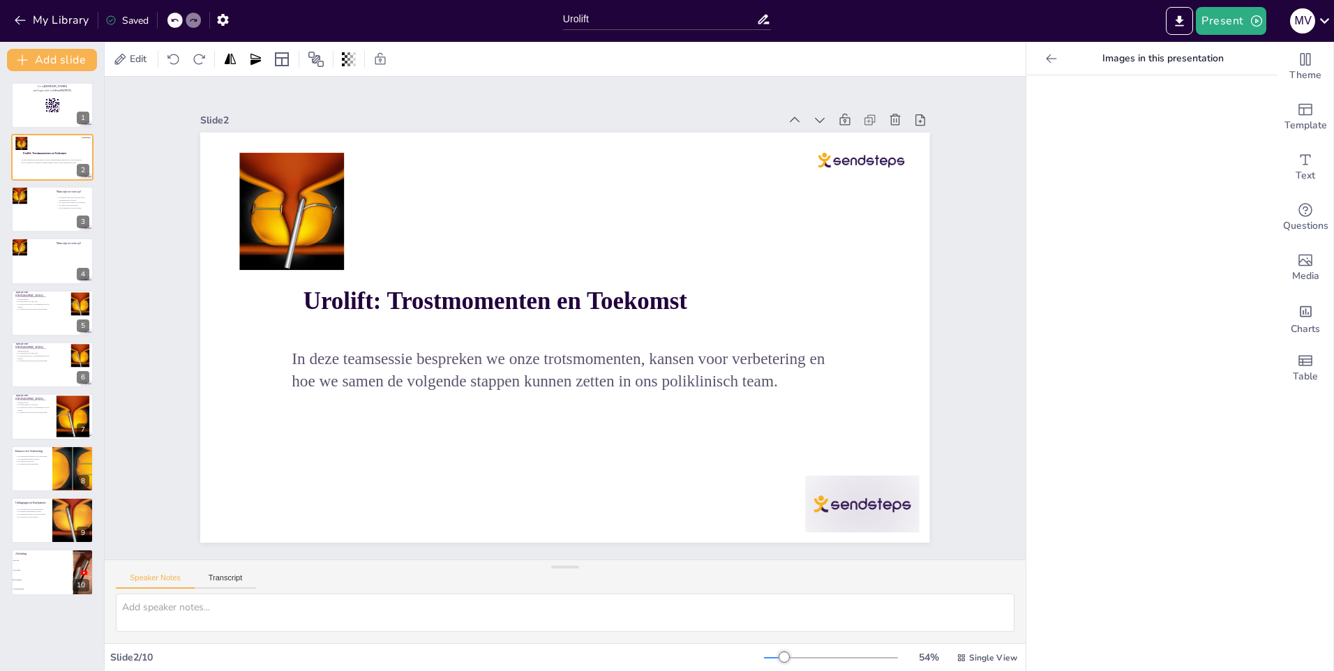
click at [1044, 61] on icon at bounding box center [1051, 59] width 14 height 14
checkbox input "true"
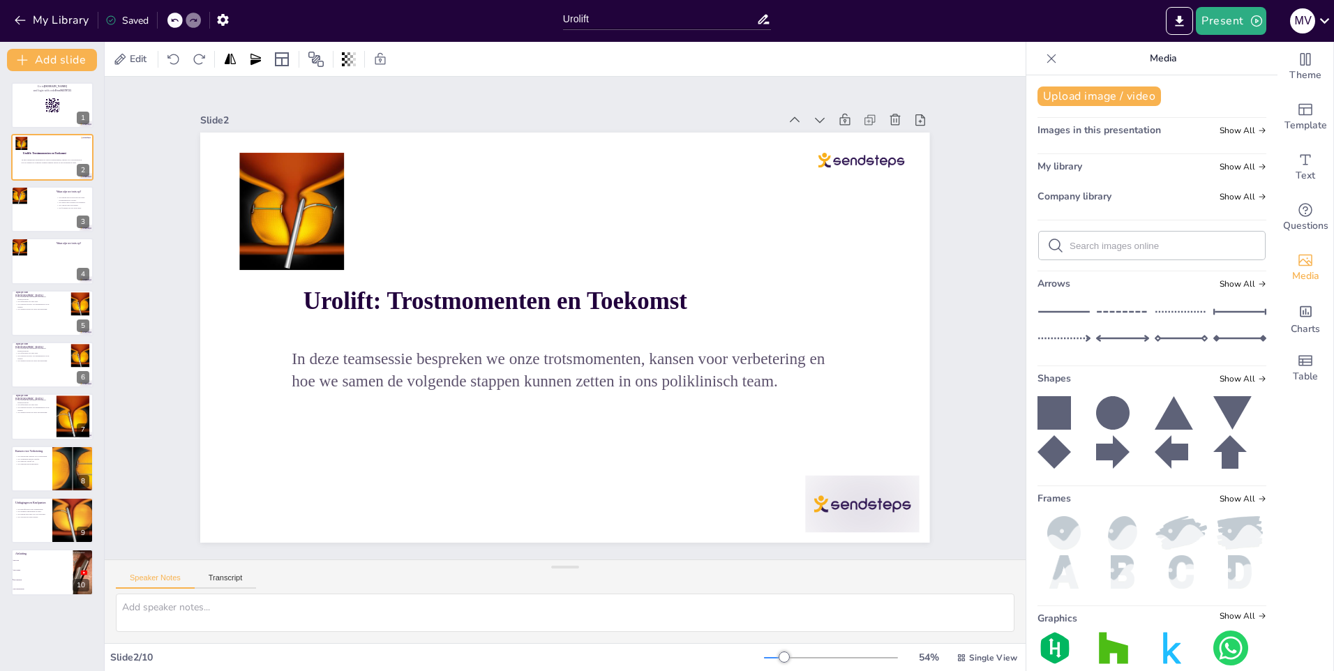
click at [1050, 241] on icon at bounding box center [1055, 245] width 17 height 17
click at [1069, 243] on input "text" at bounding box center [1162, 246] width 187 height 10
type input "l"
checkbox input "true"
type input "lio"
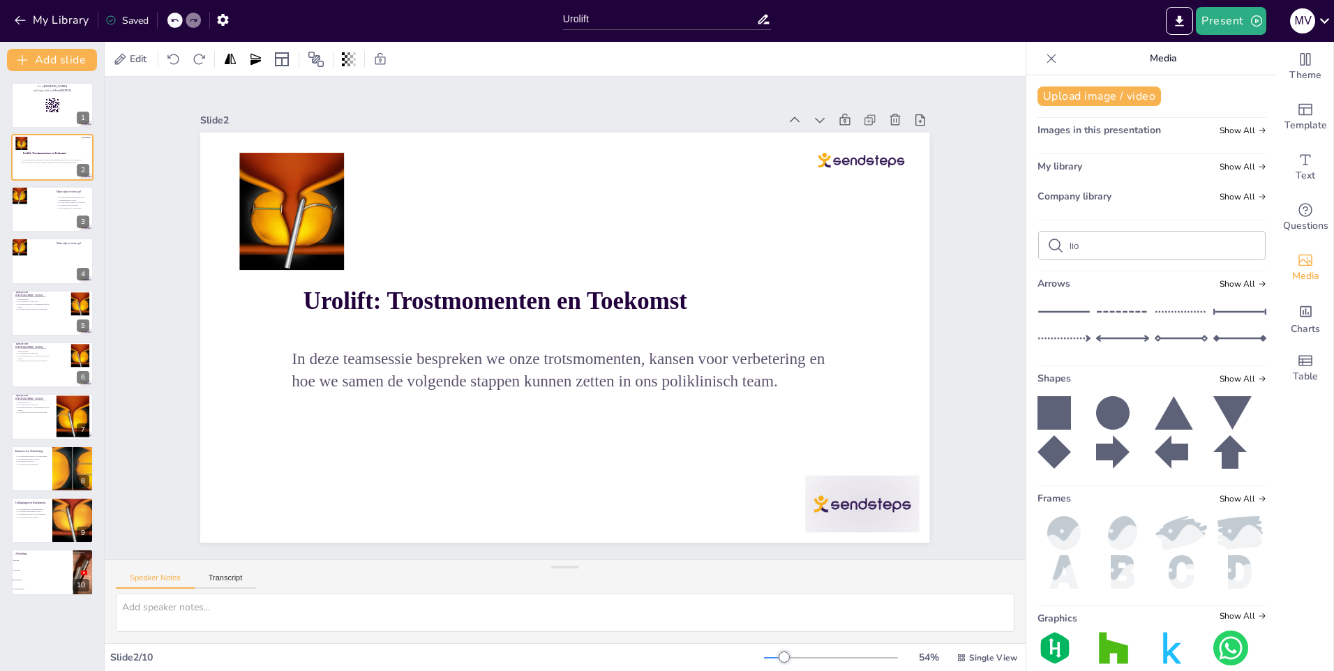
checkbox input "true"
type input "lion"
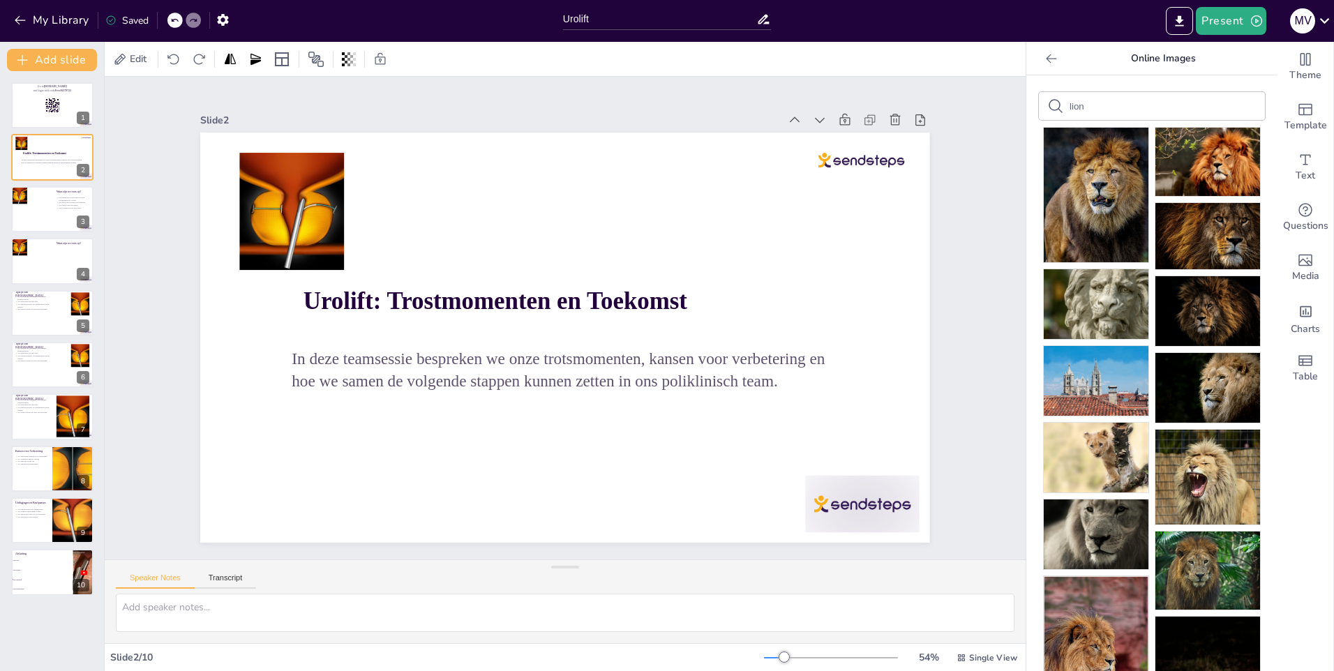
click at [1308, 434] on div "Theme Template Text Questions Media Charts Table" at bounding box center [1305, 356] width 56 height 629
click at [1046, 58] on icon at bounding box center [1051, 58] width 10 height 9
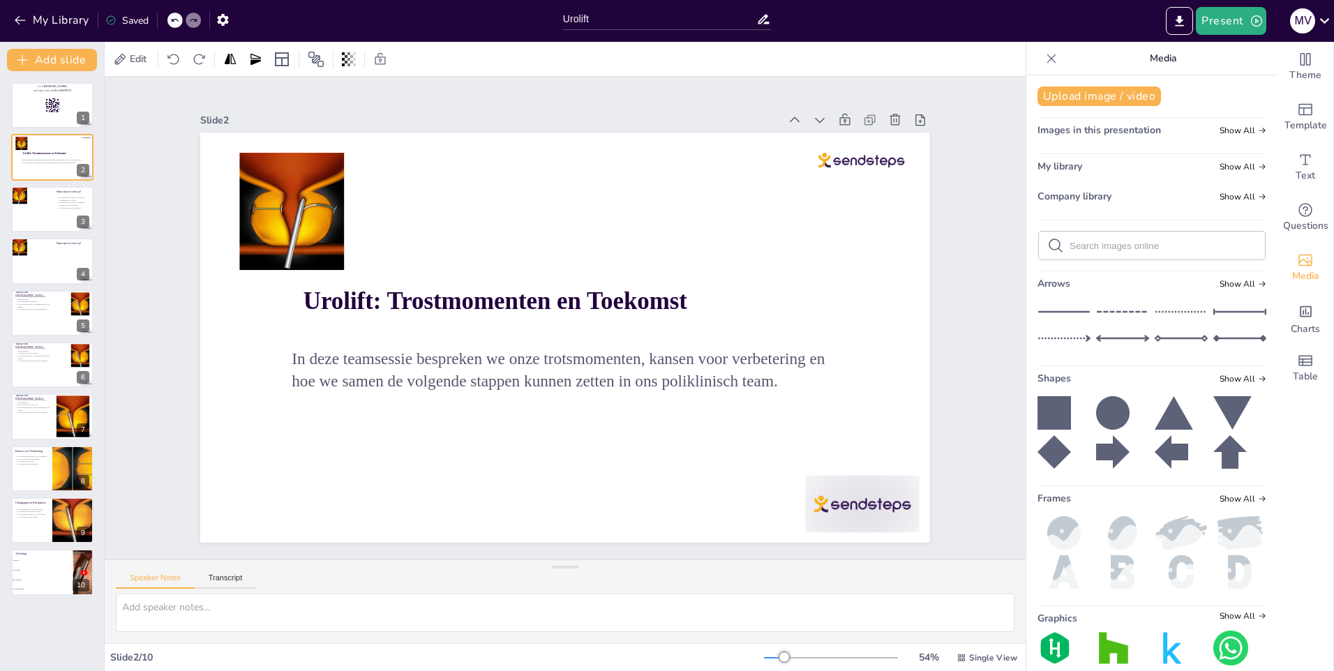
click at [1044, 59] on icon at bounding box center [1051, 59] width 14 height 14
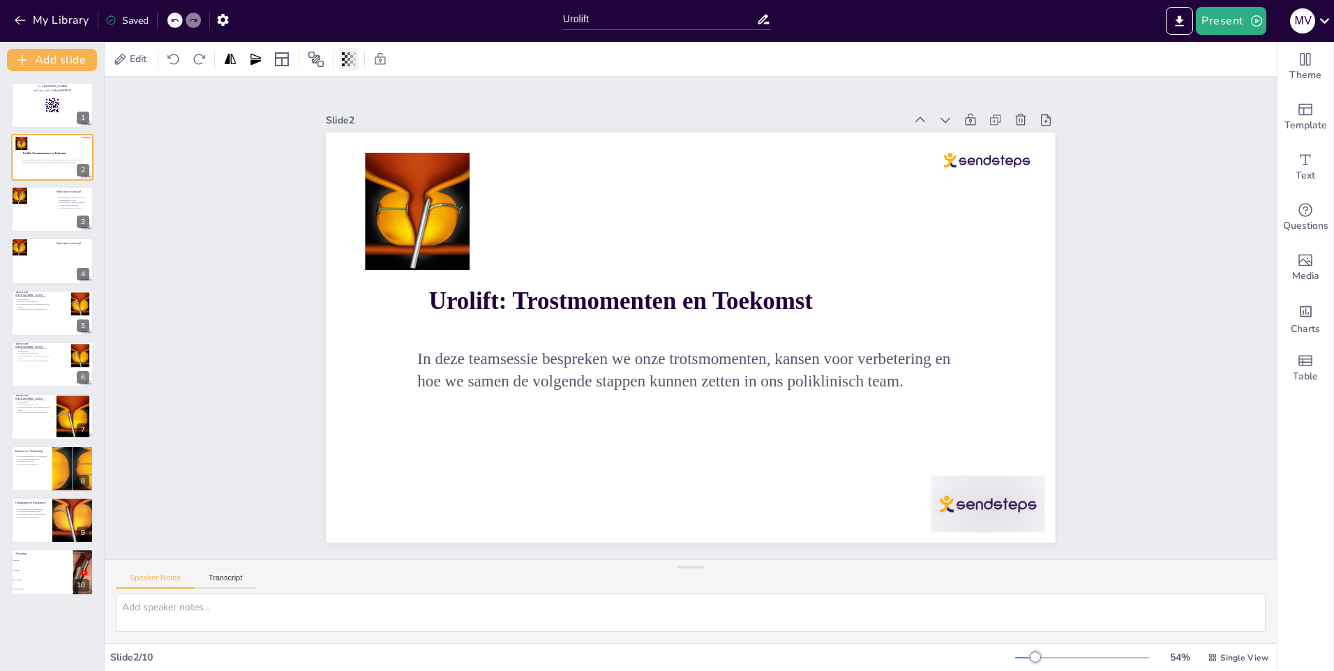
click at [354, 61] on icon at bounding box center [349, 59] width 14 height 14
checkbox input "true"
click at [24, 213] on div at bounding box center [52, 209] width 84 height 47
type textarea "De wordcloud is een interactieve manier om de collectieve trots van het team te…"
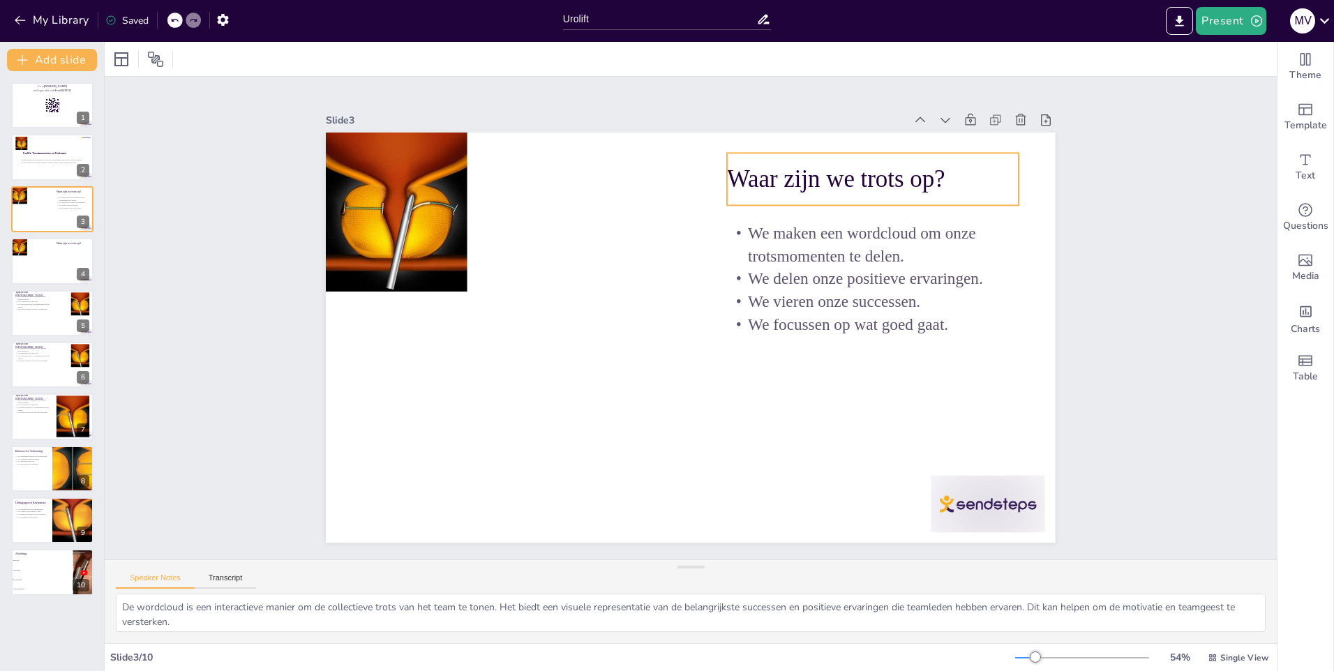
click at [763, 181] on p "Waar zijn we trots op?" at bounding box center [907, 242] width 288 height 123
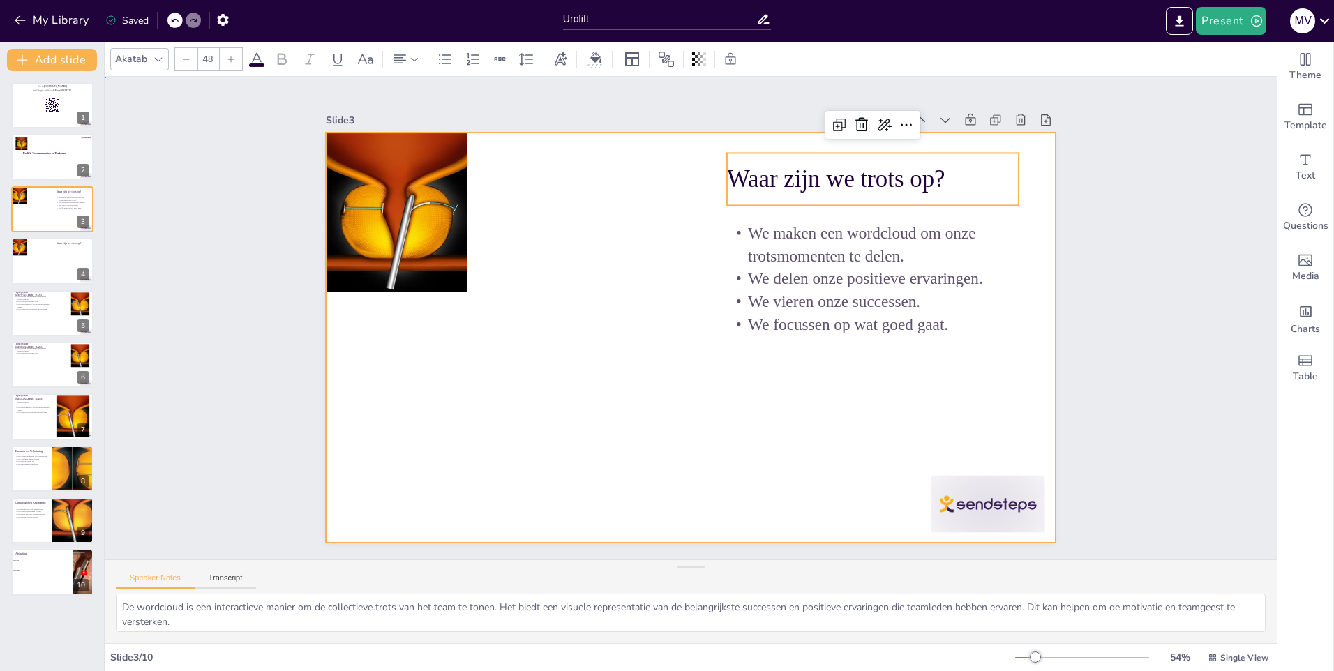
click at [692, 178] on div at bounding box center [689, 338] width 768 height 484
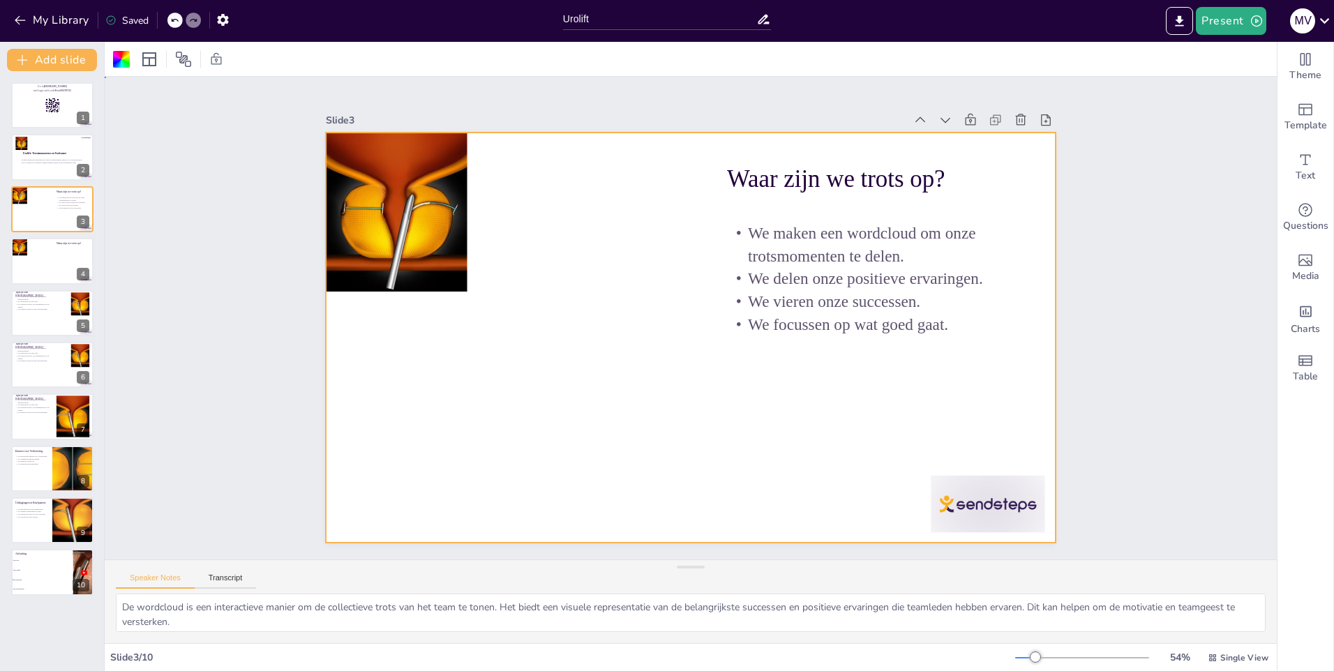
click at [714, 176] on div at bounding box center [684, 336] width 820 height 615
click at [804, 384] on div at bounding box center [689, 338] width 768 height 484
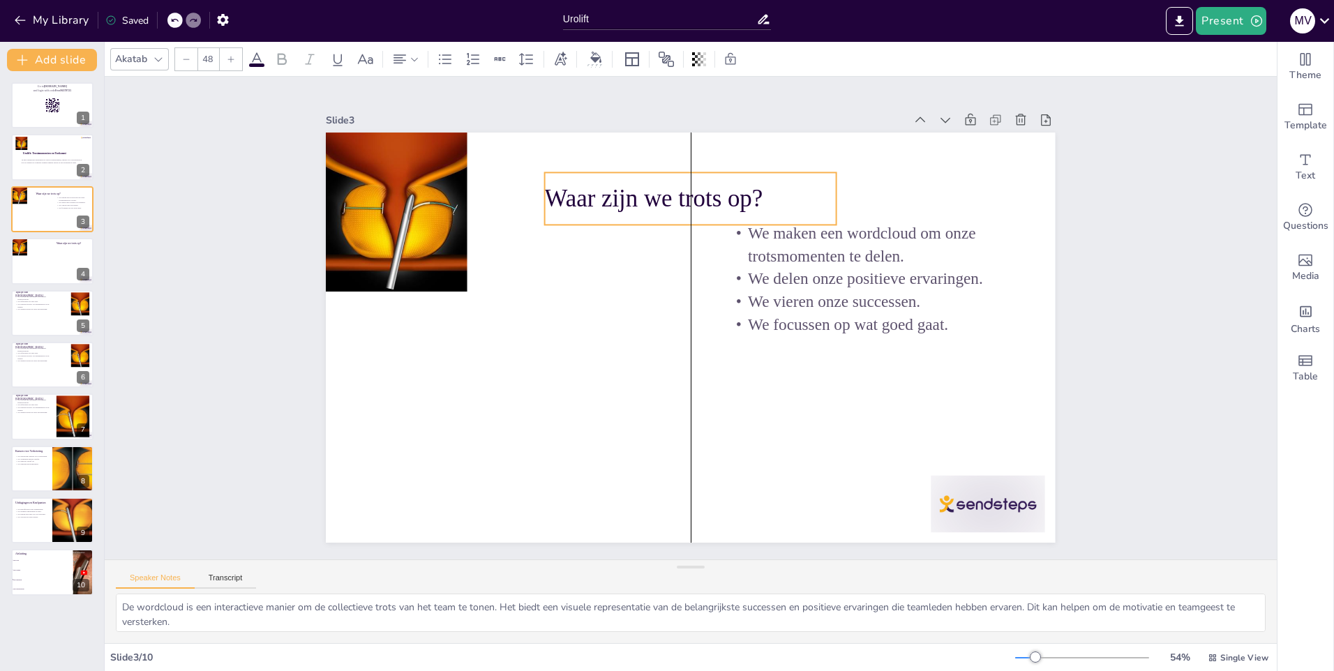
drag, startPoint x: 725, startPoint y: 169, endPoint x: 541, endPoint y: 189, distance: 184.5
click at [569, 189] on p "Waar zijn we trots op?" at bounding box center [715, 201] width 292 height 94
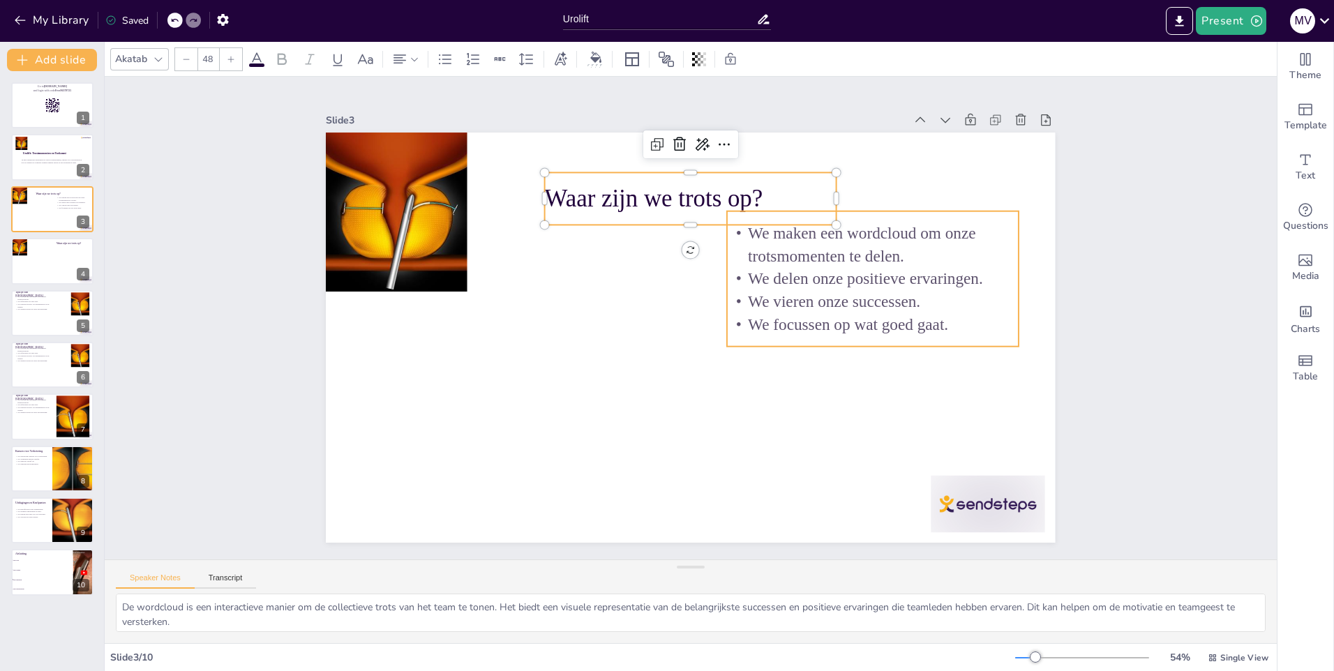
checkbox input "true"
type input "32"
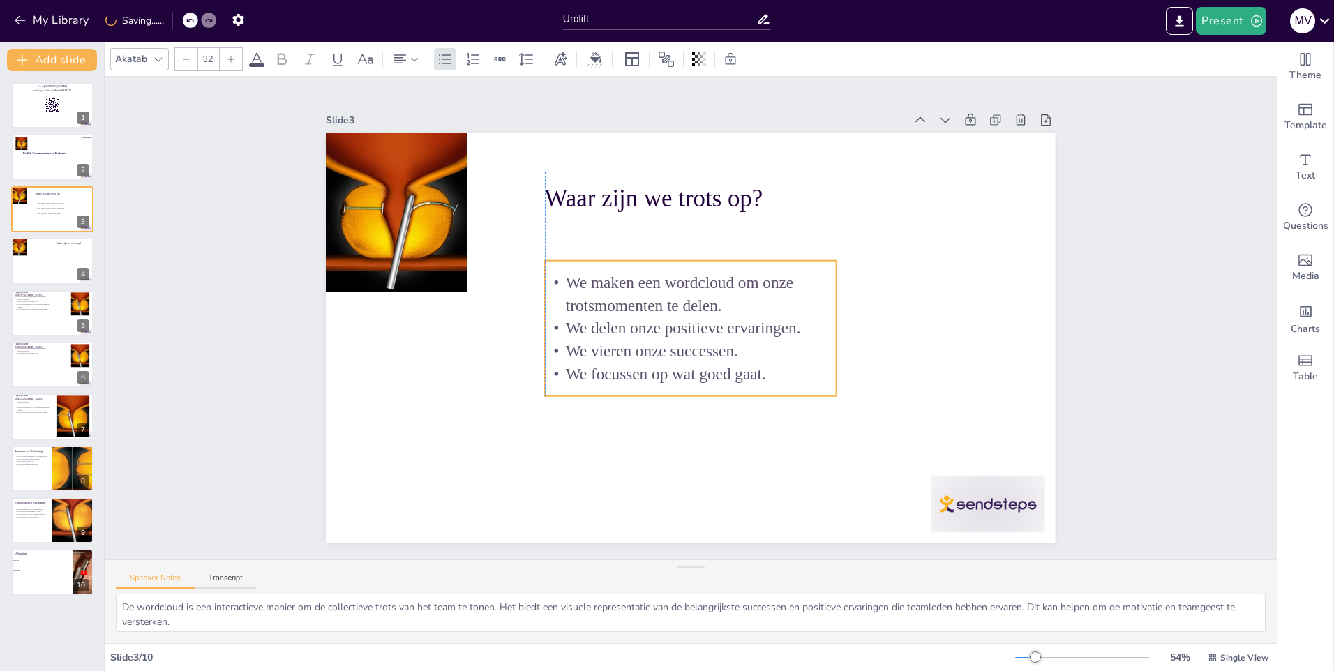
drag, startPoint x: 753, startPoint y: 232, endPoint x: 568, endPoint y: 282, distance: 190.7
click at [568, 282] on p "We maken een wordcloud om onze trotsmomenten te delen." at bounding box center [698, 295] width 292 height 133
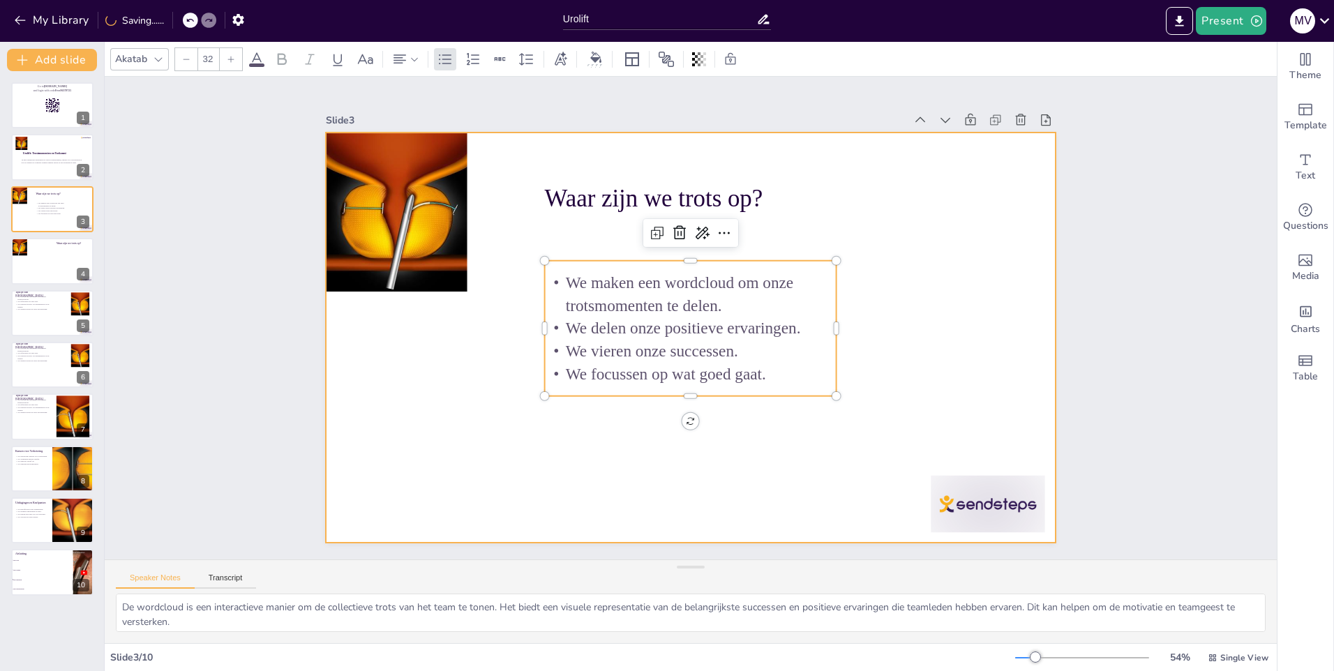
click at [785, 423] on div at bounding box center [682, 335] width 833 height 671
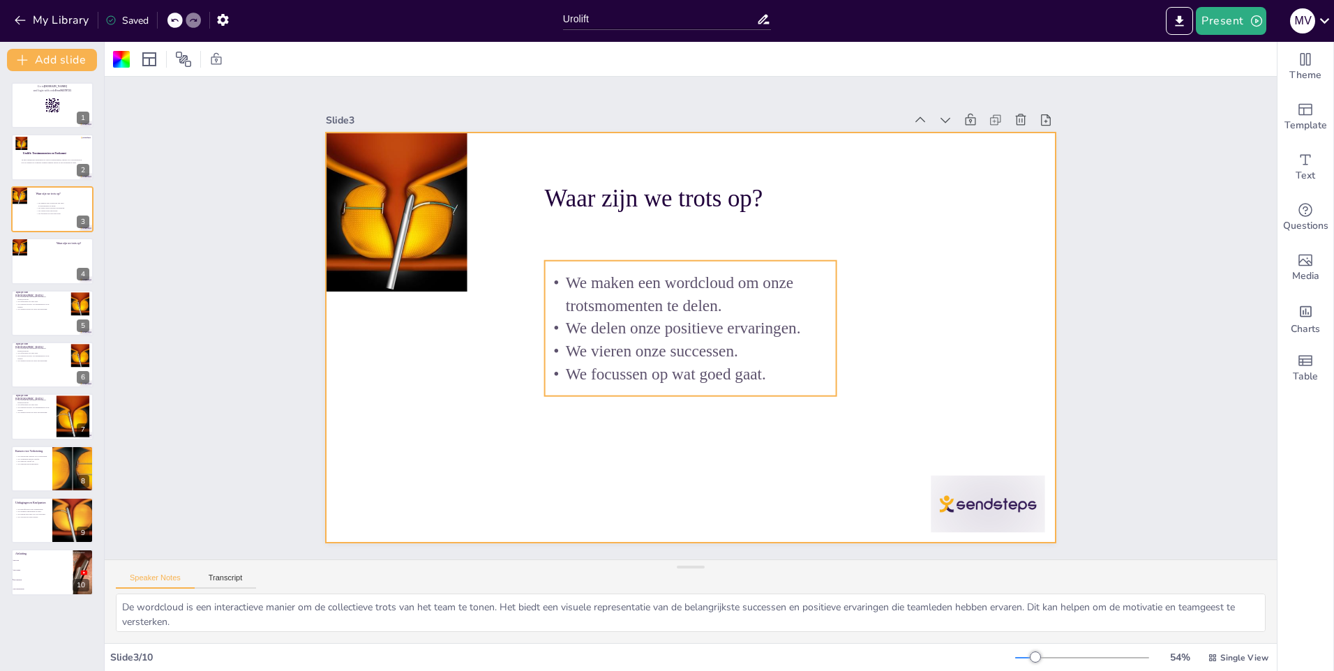
click at [756, 374] on p "We focussen op wat goed gaat." at bounding box center [684, 373] width 292 height 53
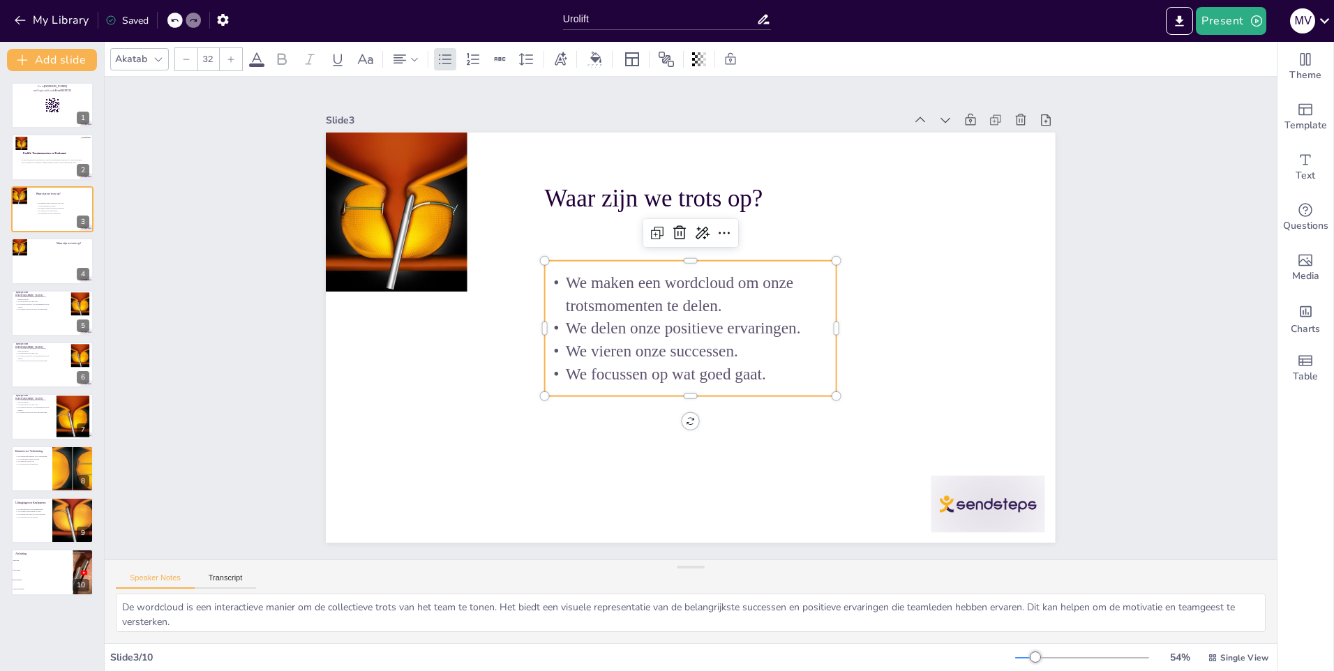
click at [746, 370] on p "We focussen op wat goed gaat." at bounding box center [674, 371] width 285 height 112
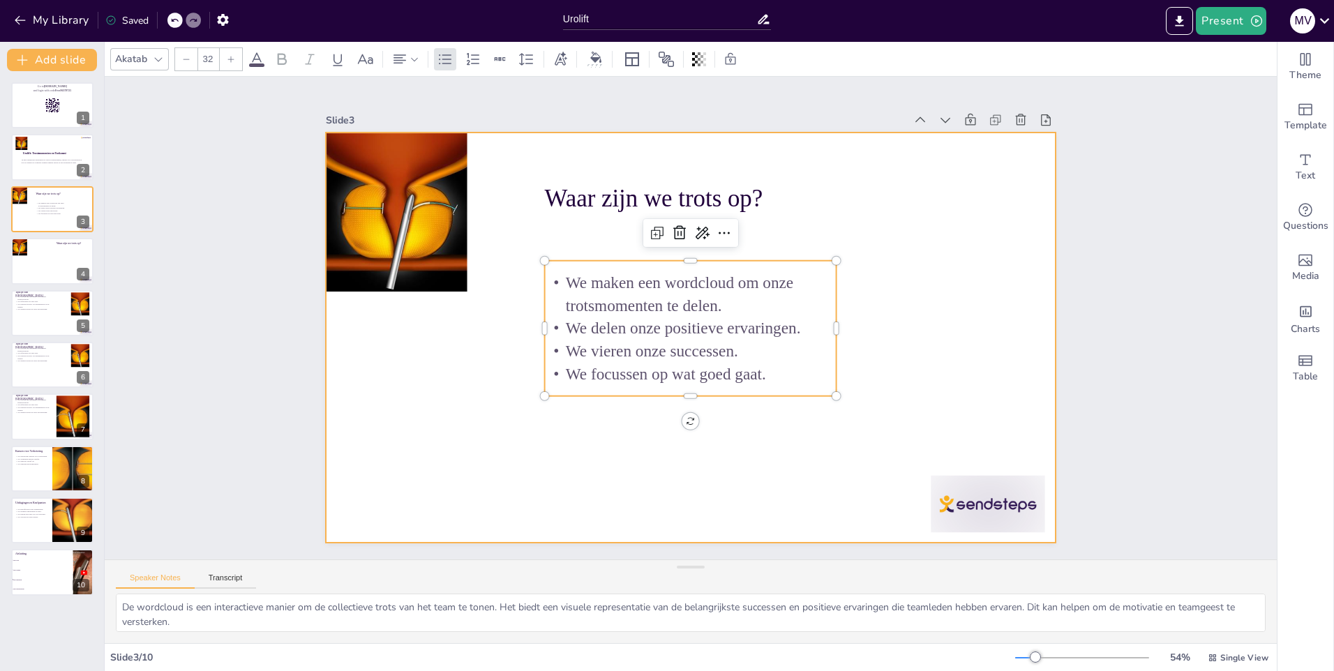
click at [862, 409] on div at bounding box center [686, 337] width 799 height 552
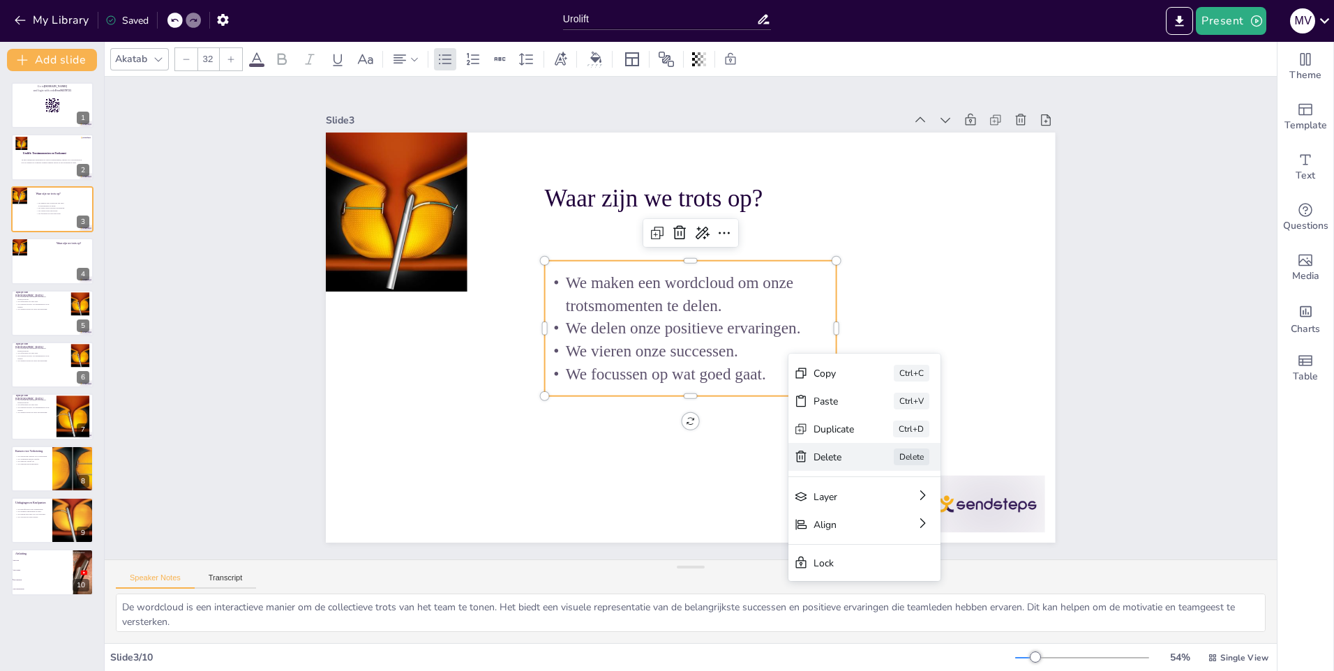
click at [785, 621] on div "Delete" at bounding box center [764, 638] width 41 height 35
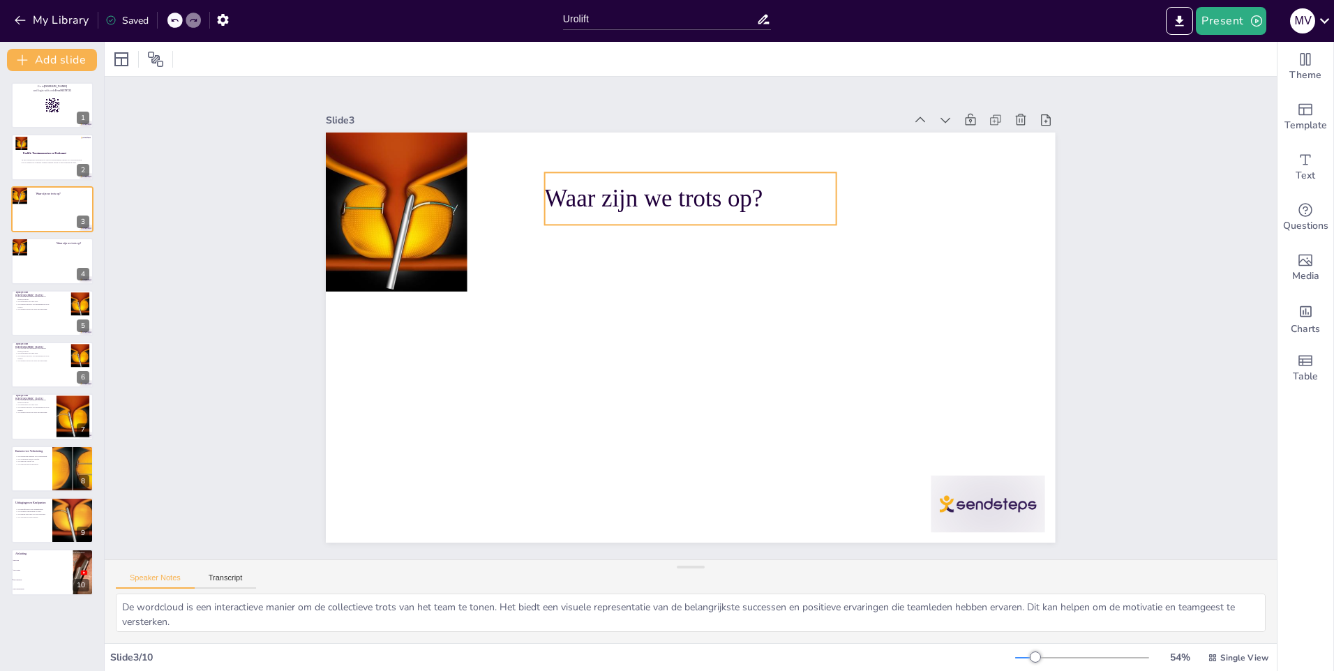
click at [569, 191] on p "Waar zijn we trots op?" at bounding box center [715, 201] width 292 height 94
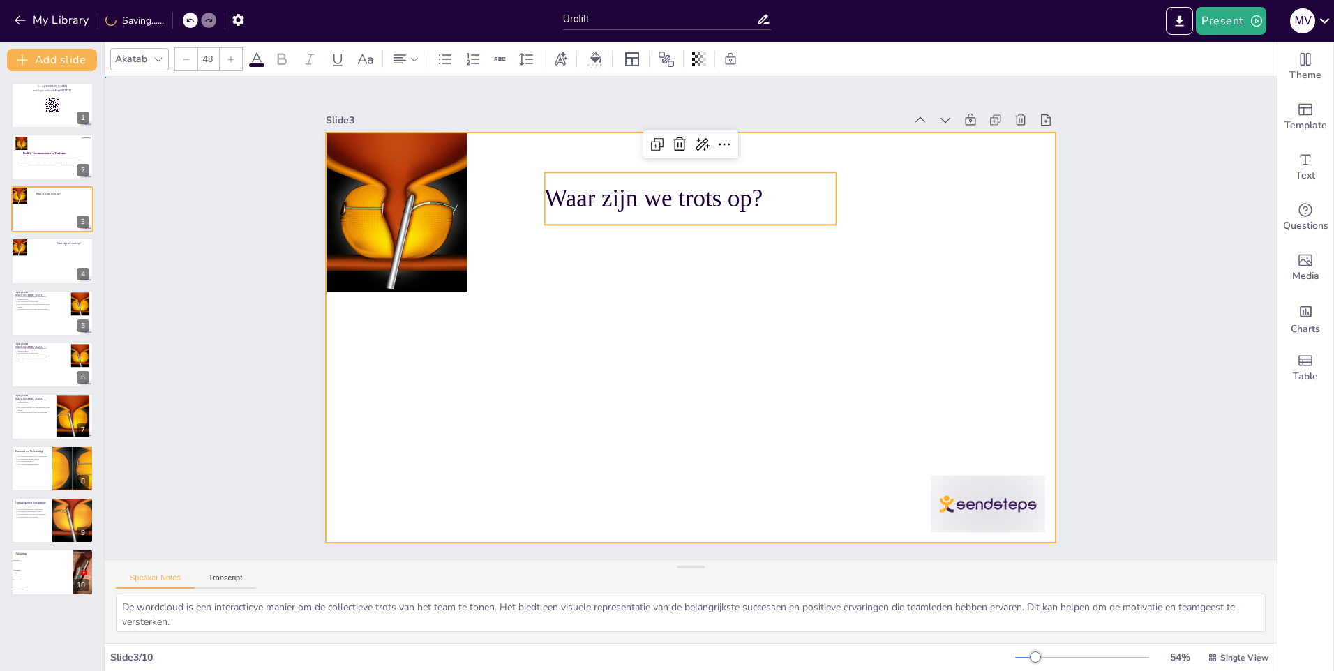
click at [586, 333] on div at bounding box center [686, 337] width 799 height 553
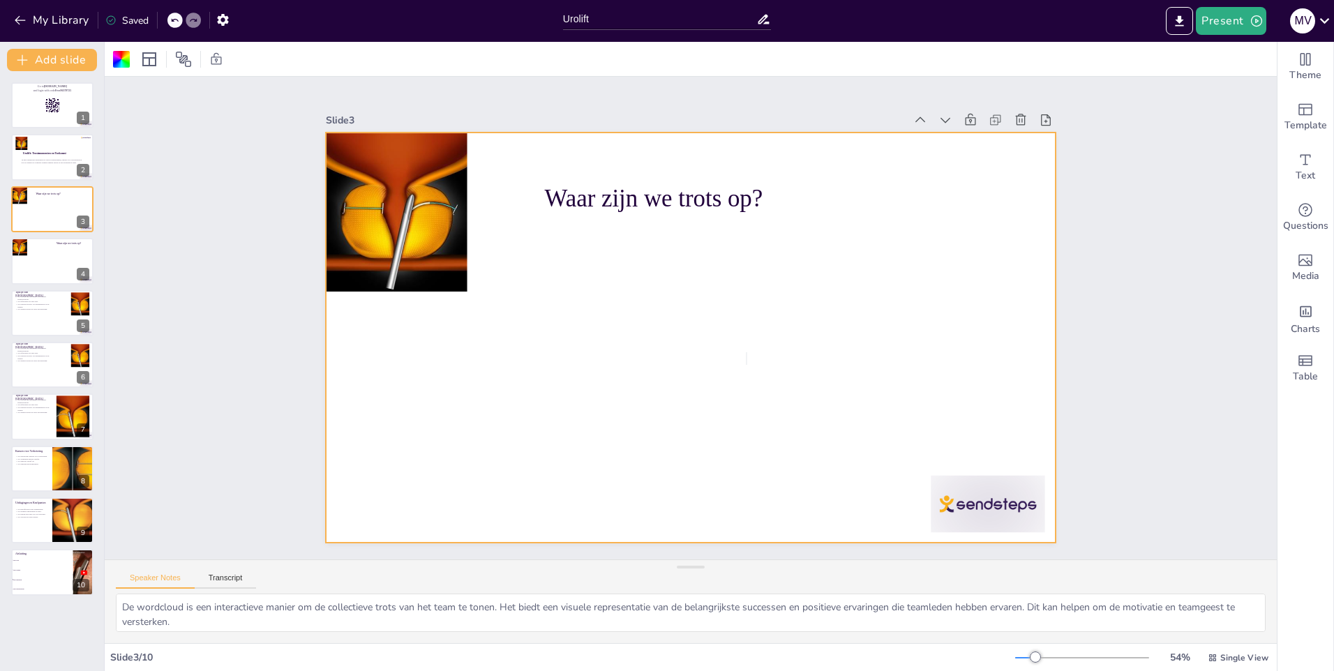
checkbox input "true"
click at [132, 20] on div "Saved" at bounding box center [126, 20] width 43 height 13
click at [1309, 20] on div "M v" at bounding box center [1302, 20] width 25 height 25
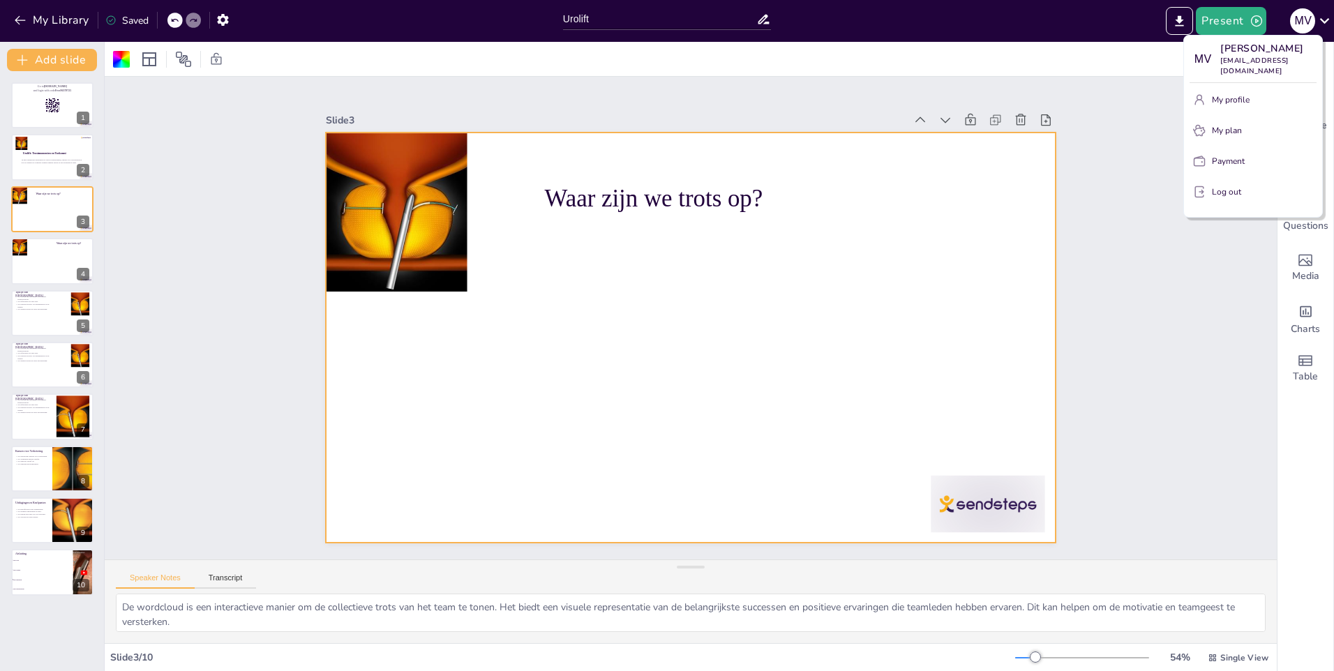
click at [1238, 99] on p "My profile" at bounding box center [1231, 99] width 38 height 13
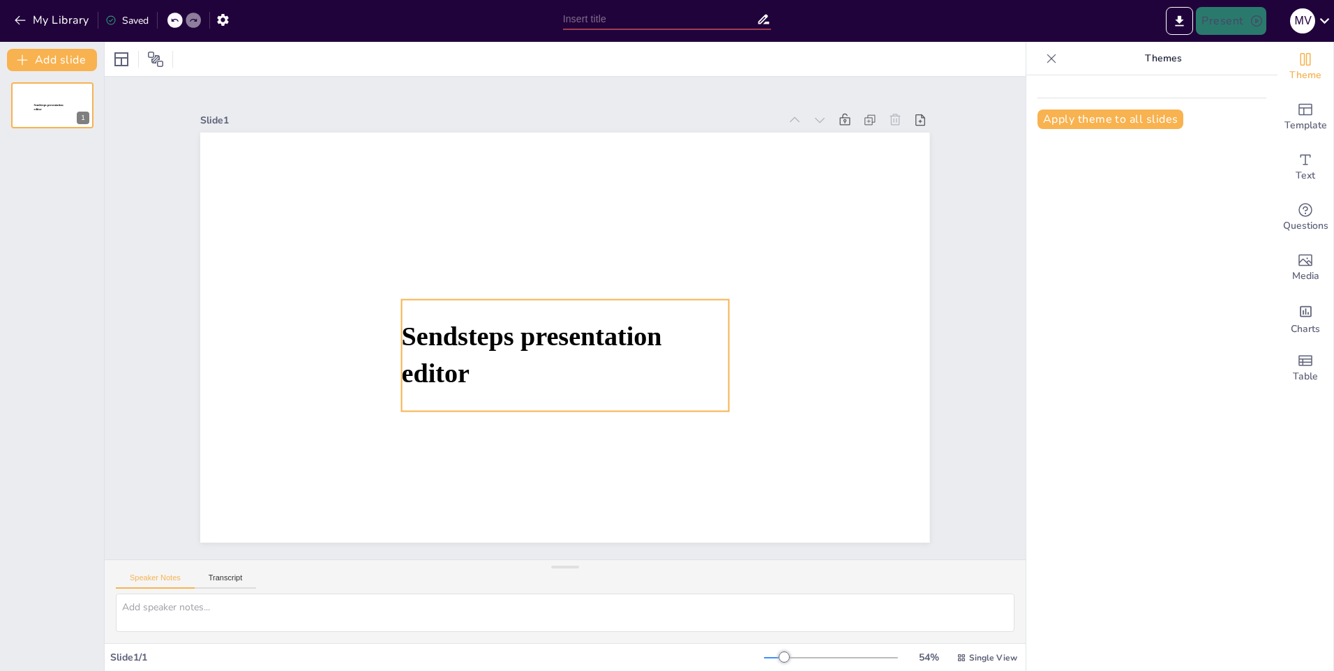
type input "Urolift"
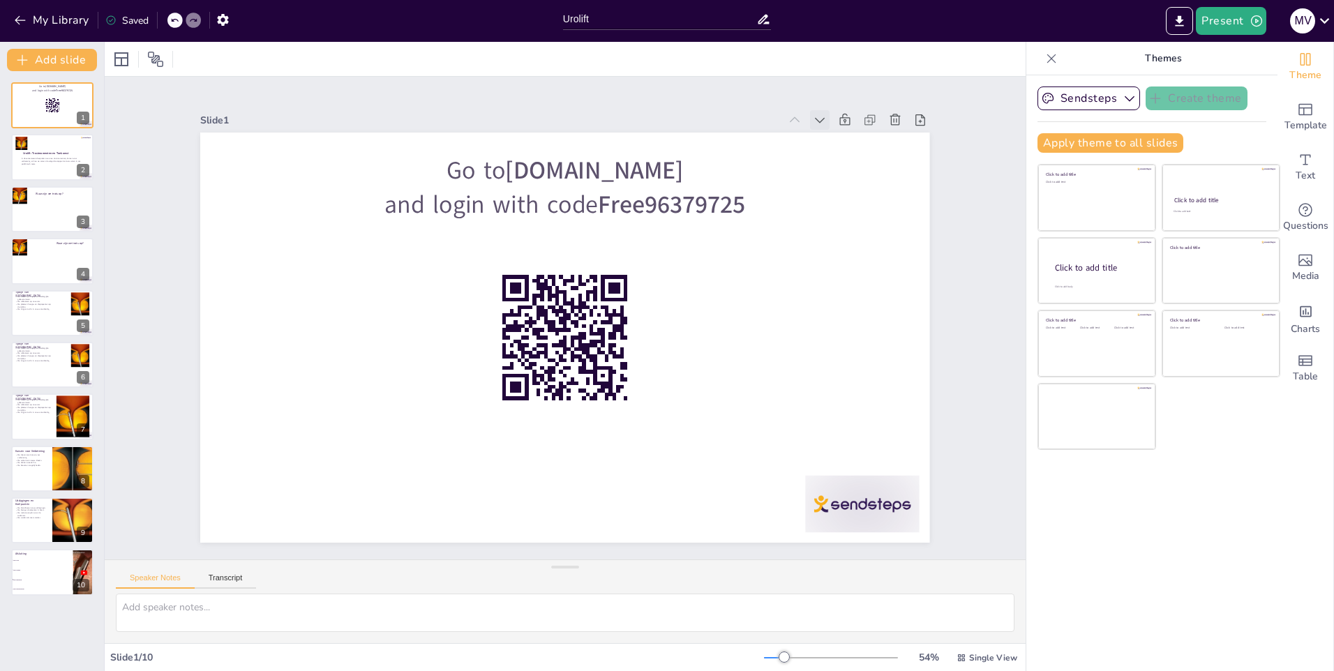
click at [815, 118] on icon at bounding box center [820, 121] width 10 height 6
click at [790, 114] on icon at bounding box center [794, 120] width 14 height 14
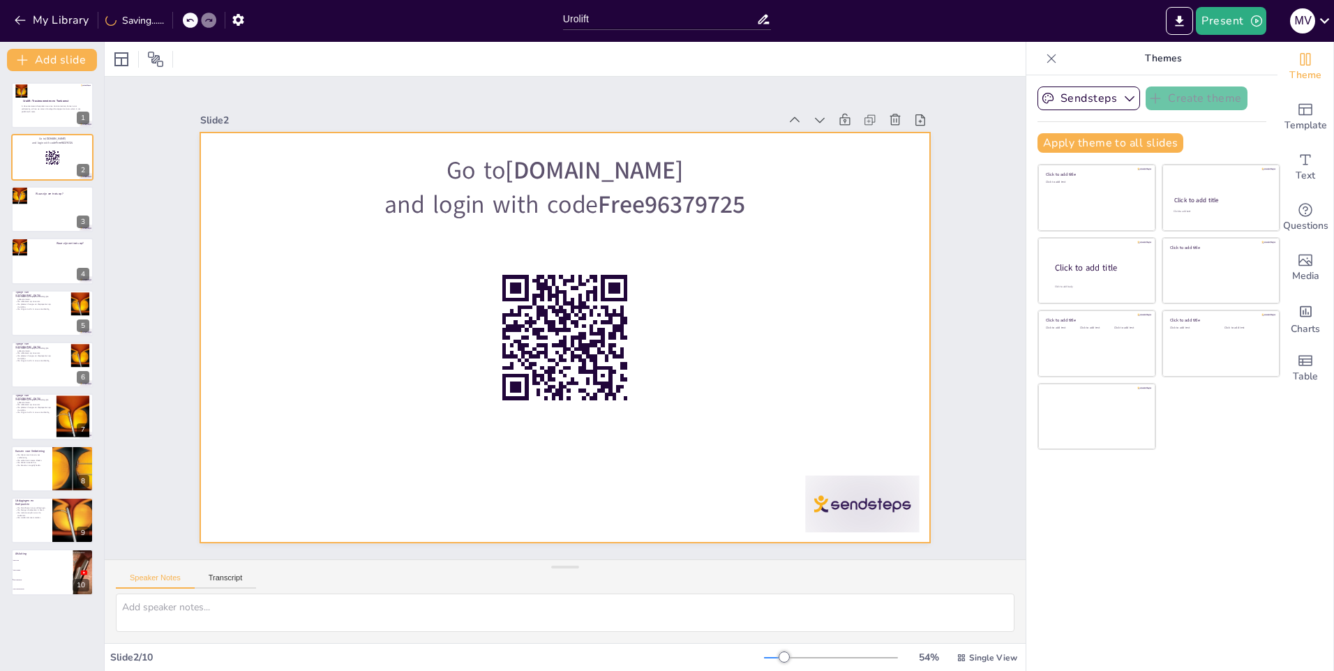
checkbox input "true"
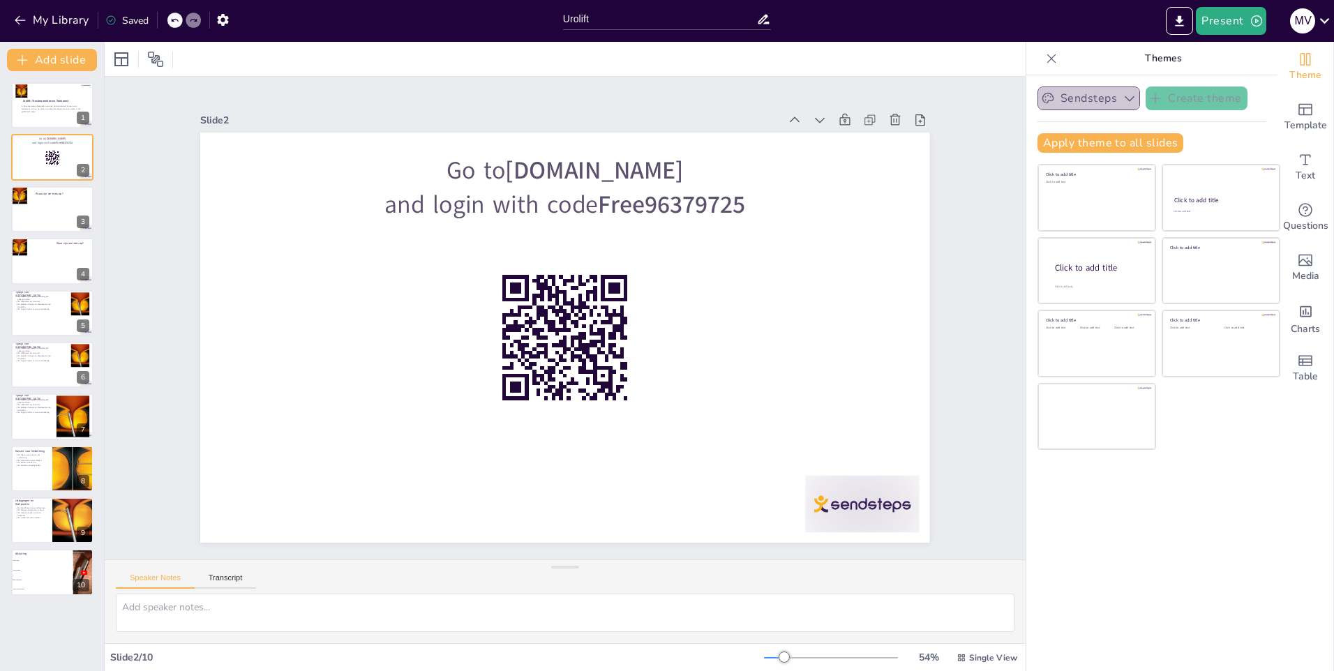
click at [1122, 100] on icon "button" at bounding box center [1129, 98] width 14 height 14
